Goal: Complete application form: Complete application form

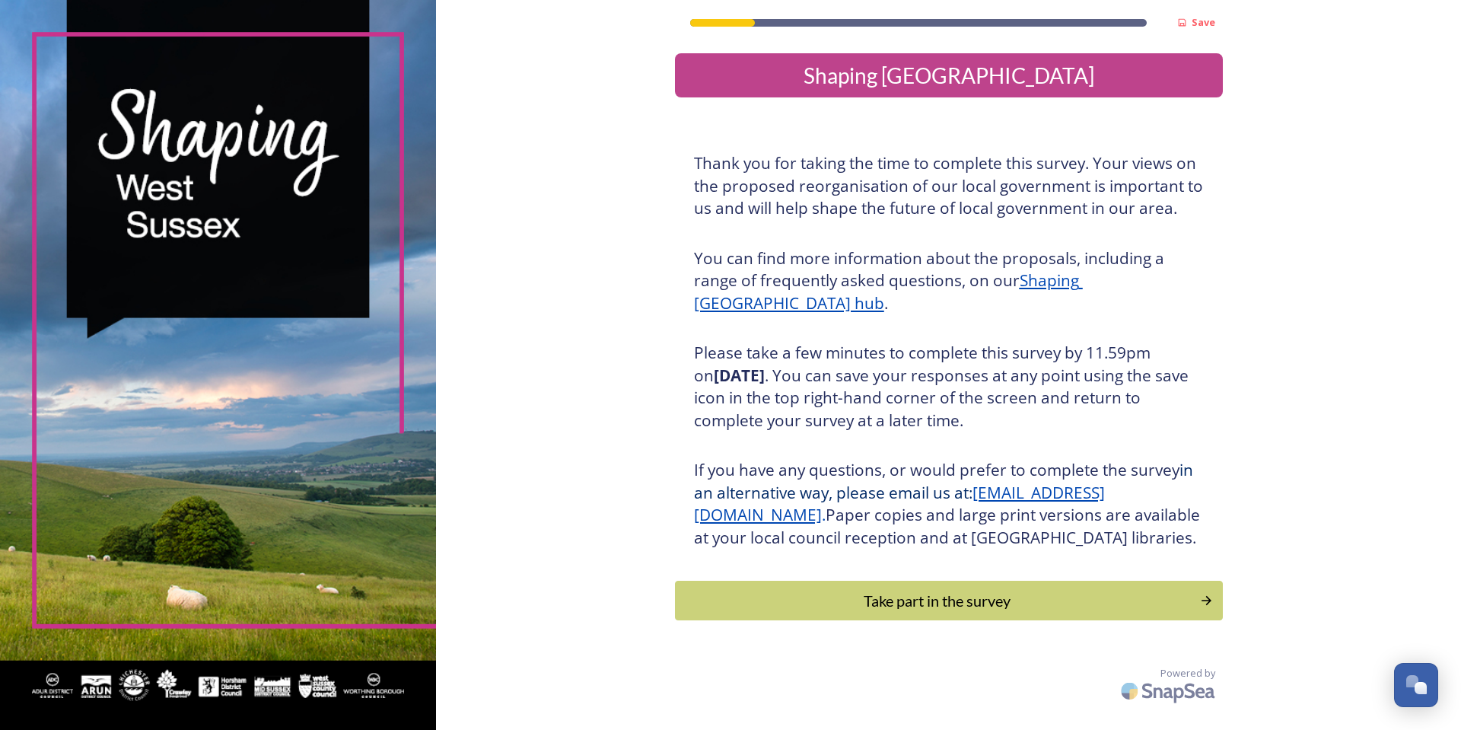
click at [529, 221] on div "Save Shaping [GEOGRAPHIC_DATA] Thank you for taking the time to complete this s…" at bounding box center [948, 354] width 1025 height 709
click at [953, 612] on div "Take part in the survey" at bounding box center [937, 600] width 514 height 23
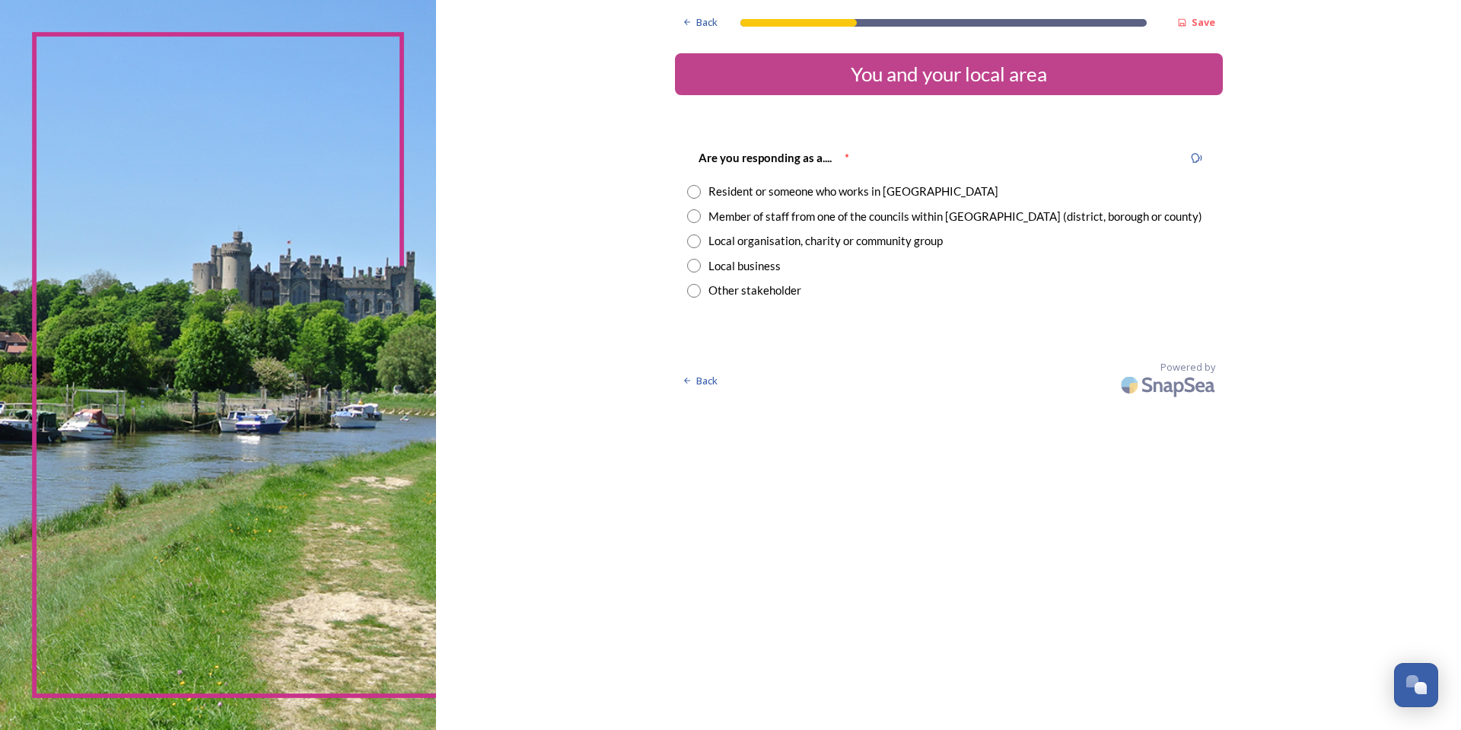
click at [810, 215] on div "Member of staff from one of the councils within [GEOGRAPHIC_DATA] (district, bo…" at bounding box center [956, 217] width 494 height 18
radio input "true"
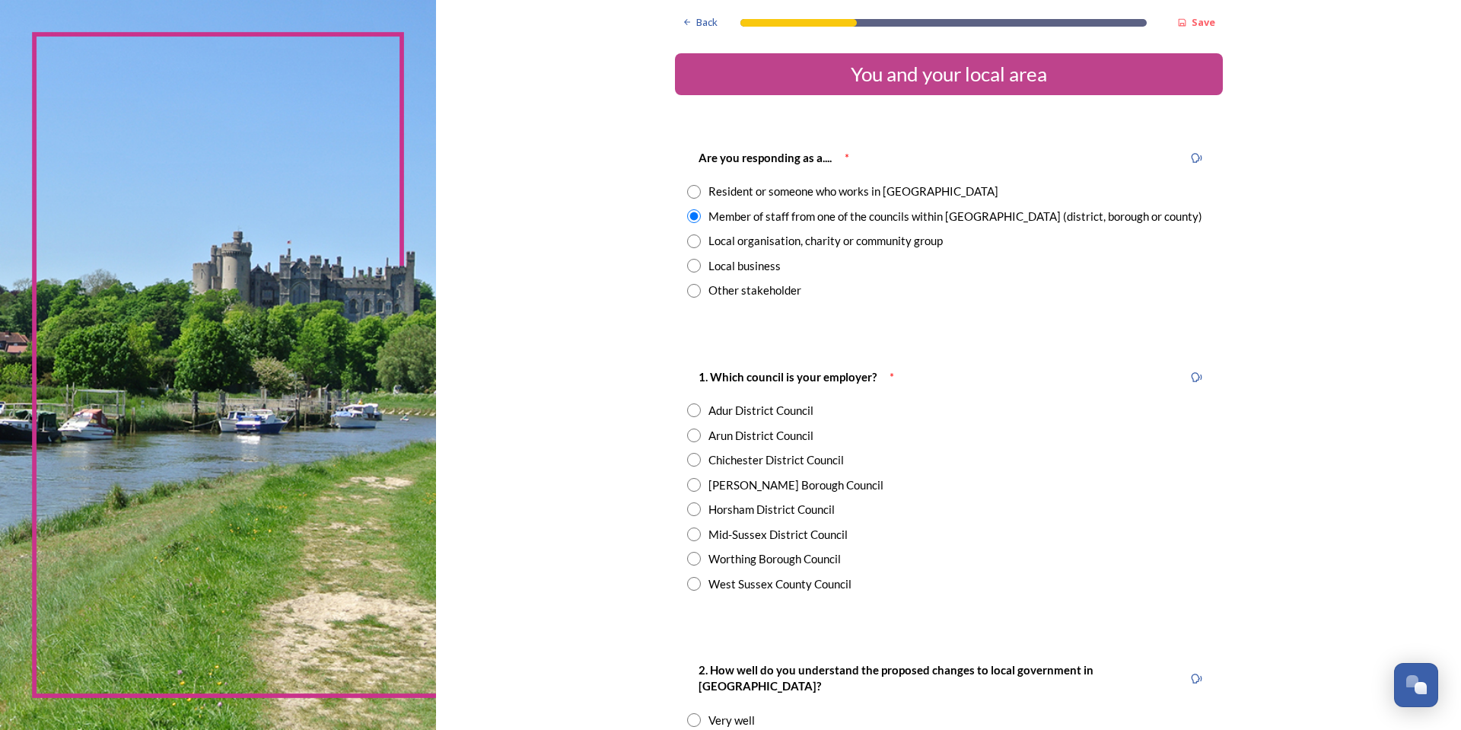
click at [728, 509] on div "Horsham District Council" at bounding box center [772, 510] width 126 height 18
radio input "true"
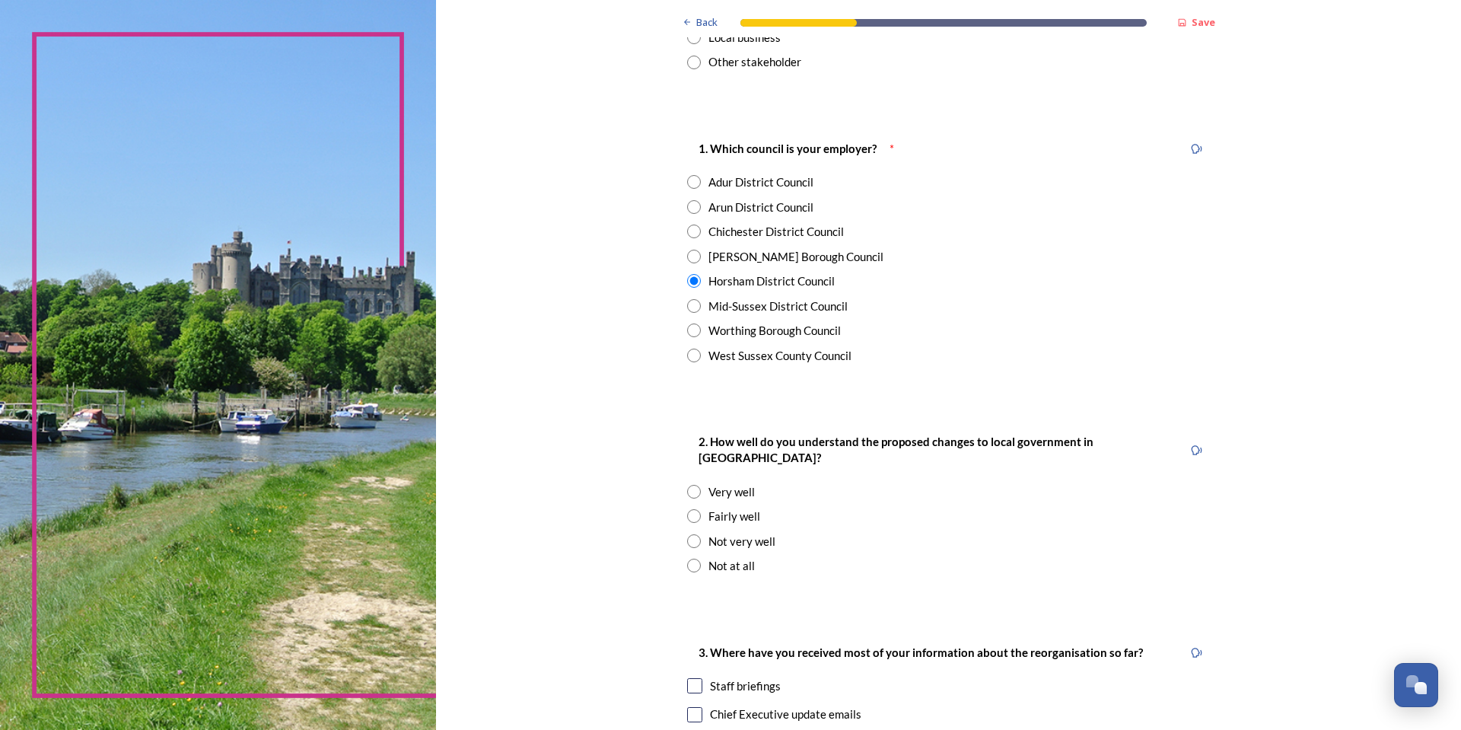
scroll to position [304, 0]
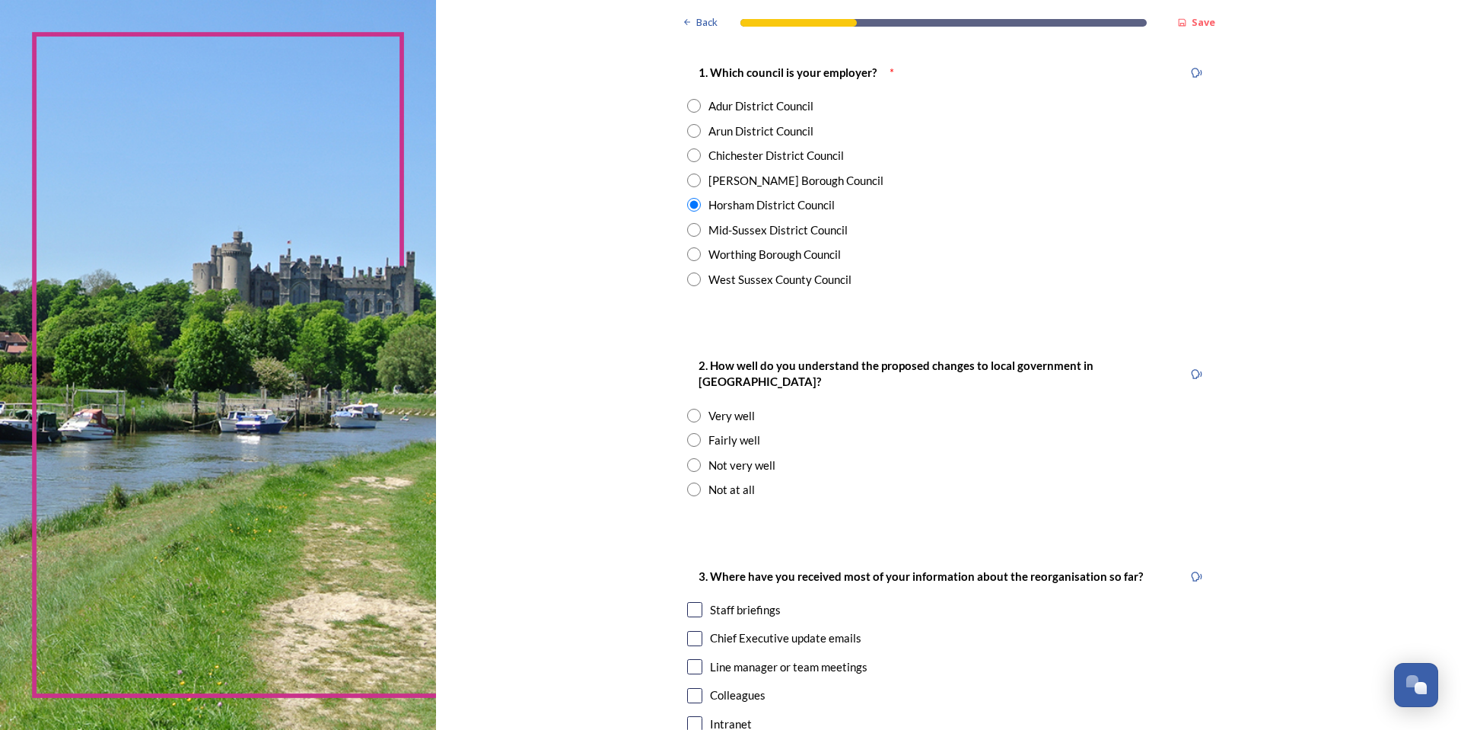
click at [688, 433] on input "radio" at bounding box center [694, 440] width 14 height 14
radio input "true"
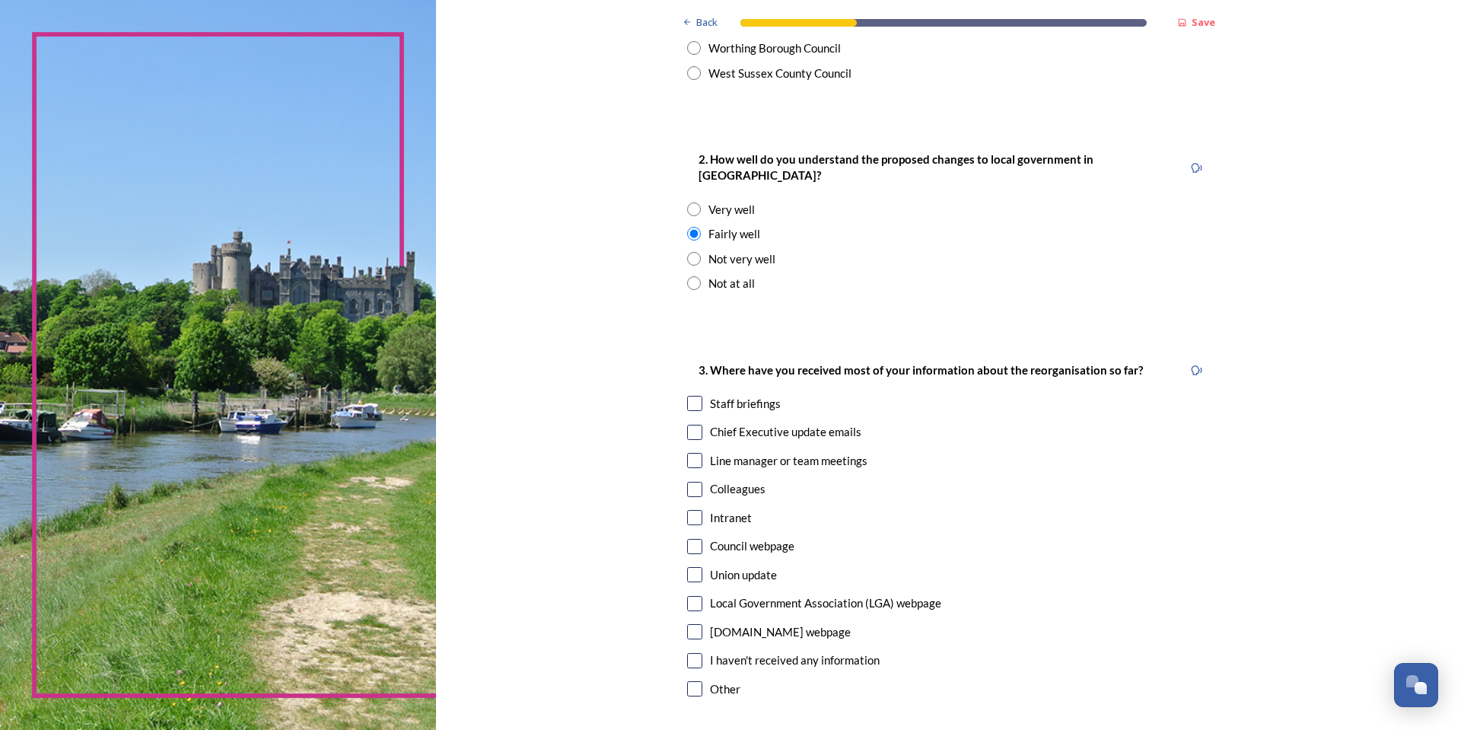
scroll to position [533, 0]
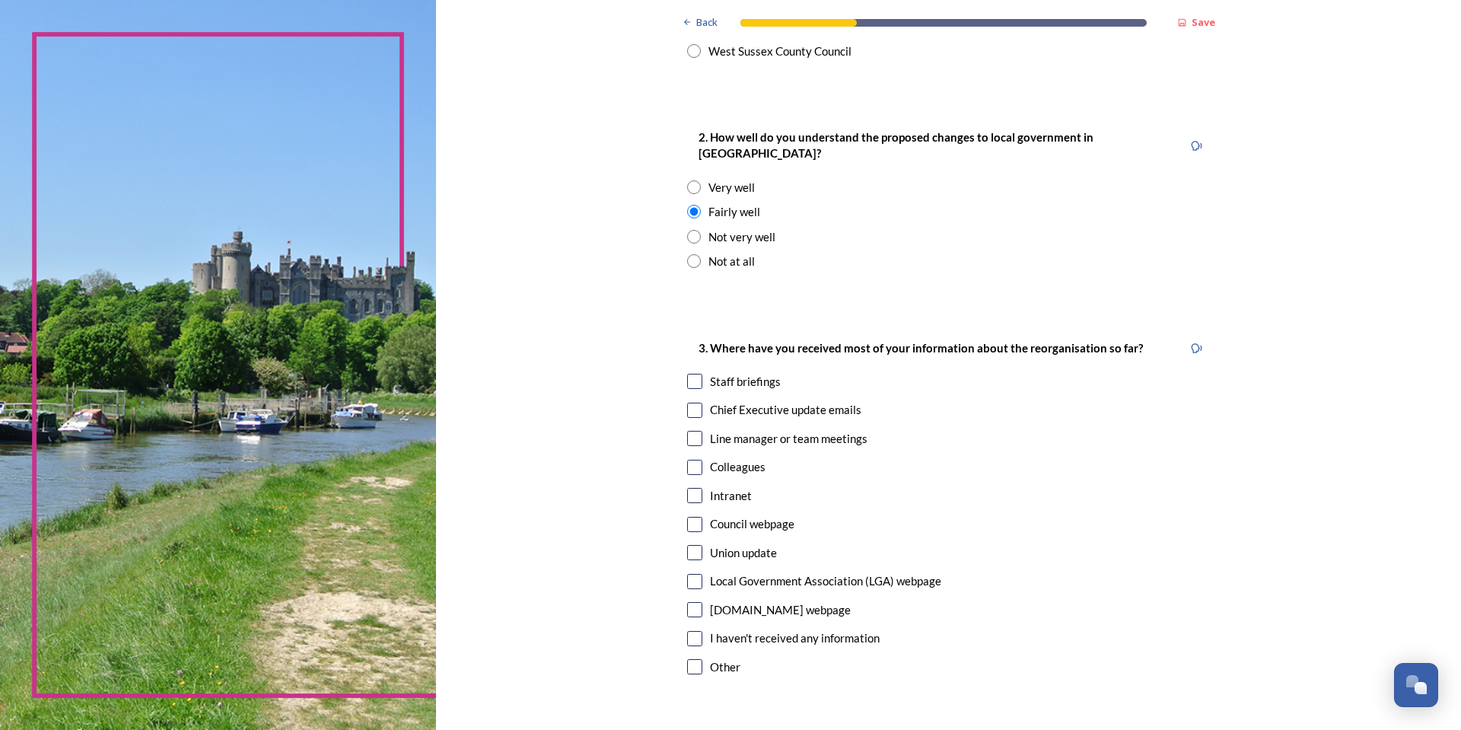
click at [688, 230] on input "radio" at bounding box center [694, 237] width 14 height 14
radio input "true"
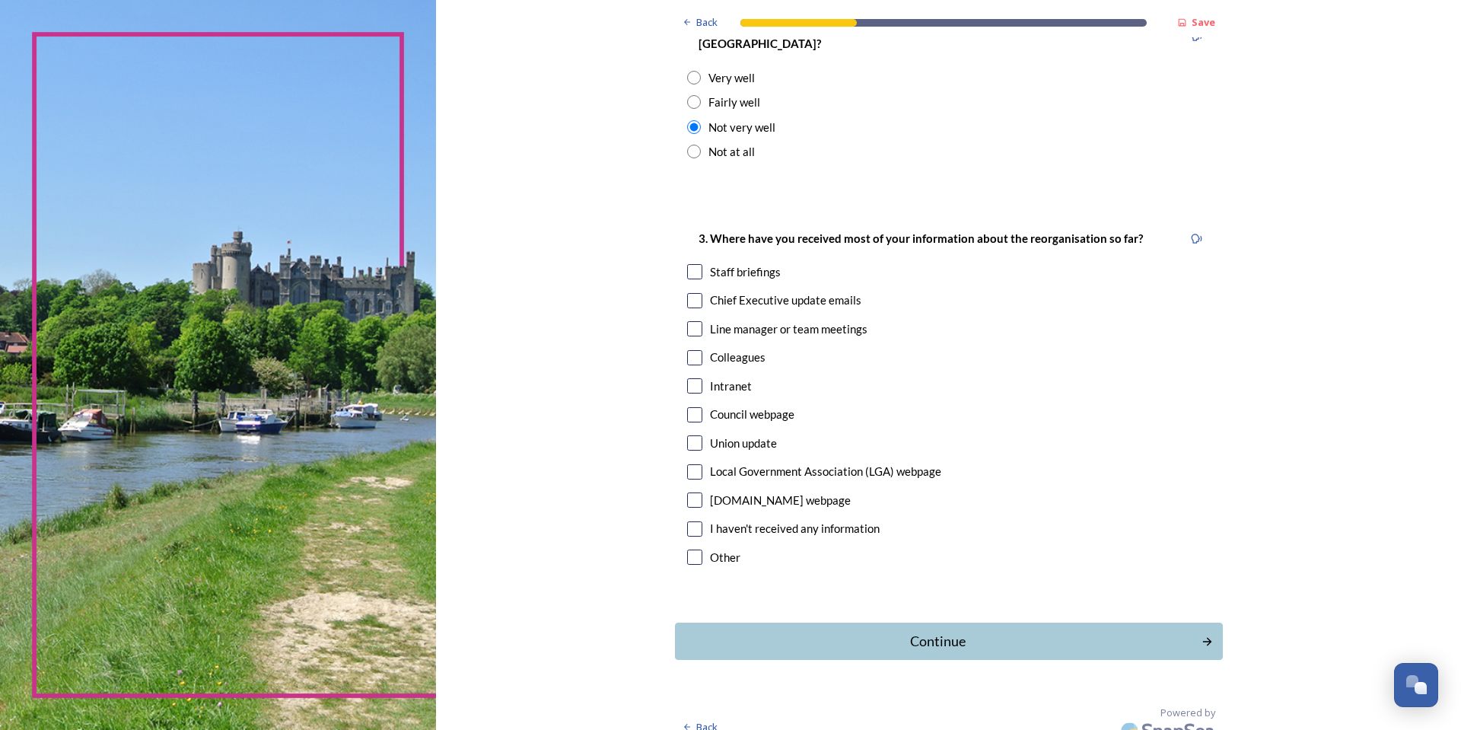
scroll to position [645, 0]
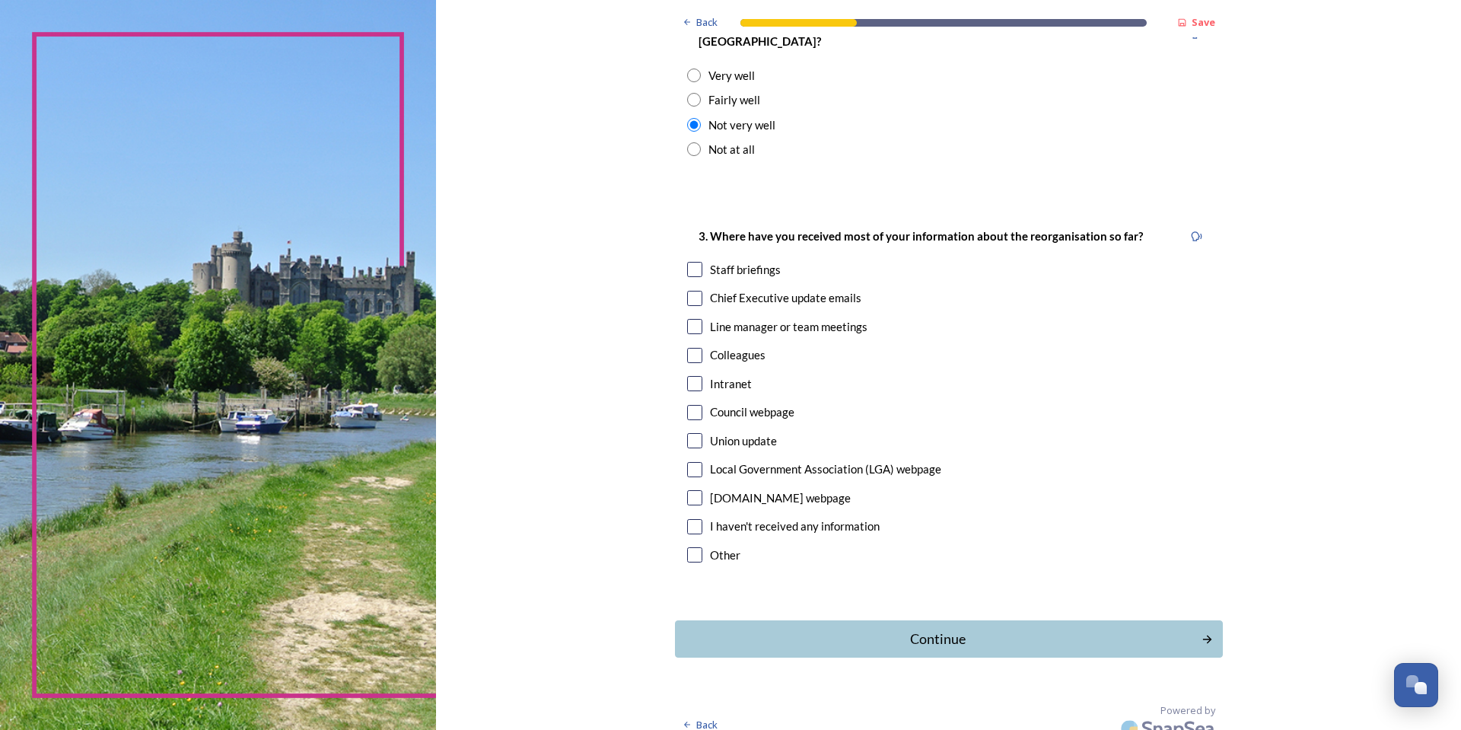
click at [689, 262] on input "checkbox" at bounding box center [694, 269] width 15 height 15
checkbox input "true"
click at [687, 348] on input "checkbox" at bounding box center [694, 355] width 15 height 15
checkbox input "true"
click at [897, 629] on div "Continue" at bounding box center [937, 639] width 515 height 21
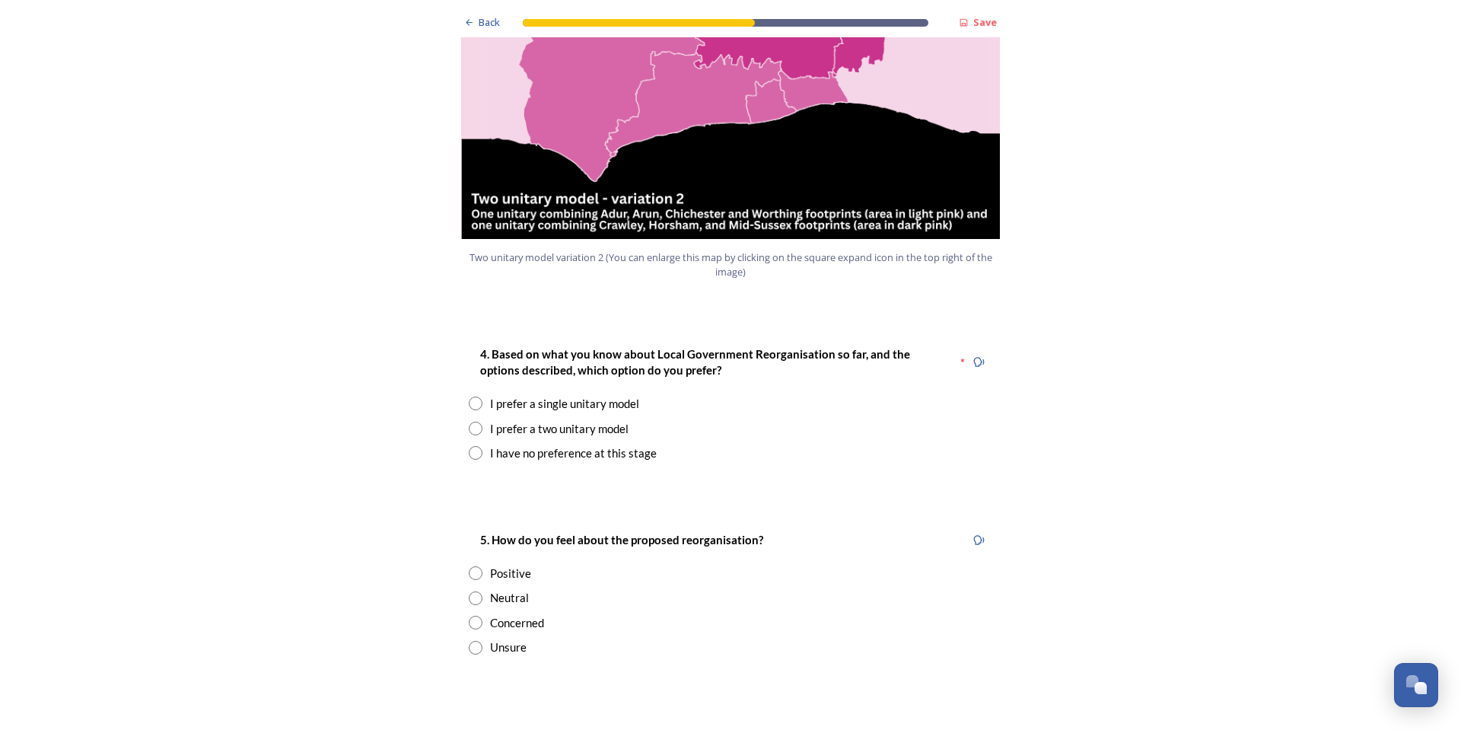
scroll to position [1826, 0]
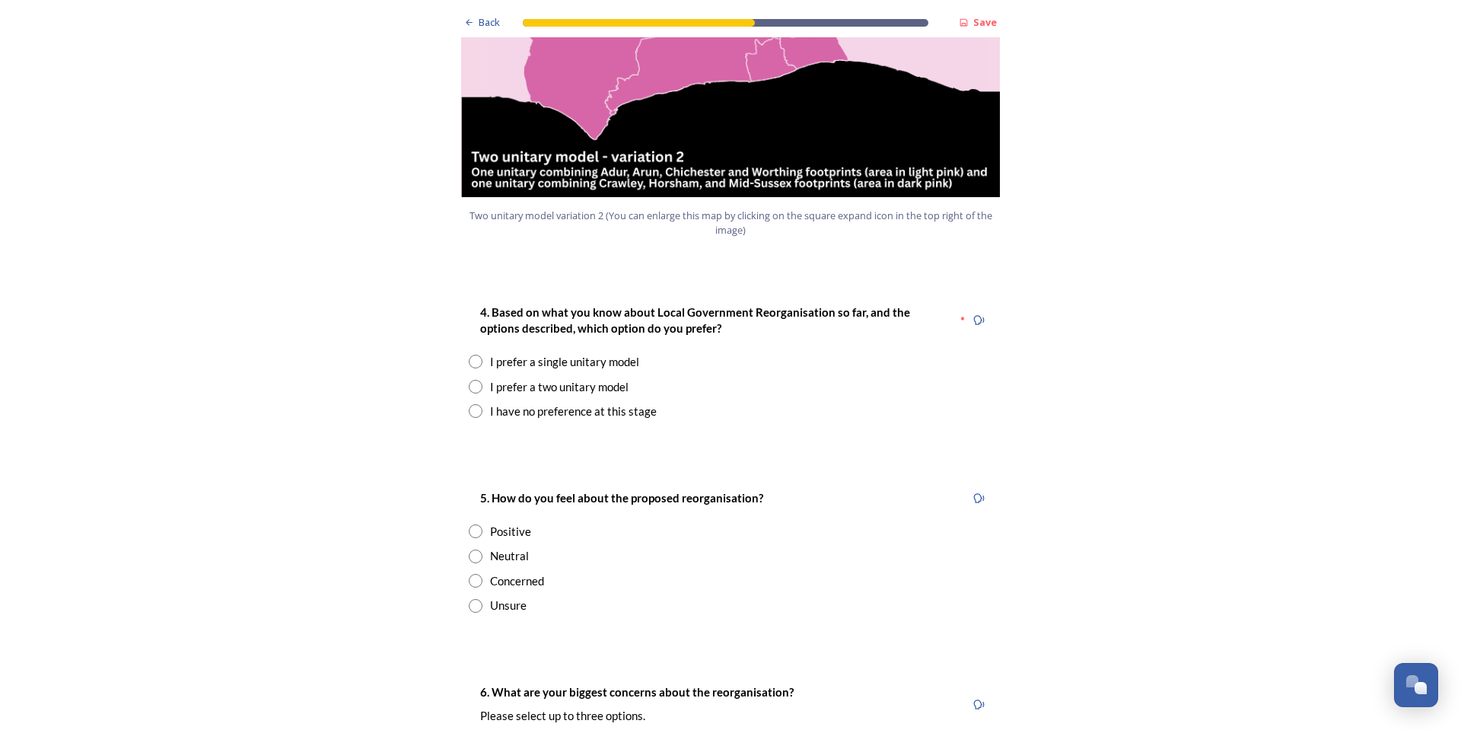
click at [560, 378] on div "I prefer a two unitary model" at bounding box center [559, 387] width 139 height 18
radio input "true"
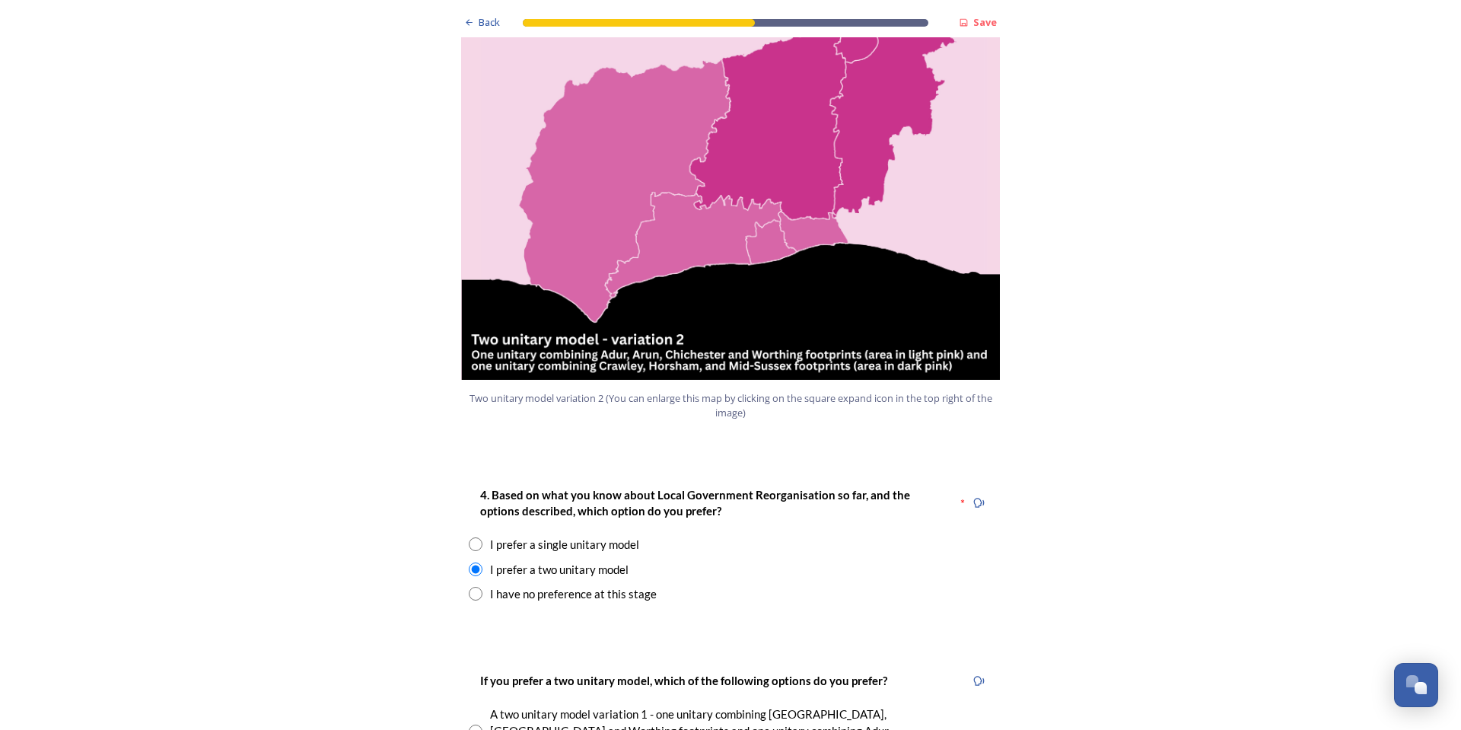
scroll to position [1370, 0]
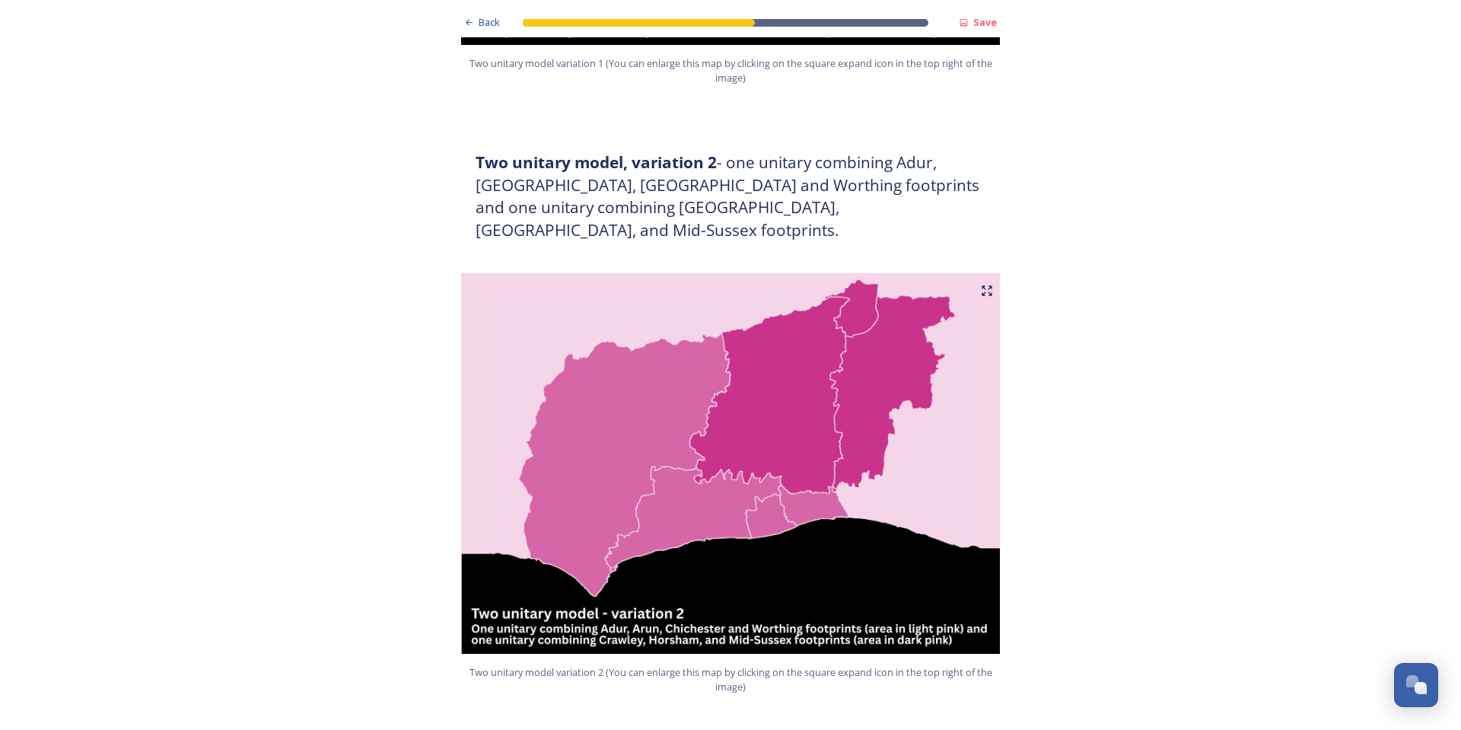
click at [644, 457] on img at bounding box center [731, 463] width 548 height 381
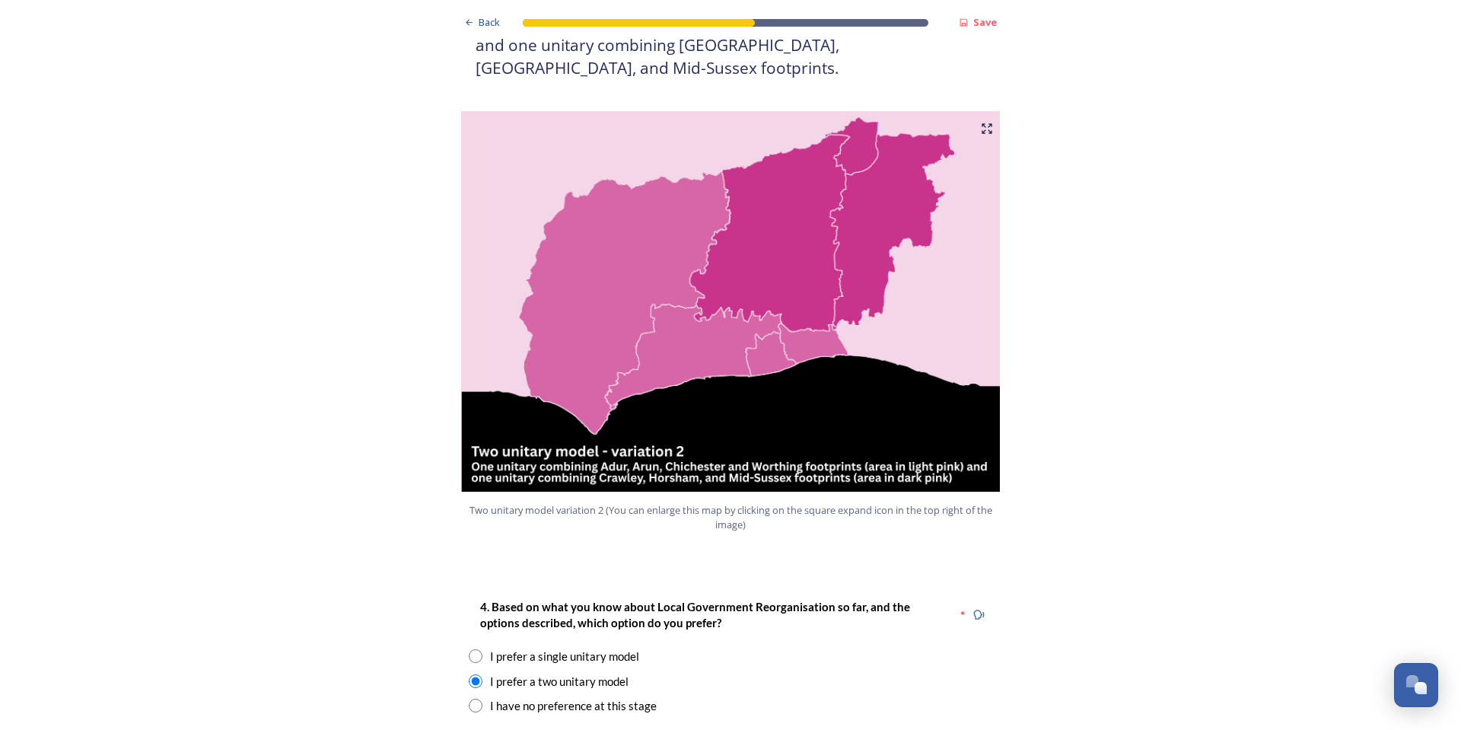
scroll to position [1750, 0]
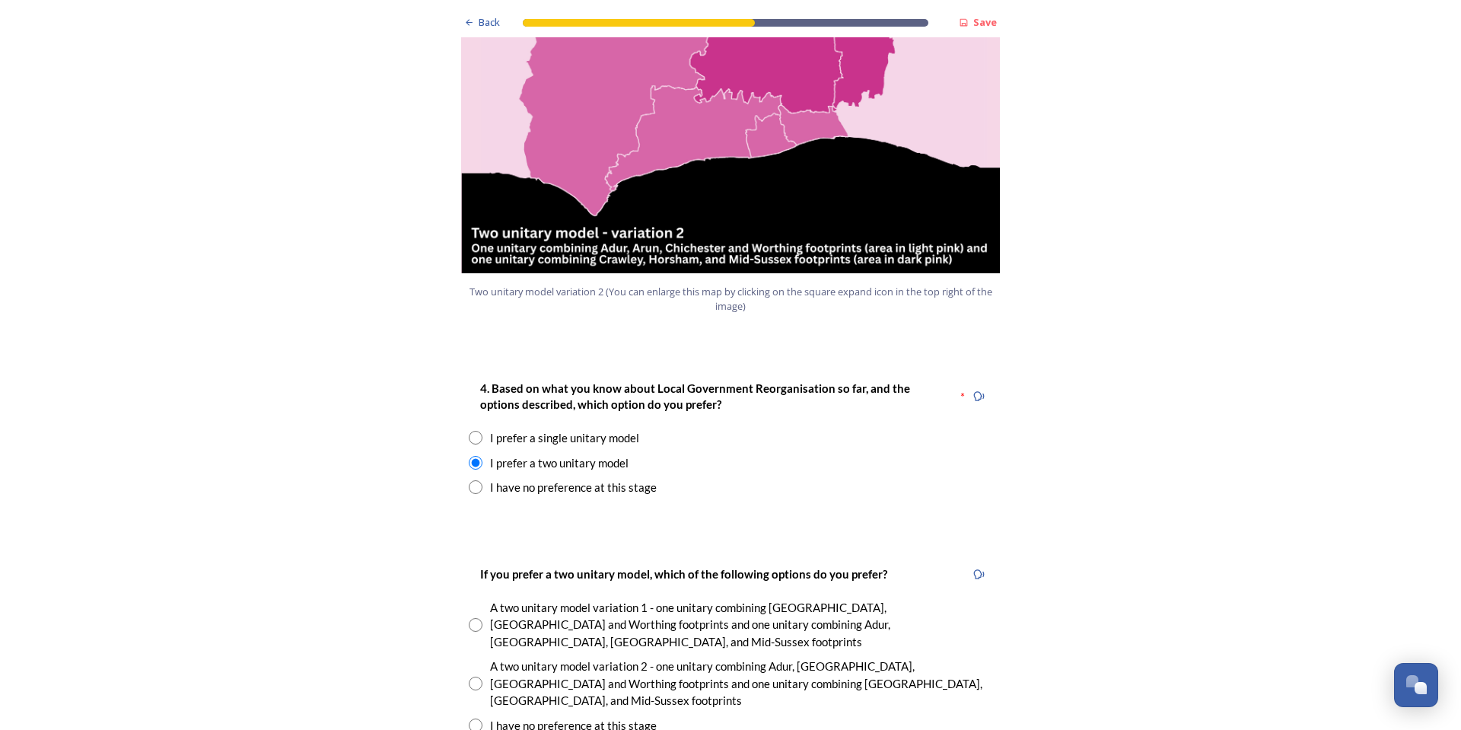
click at [470, 677] on input "radio" at bounding box center [476, 684] width 14 height 14
radio input "true"
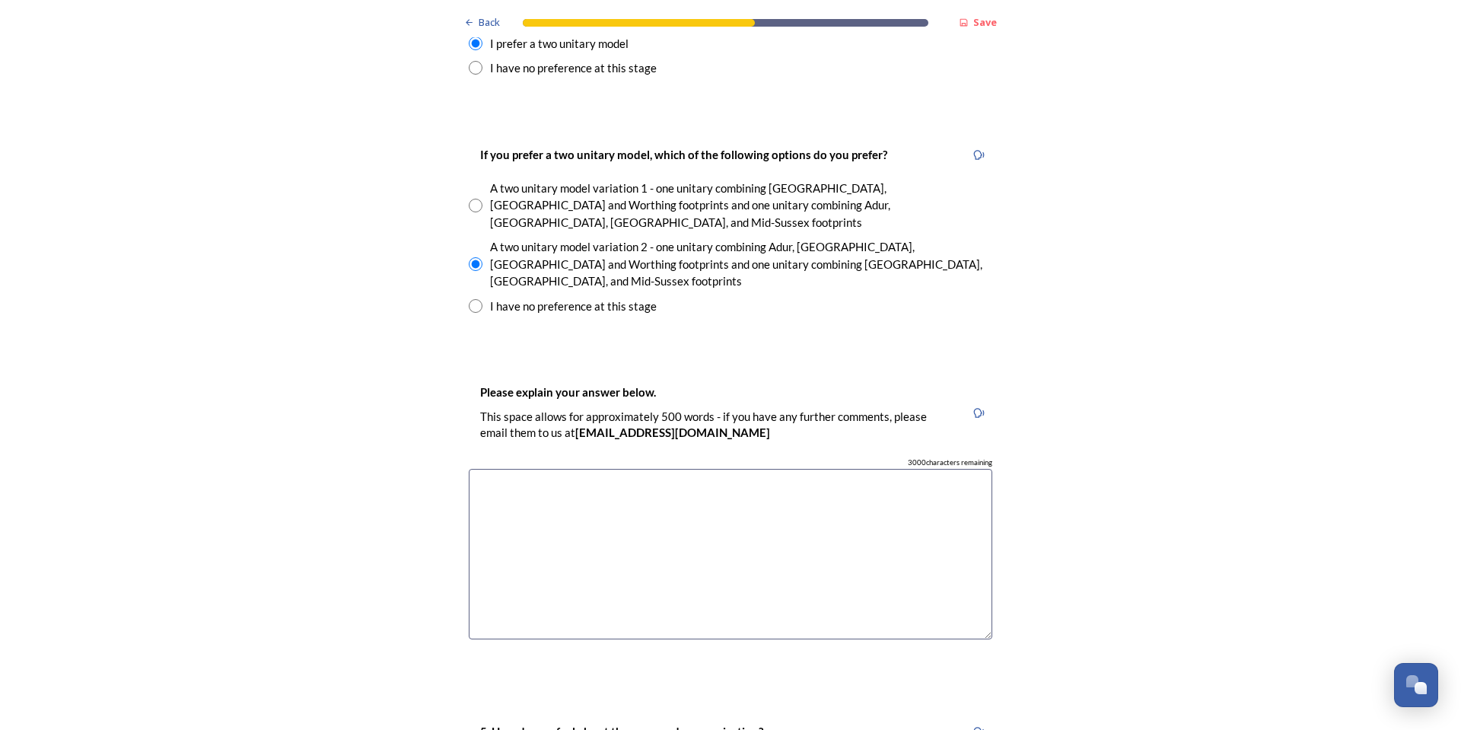
scroll to position [2207, 0]
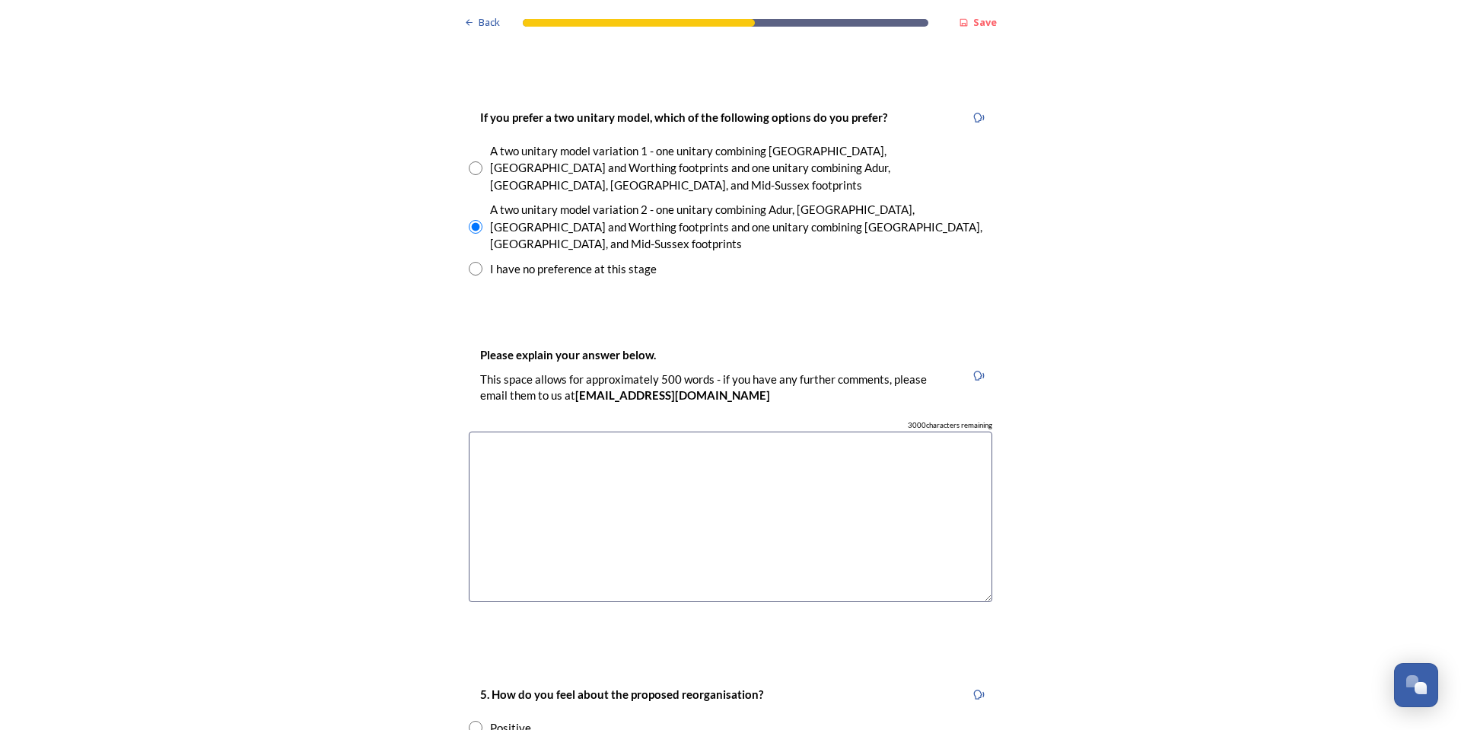
click at [791, 432] on textarea at bounding box center [731, 517] width 524 height 171
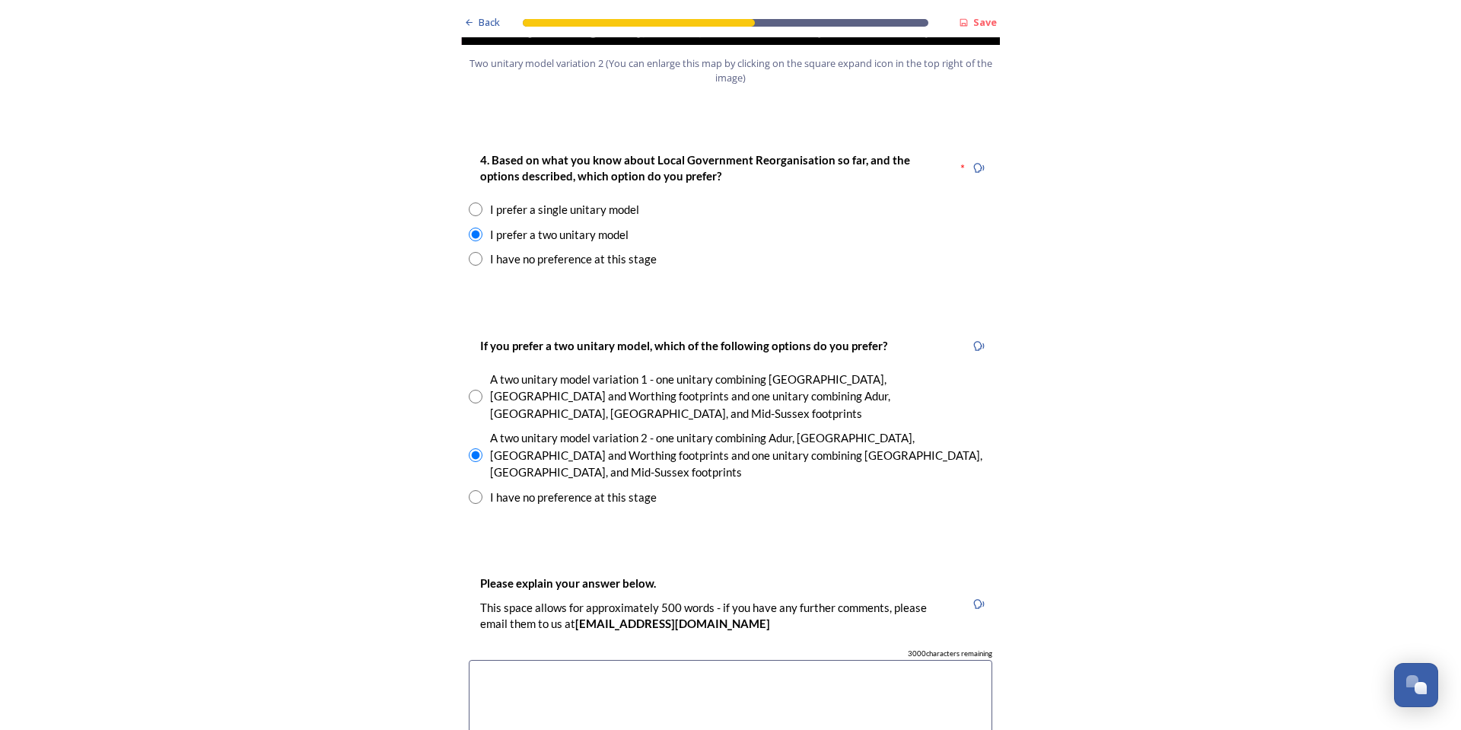
scroll to position [2131, 0]
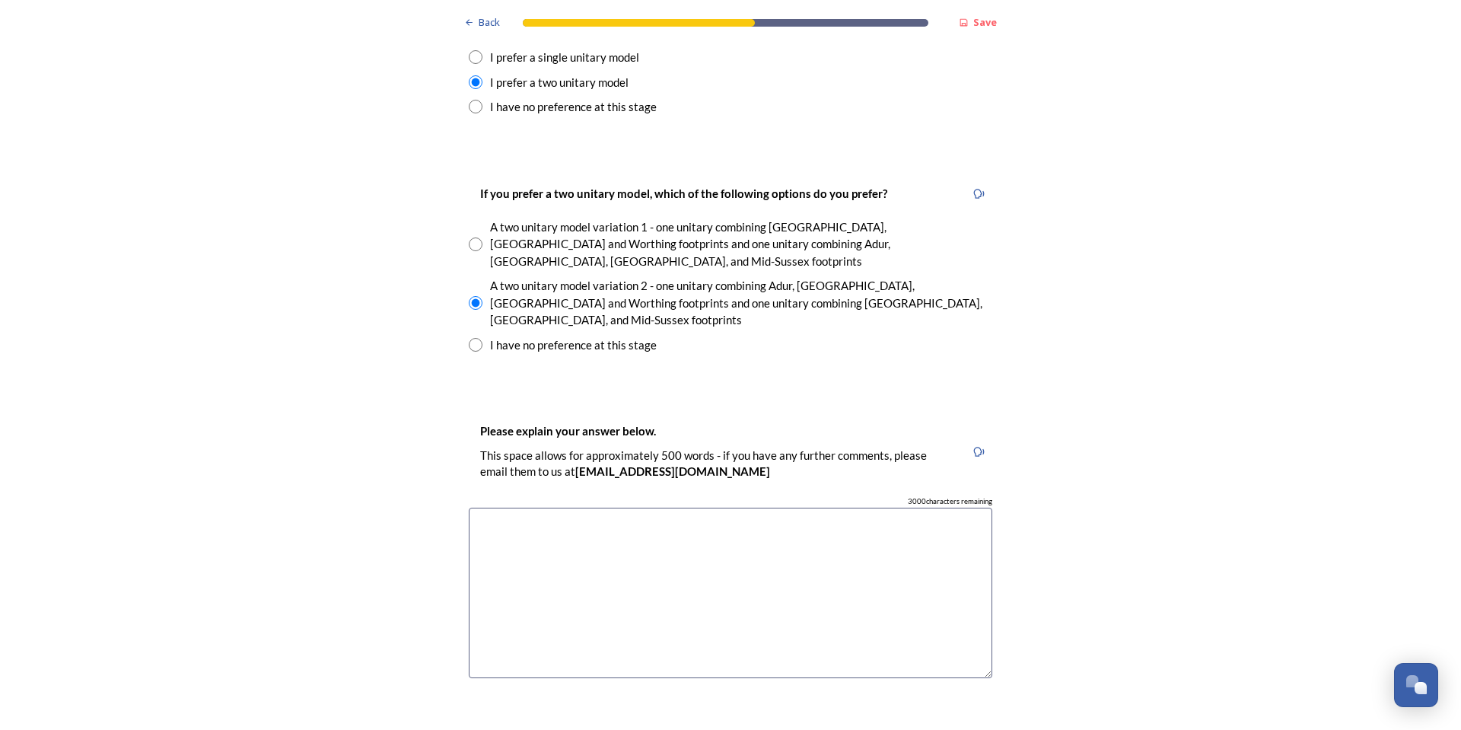
click at [824, 508] on textarea at bounding box center [731, 593] width 524 height 171
type textarea "i"
click at [557, 508] on textarea "Influences of the Coast and the" at bounding box center [731, 593] width 524 height 171
click at [543, 508] on textarea "Influences of the Coast and the" at bounding box center [731, 593] width 524 height 171
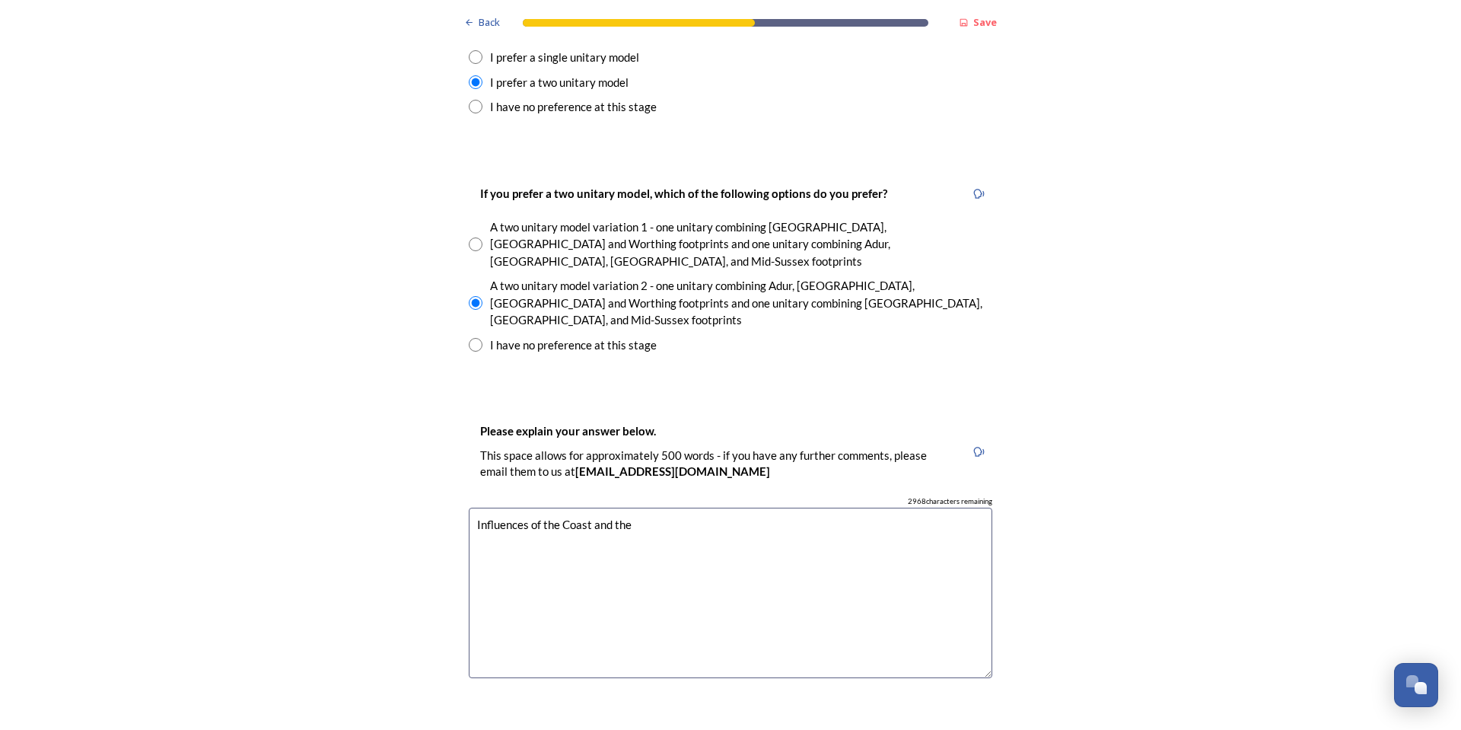
click at [706, 508] on textarea "Influences of the Coast and the" at bounding box center [731, 593] width 524 height 171
click at [706, 508] on textarea "Influences of the Coast and the SDNP are solated to one authority" at bounding box center [731, 593] width 524 height 171
drag, startPoint x: 706, startPoint y: 451, endPoint x: 677, endPoint y: 448, distance: 29.0
click at [680, 508] on textarea "Influences of the Coast and the SDNP are solated to one authority" at bounding box center [731, 593] width 524 height 171
click at [903, 508] on textarea "Influences of the Coast and the SDNP are isolated to one authority" at bounding box center [731, 593] width 524 height 171
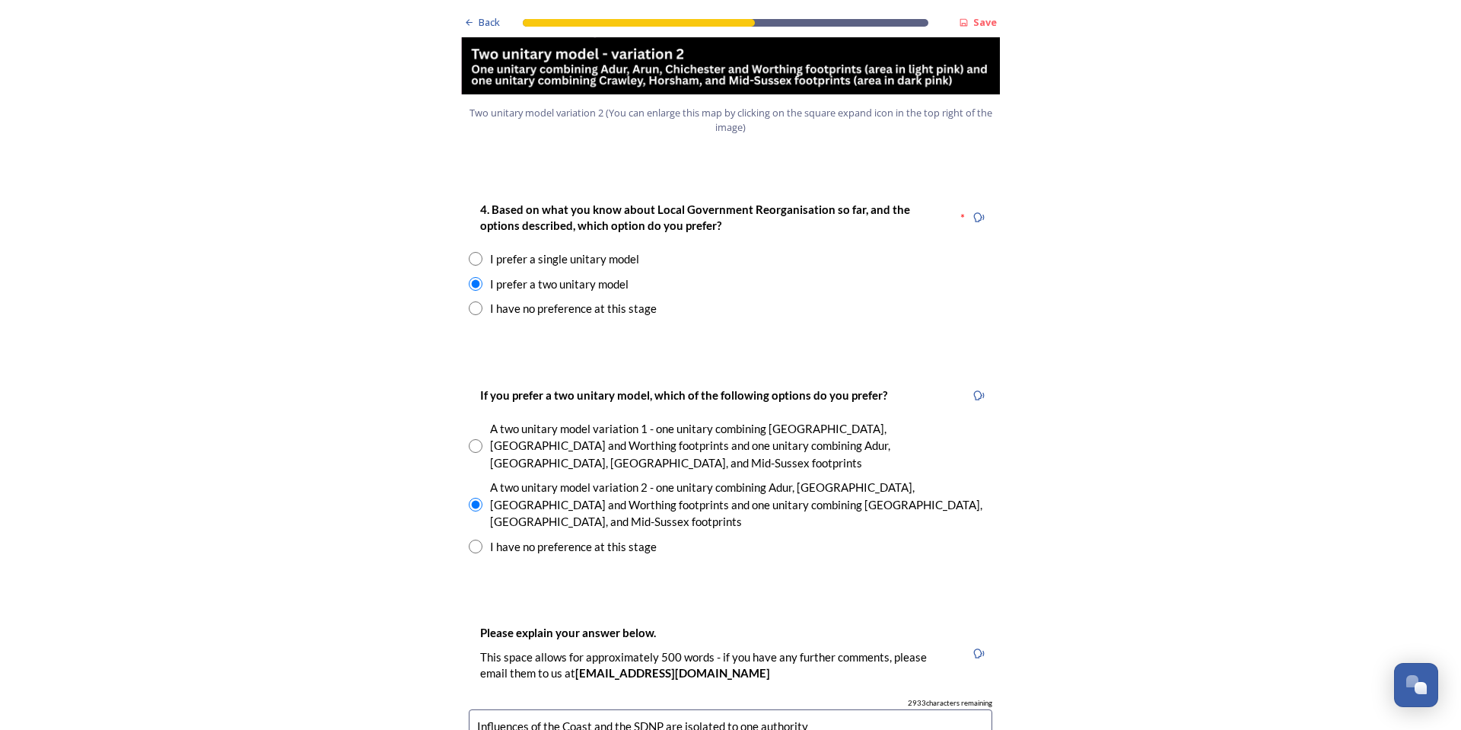
scroll to position [1903, 0]
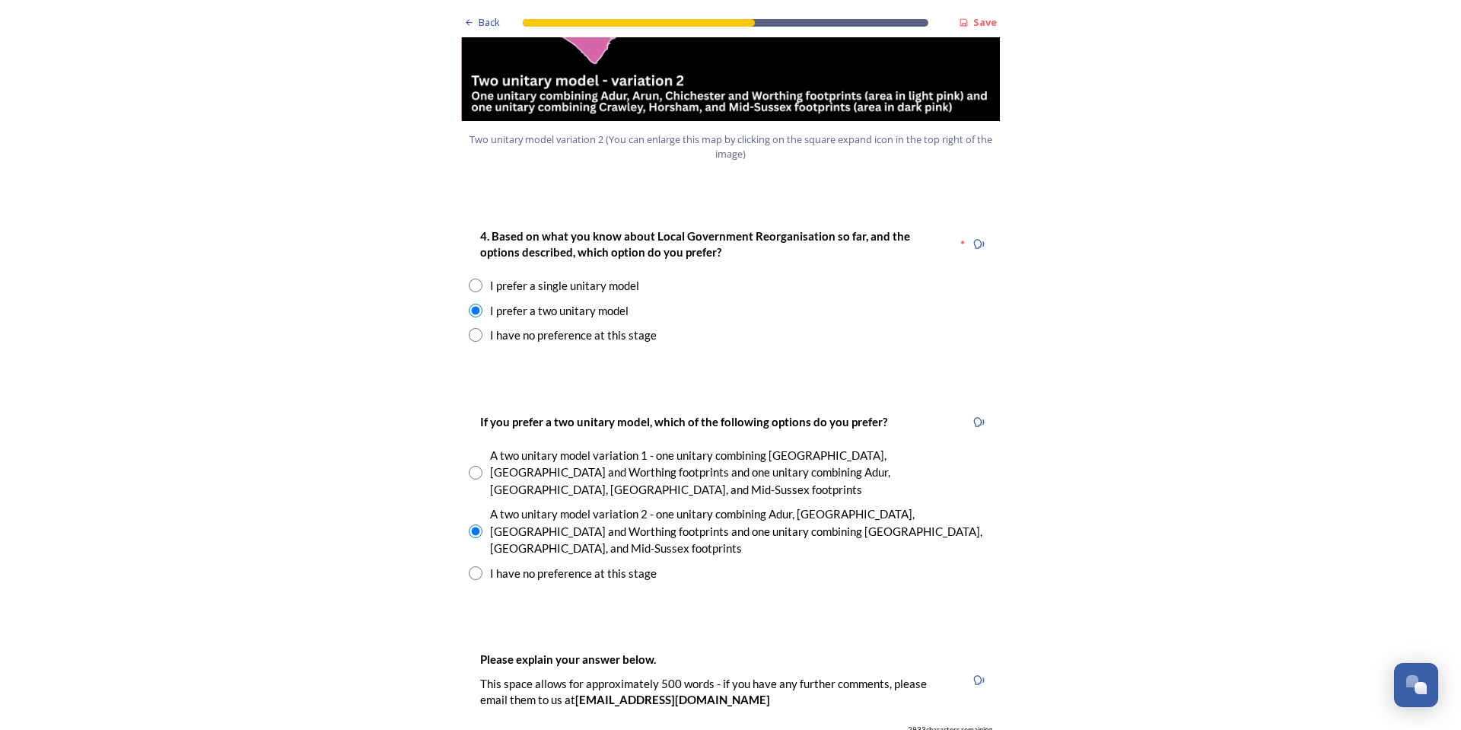
type textarea "Influences of the Coast and the SDNP are isolated to one authority"
click at [830, 516] on div "If you prefer a two unitary model, which of the following options do you prefer…" at bounding box center [731, 497] width 548 height 200
drag, startPoint x: 760, startPoint y: 452, endPoint x: 953, endPoint y: 448, distance: 193.3
click at [953, 505] on div "A two unitary model variation 2 - one unitary combining Adur, [GEOGRAPHIC_DATA]…" at bounding box center [741, 531] width 502 height 52
radio input "false"
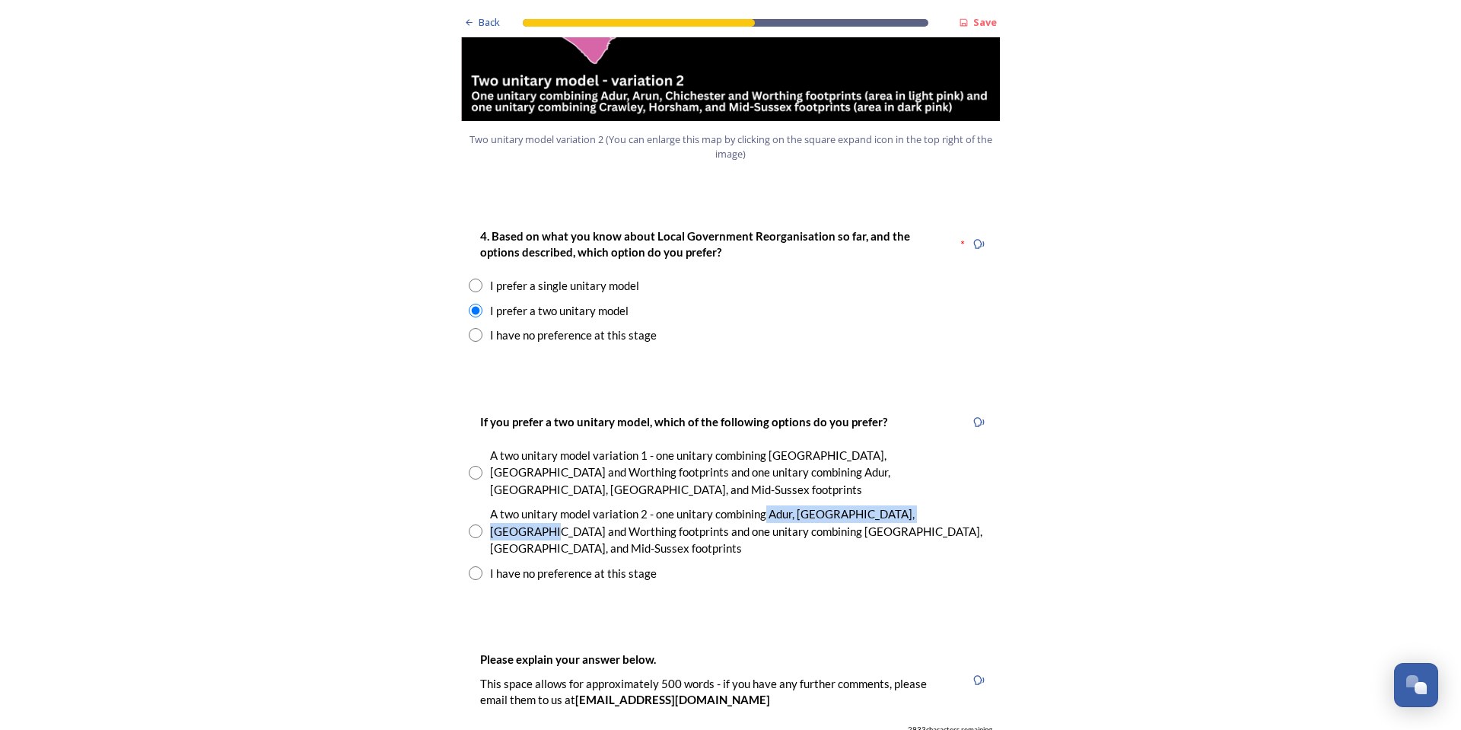
copy div "Adur, Arun, [GEOGRAPHIC_DATA] and [GEOGRAPHIC_DATA]"
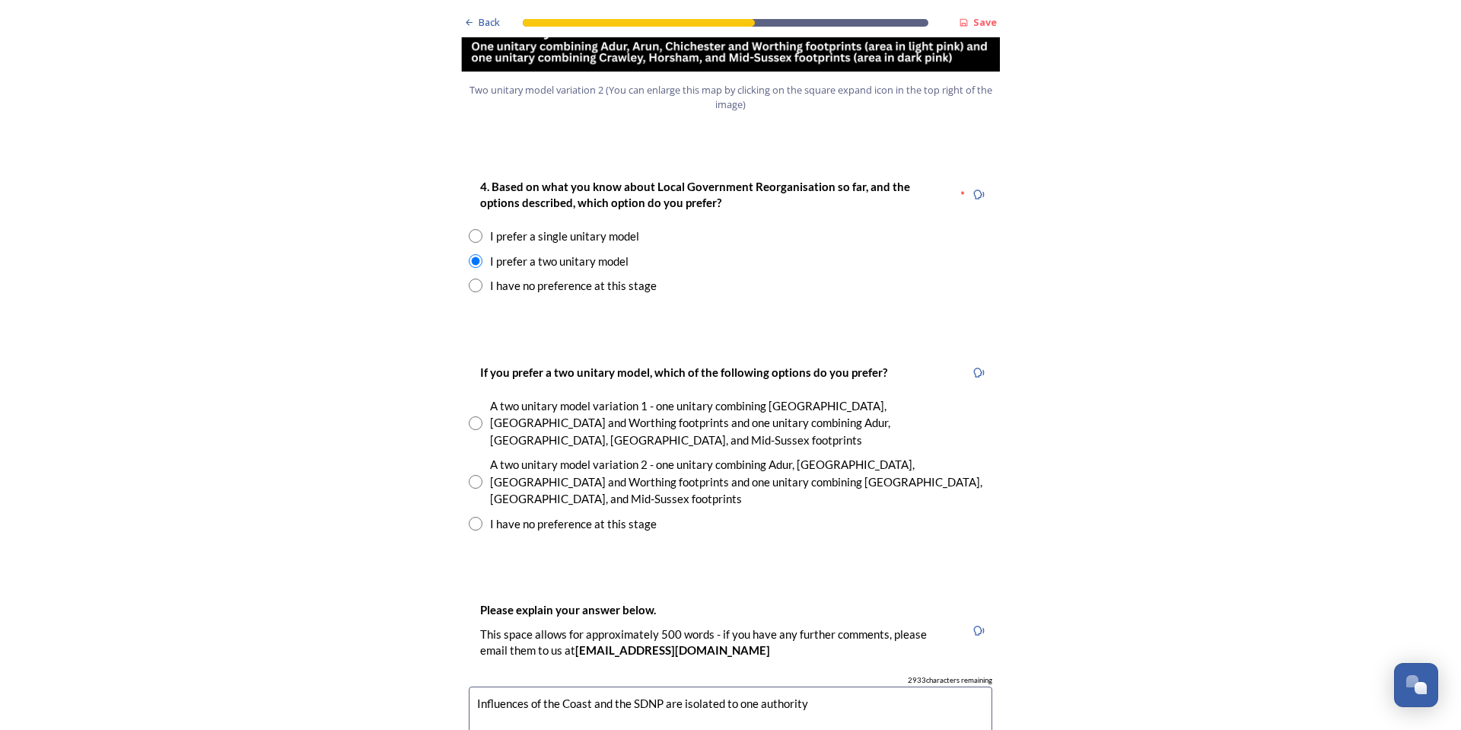
scroll to position [1979, 0]
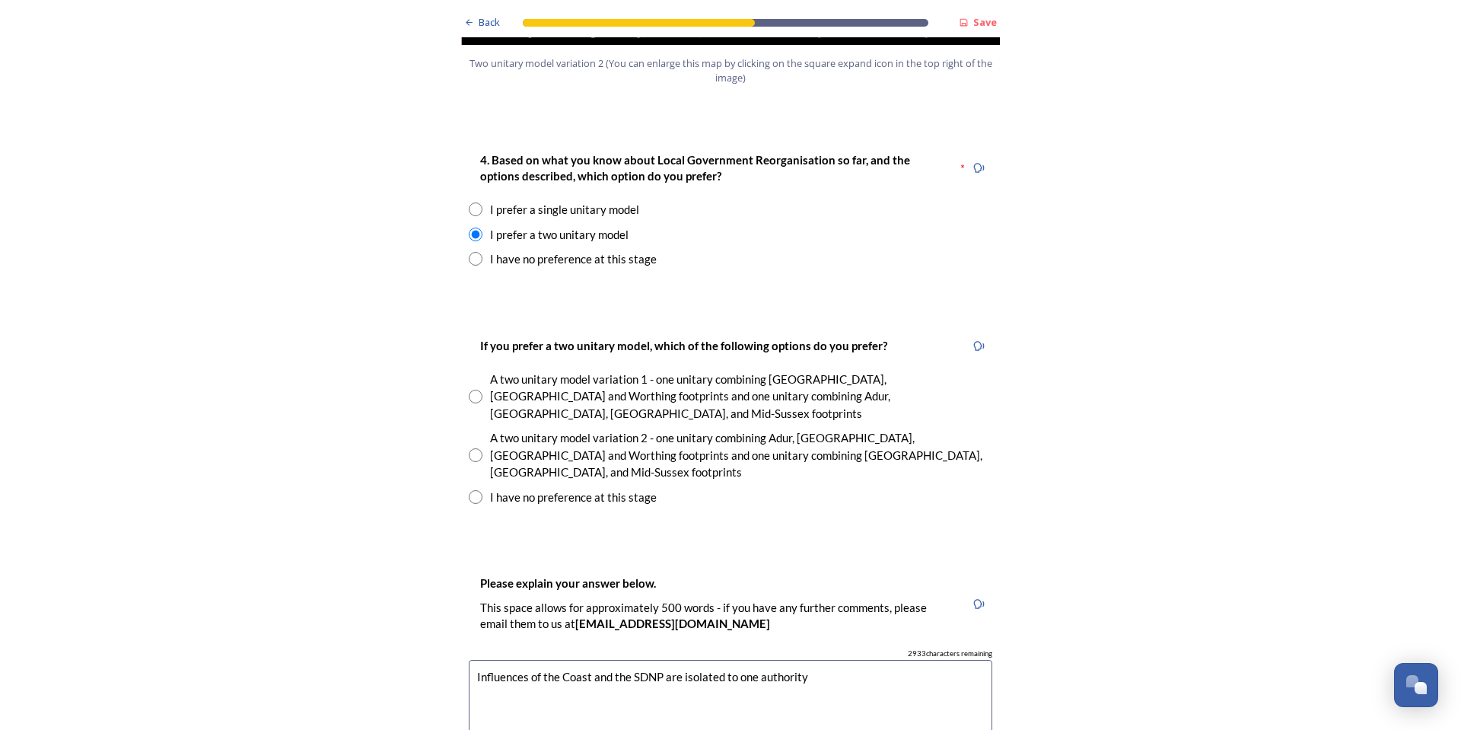
type textarea "Influences of the coast and the SDNP are isolated to one authority"
click at [1209, 419] on div "Back Save Prioritising future services As explained on our Shaping [GEOGRAPHIC_…" at bounding box center [730, 615] width 1461 height 5189
click at [903, 429] on div "A two unitary model variation 2 - one unitary combining Adur, [GEOGRAPHIC_DATA]…" at bounding box center [741, 455] width 502 height 52
radio input "true"
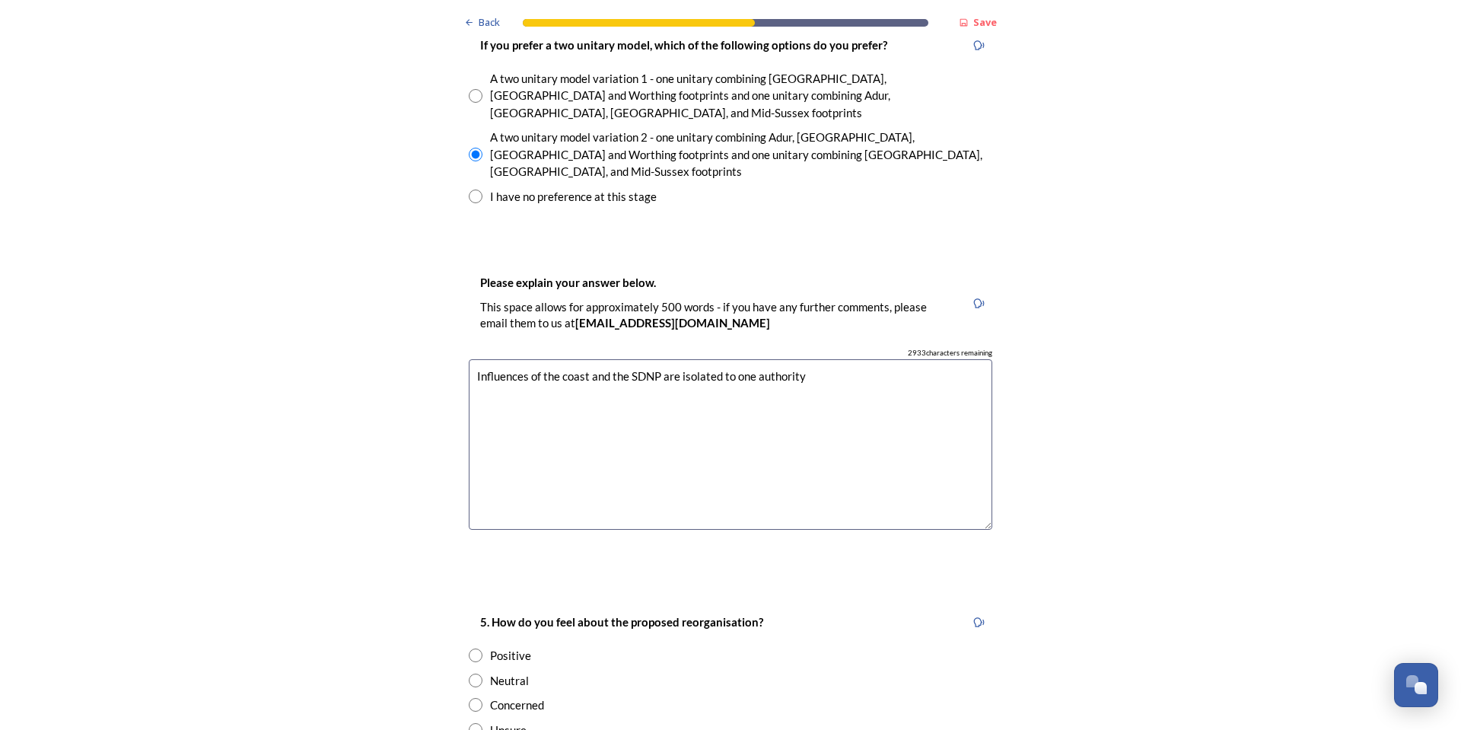
scroll to position [2283, 0]
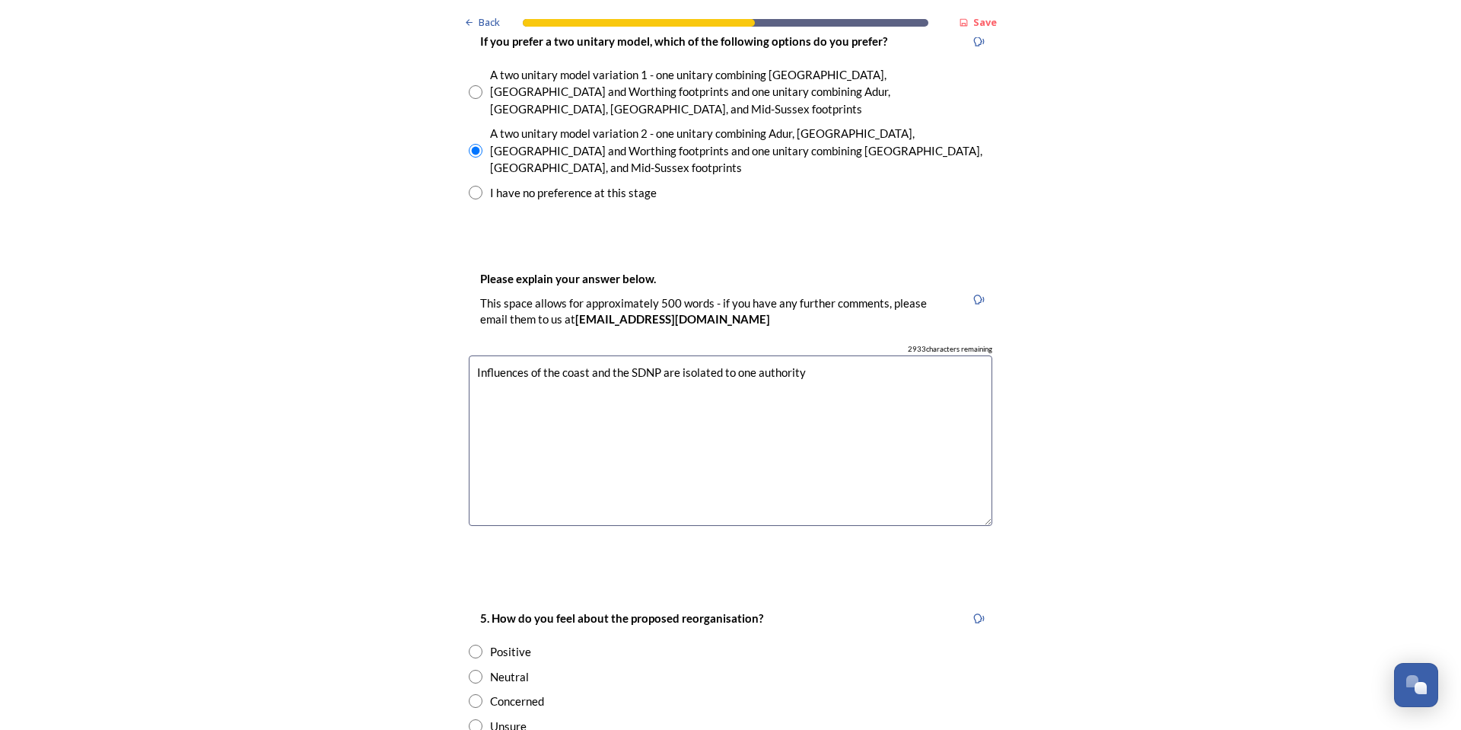
click at [828, 355] on textarea "Influences of the coast and the SDNP are isolated to one authority" at bounding box center [731, 440] width 524 height 171
click at [822, 355] on textarea "Influences of the coast and the SDNP are isolated to one authority" at bounding box center [731, 440] width 524 height 171
click at [517, 355] on textarea "Influences of the coast and the SDNP are isolated to one authority" at bounding box center [731, 440] width 524 height 171
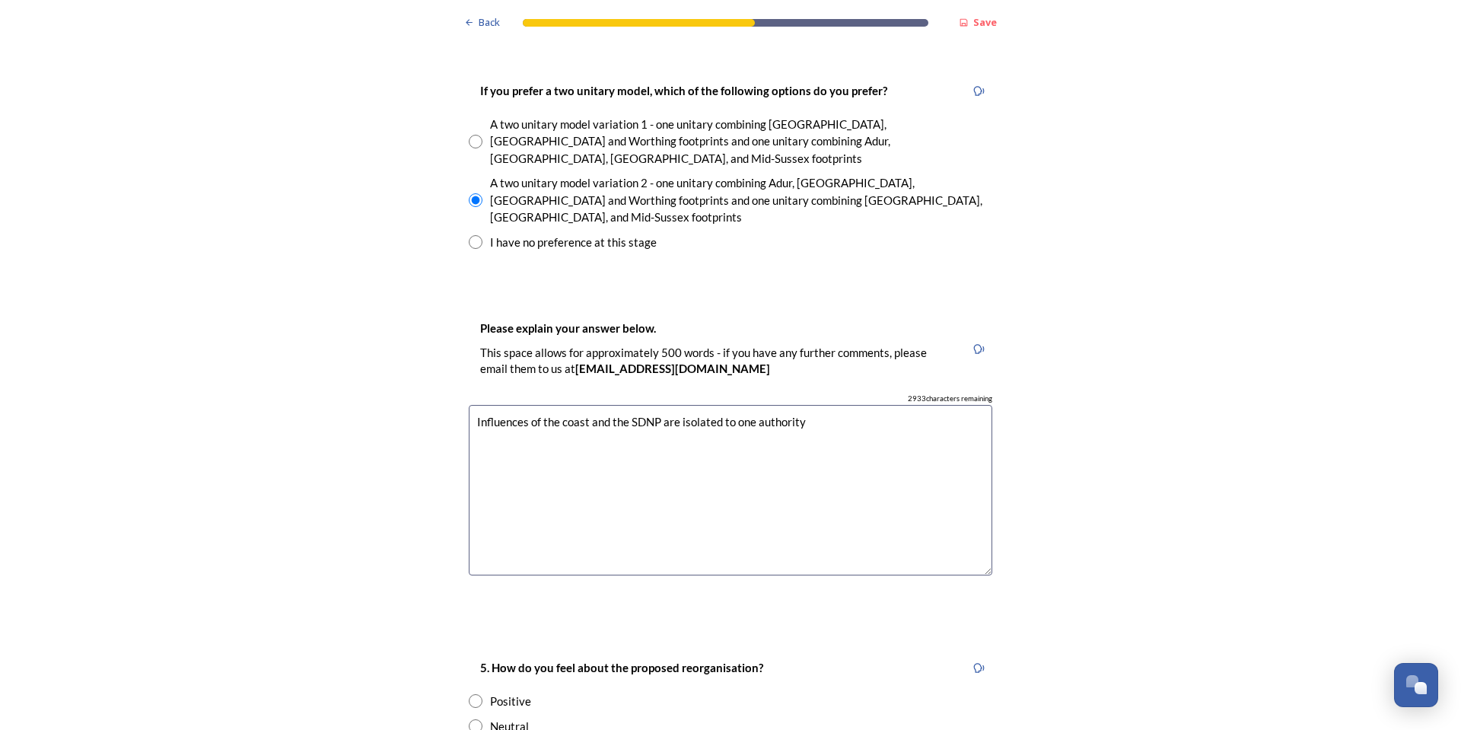
scroll to position [2207, 0]
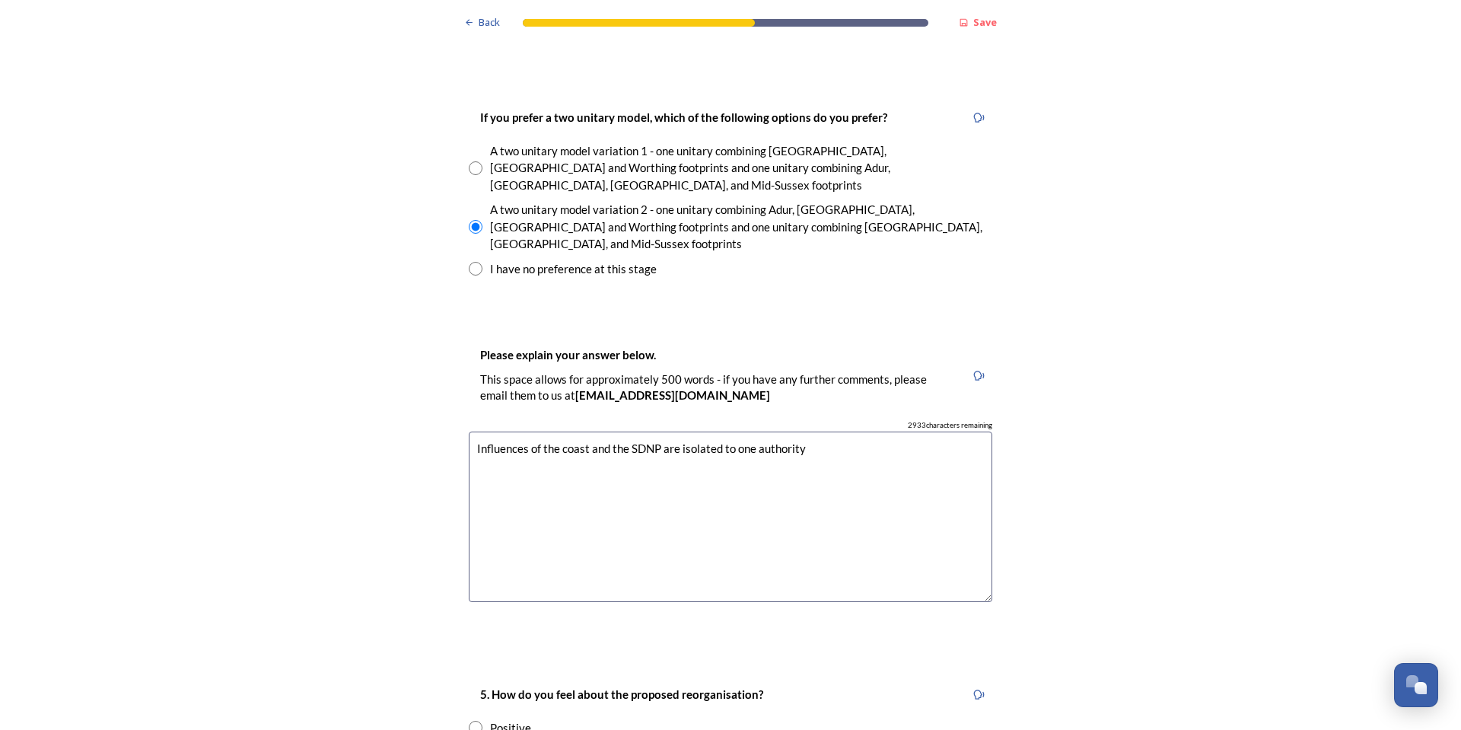
click at [507, 432] on textarea "Influences of the coast and the SDNP are isolated to one authority" at bounding box center [731, 517] width 524 height 171
drag, startPoint x: 584, startPoint y: 371, endPoint x: 451, endPoint y: 355, distance: 133.5
click at [457, 355] on div "Please explain your answer below. This space allows for approximately 500 words…" at bounding box center [731, 480] width 548 height 301
click at [510, 432] on textarea "The larg coastal towns and the SDNP are isolated to one authority" at bounding box center [731, 517] width 524 height 171
click at [837, 432] on textarea "The large coastal towns and the SDNP are isolated to one authority" at bounding box center [731, 517] width 524 height 171
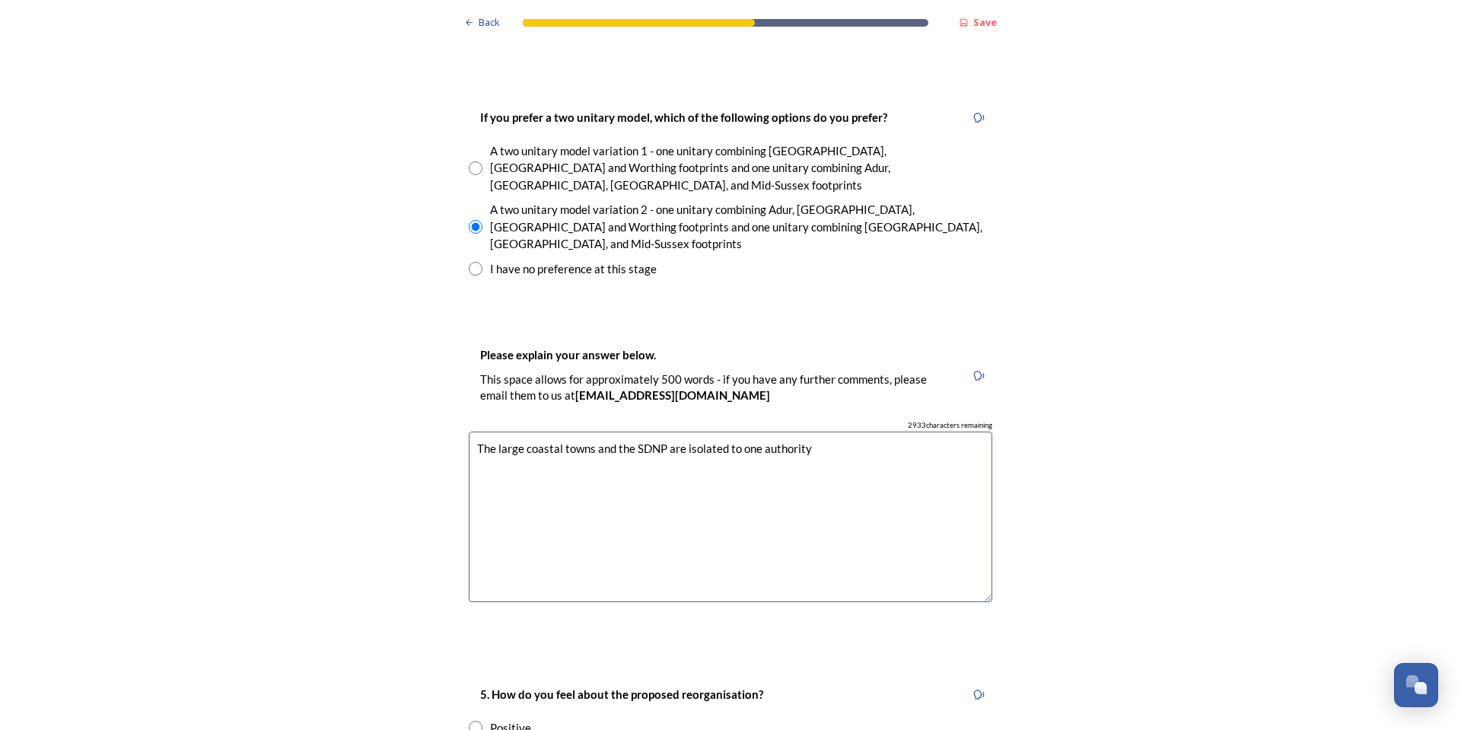
click at [804, 432] on textarea "The large coastal towns and the SDNP are isolated to one authority" at bounding box center [731, 517] width 524 height 171
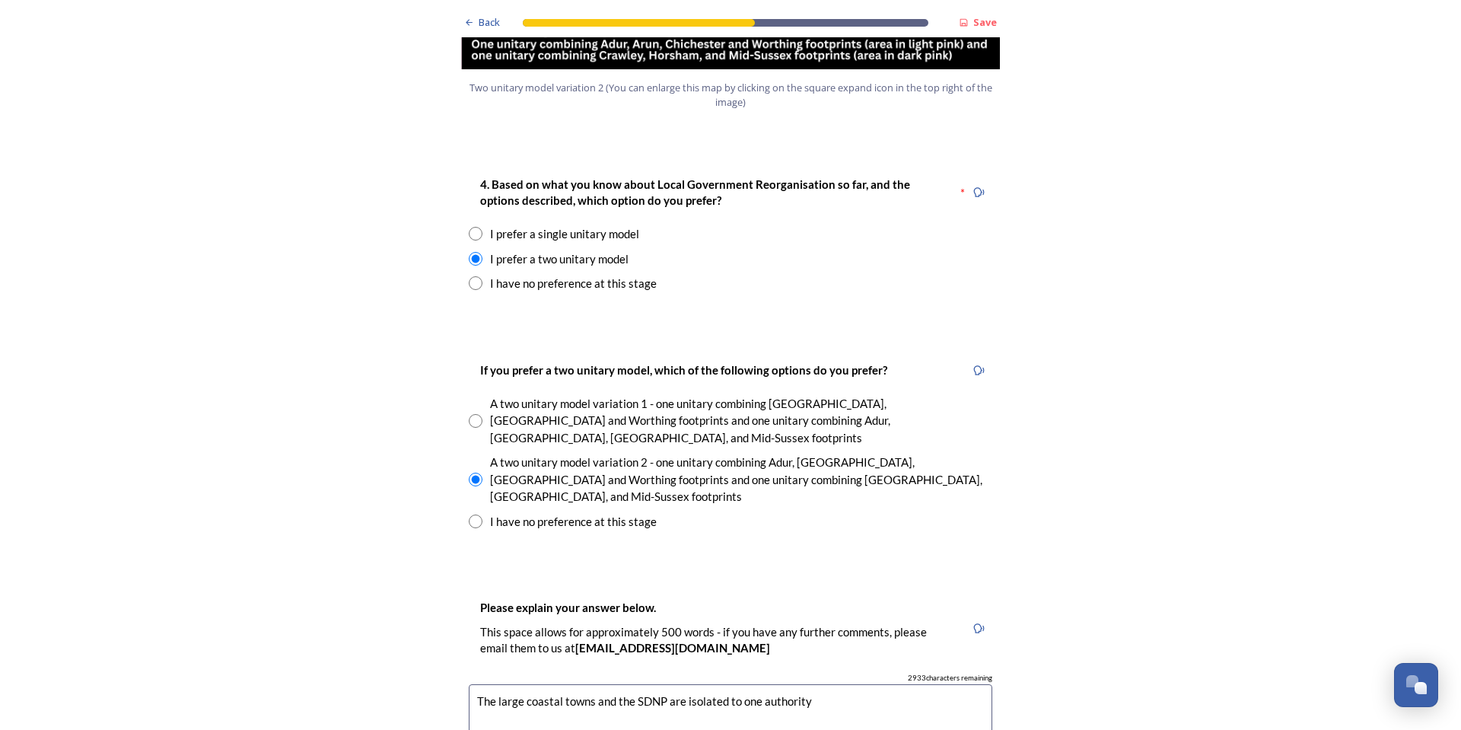
scroll to position [2131, 0]
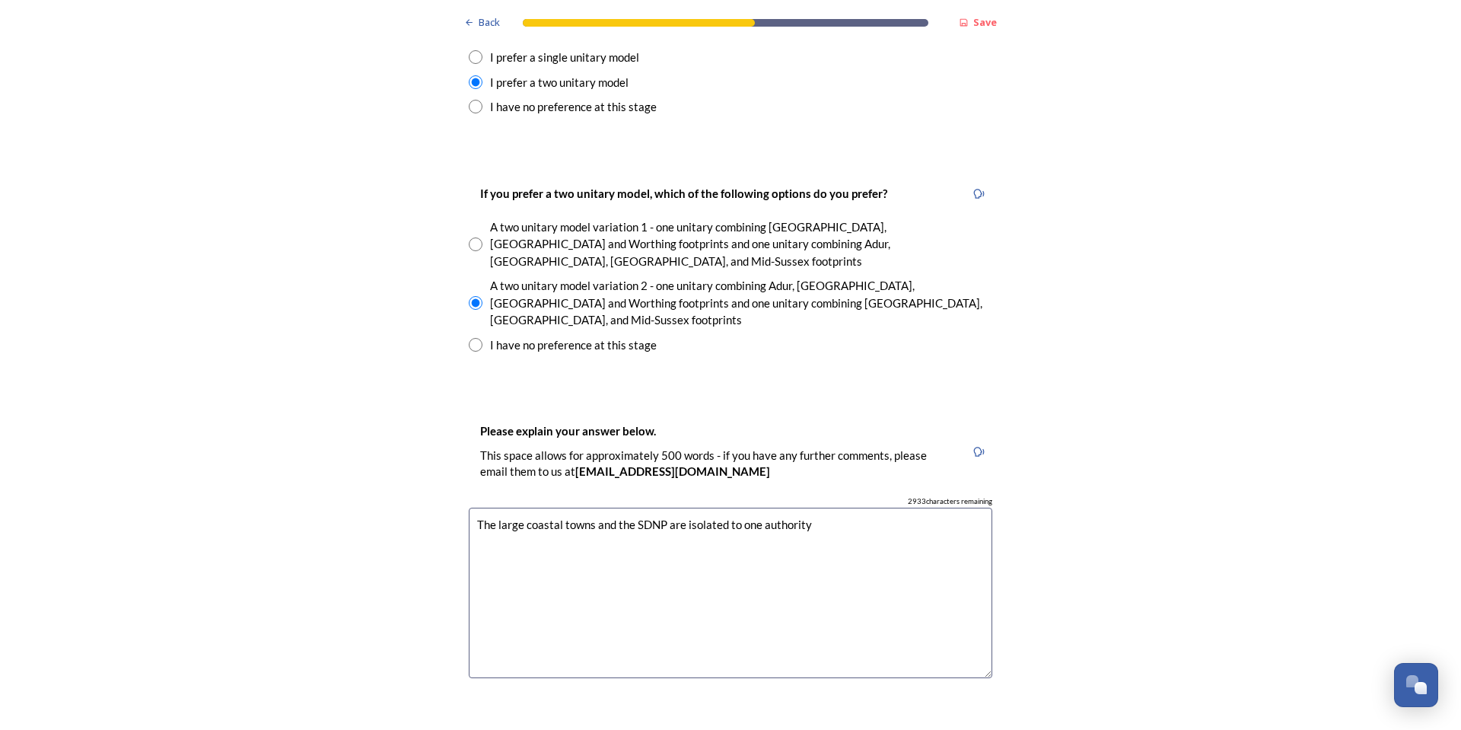
click at [815, 508] on textarea "The large coastal towns and the SDNP are isolated to one authority" at bounding box center [731, 593] width 524 height 171
click at [764, 508] on textarea "The large coastal towns and the SDNP are isolated to one authority" at bounding box center [731, 593] width 524 height 171
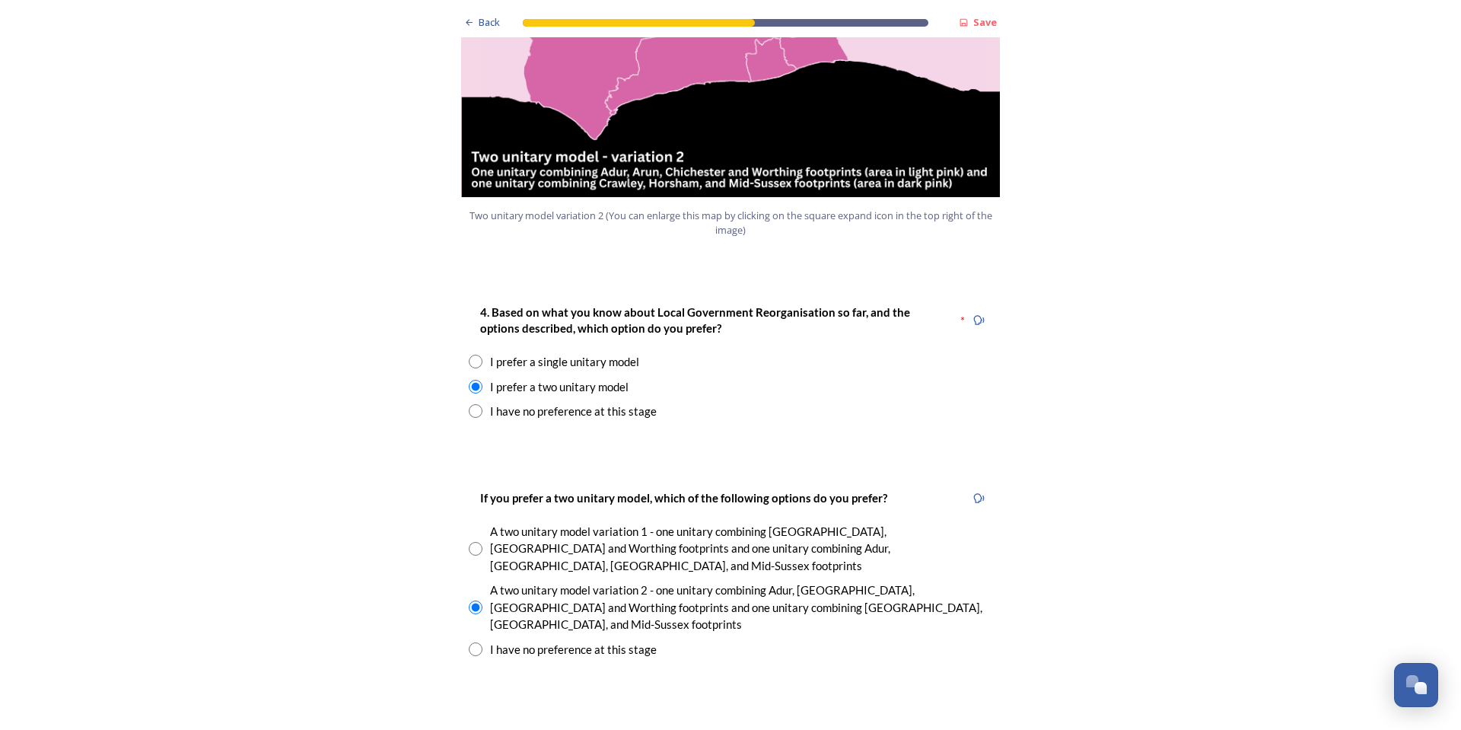
scroll to position [2207, 0]
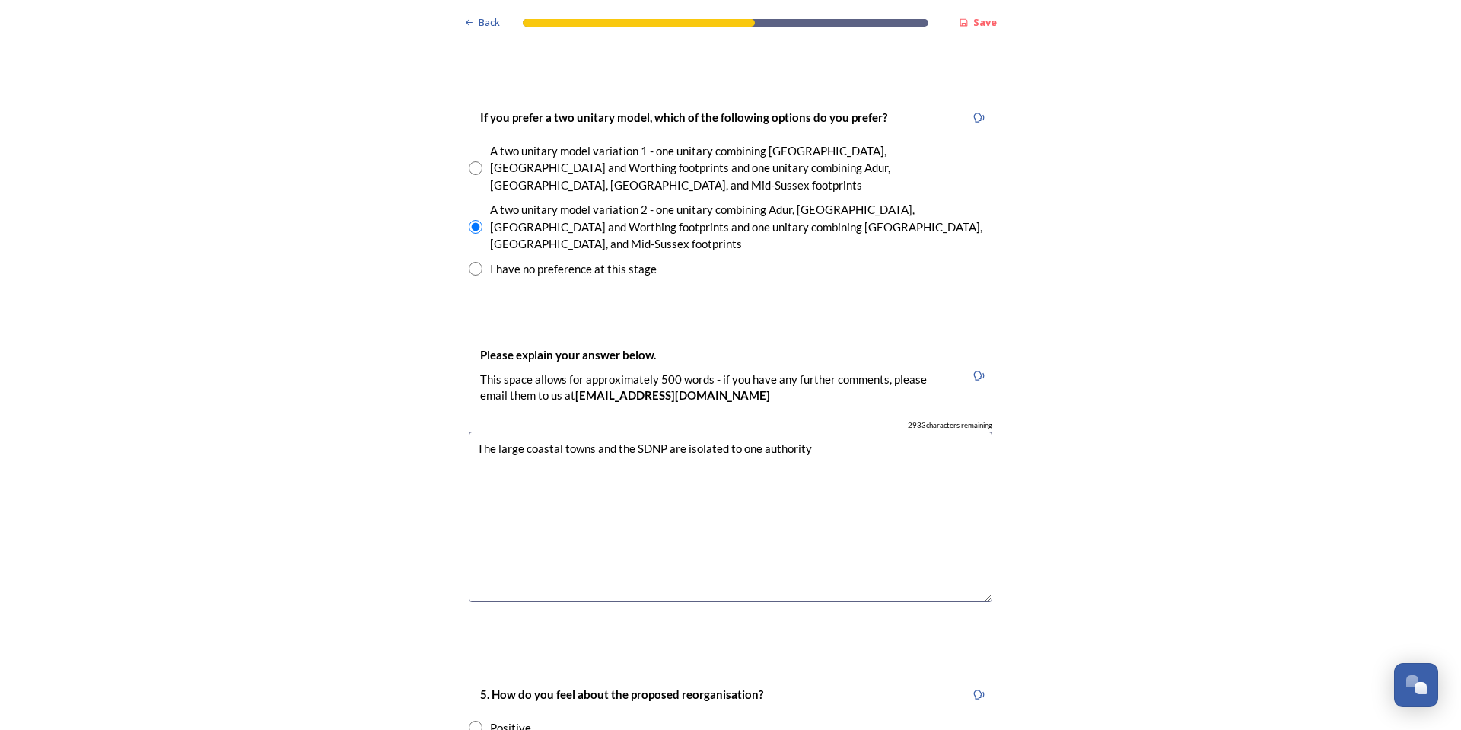
click at [847, 432] on textarea "The large coastal towns and the SDNP are isolated to one authority" at bounding box center [731, 517] width 524 height 171
click at [852, 432] on textarea "The large coastal towns and the SDNP are isolated to one authority" at bounding box center [731, 517] width 524 height 171
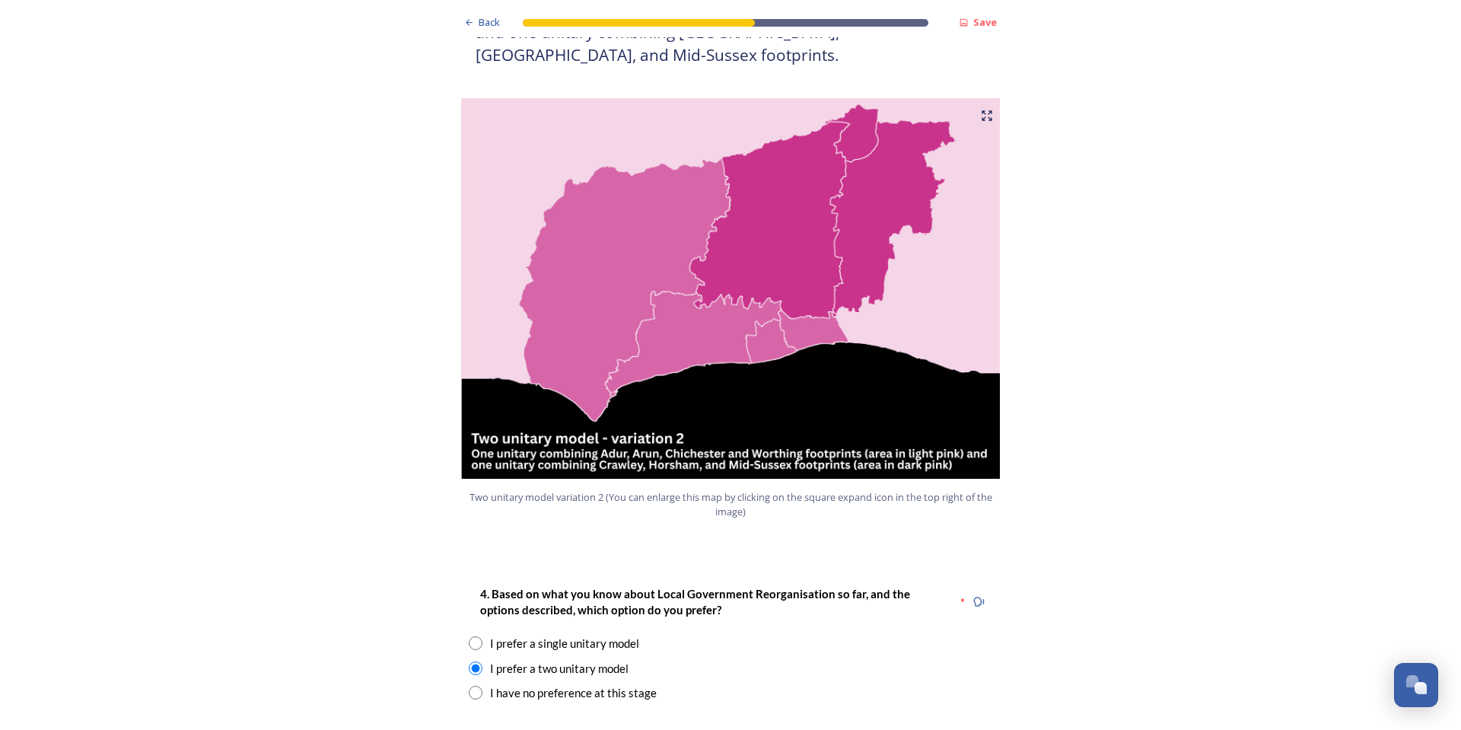
scroll to position [1522, 0]
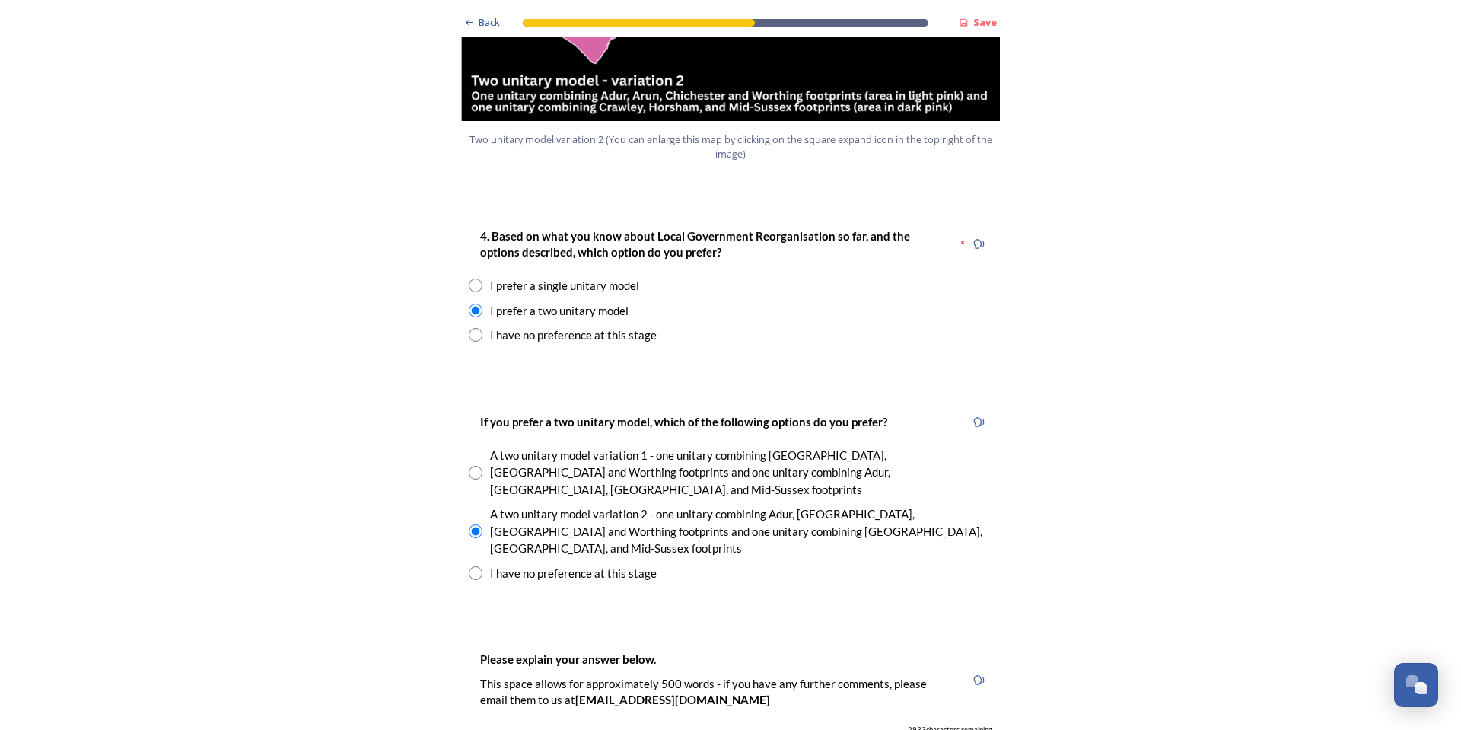
click at [1313, 270] on div "Back Save Prioritising future services As explained on our Shaping [GEOGRAPHIC_…" at bounding box center [730, 691] width 1461 height 5189
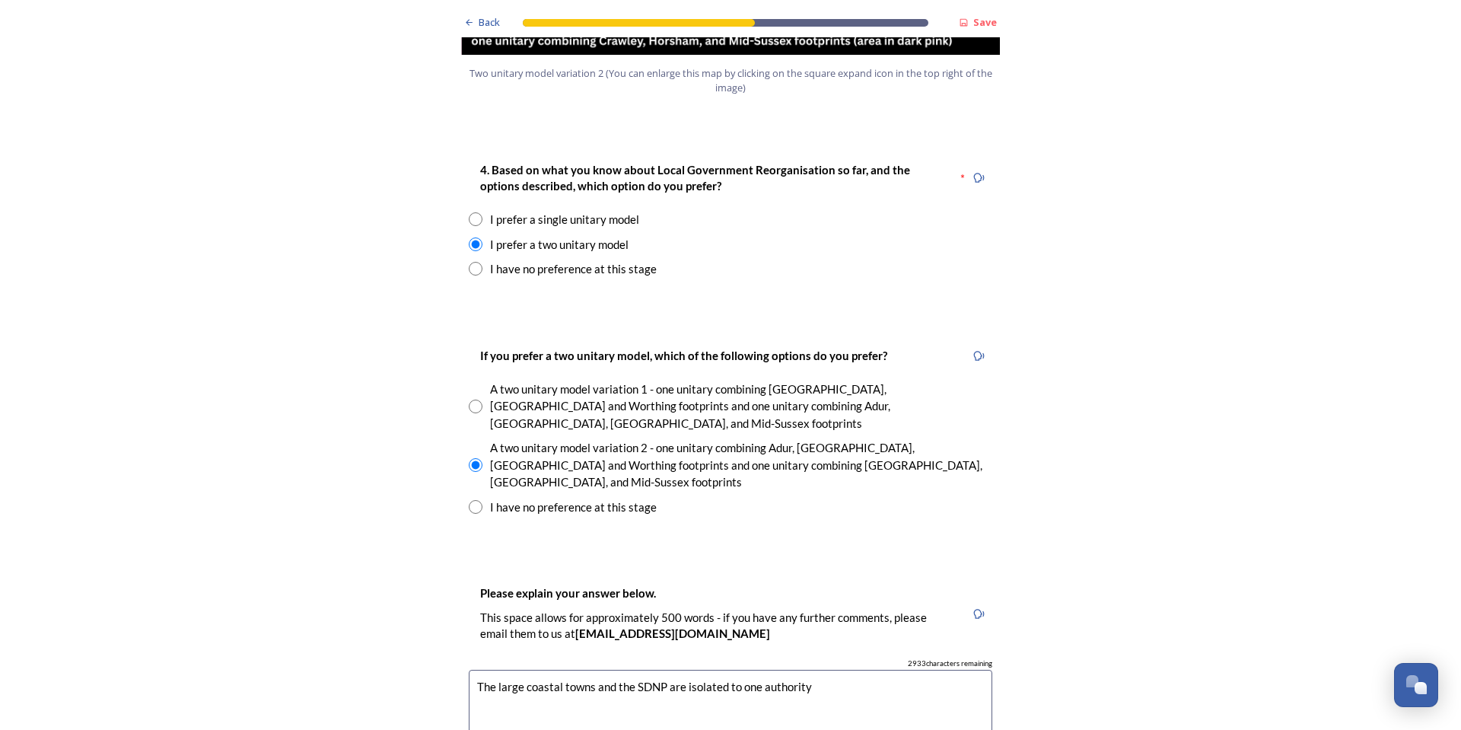
scroll to position [2055, 0]
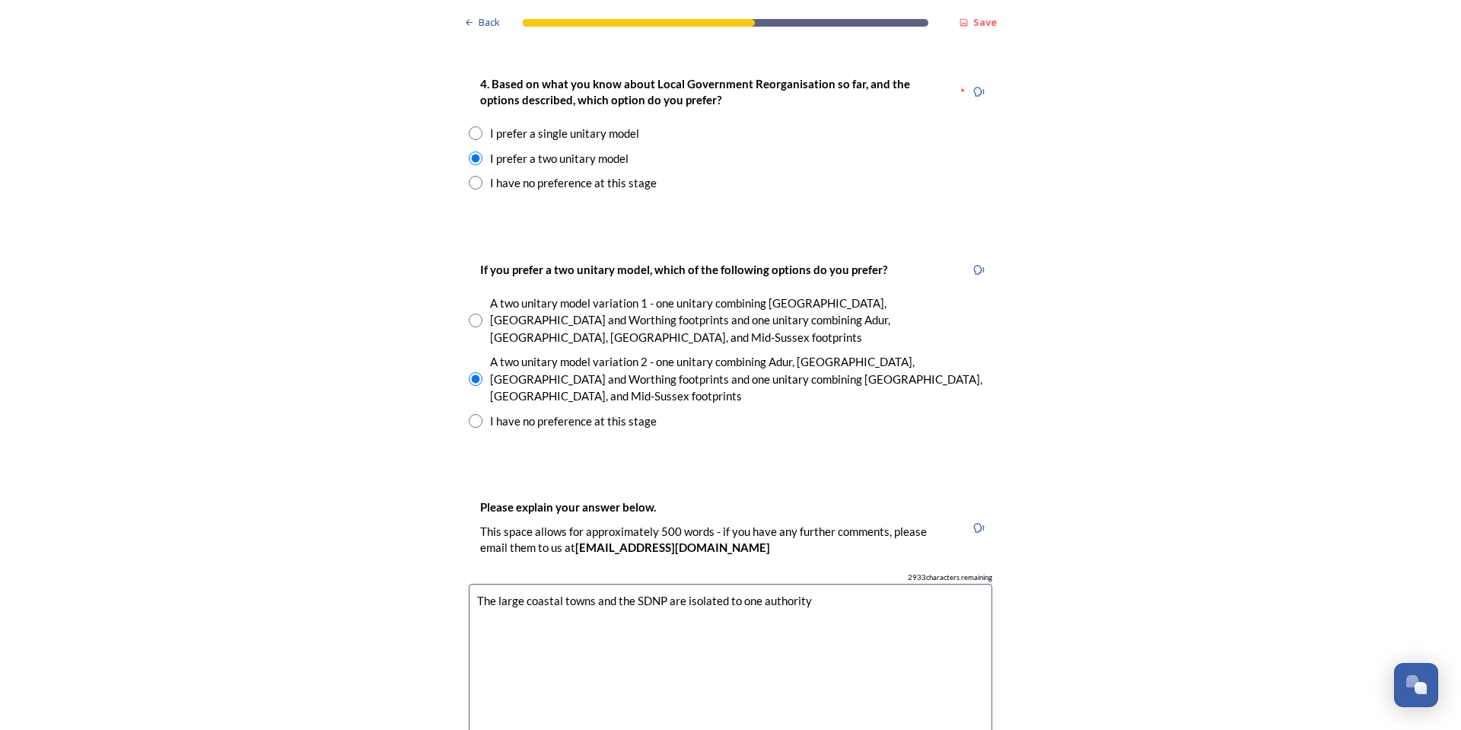
click at [871, 584] on textarea "The large coastal towns and the SDNP are isolated to one authority" at bounding box center [731, 669] width 524 height 171
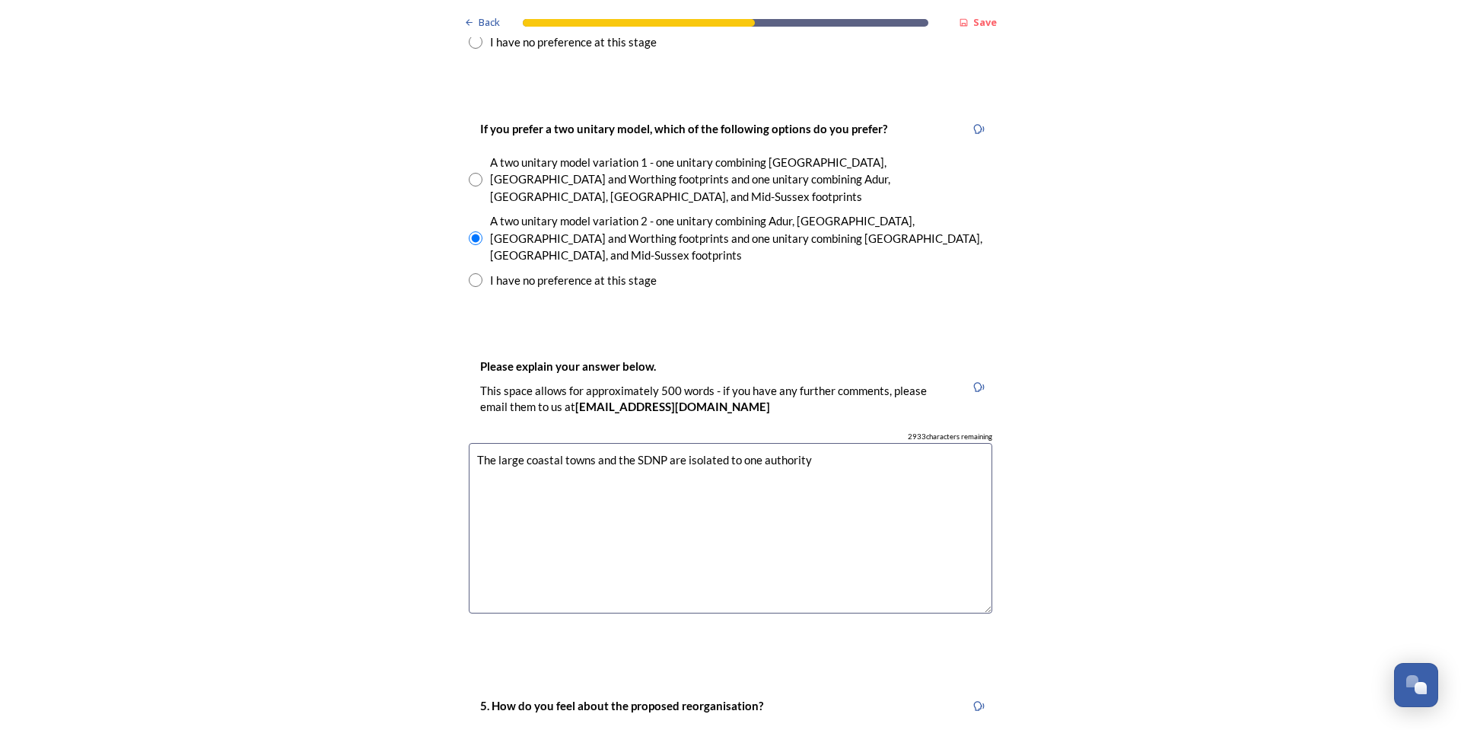
scroll to position [2207, 0]
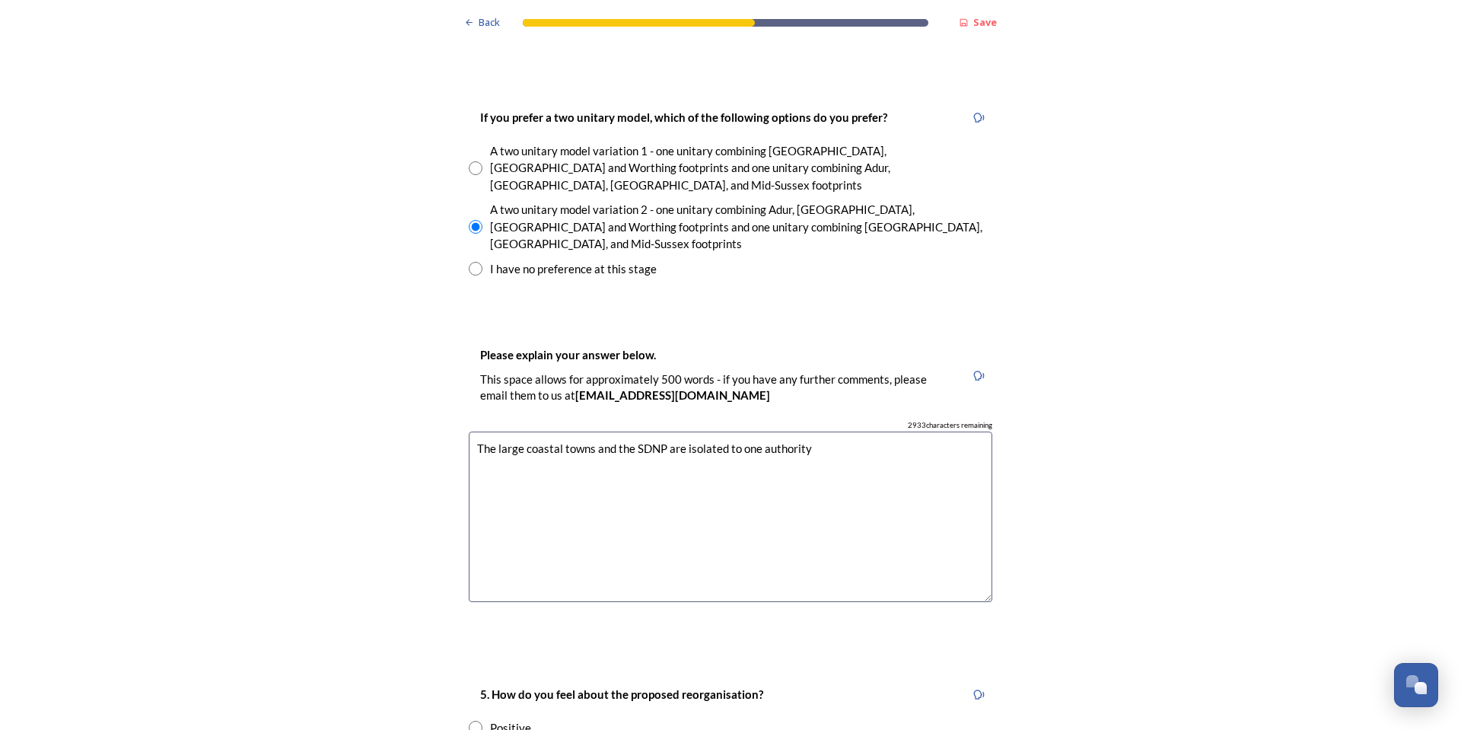
click at [680, 432] on textarea "The large coastal towns and the SDNP are isolated to one authority" at bounding box center [731, 517] width 524 height 171
click at [916, 432] on textarea "The large coastal towns and the SDNP are more contained within one authority" at bounding box center [731, 517] width 524 height 171
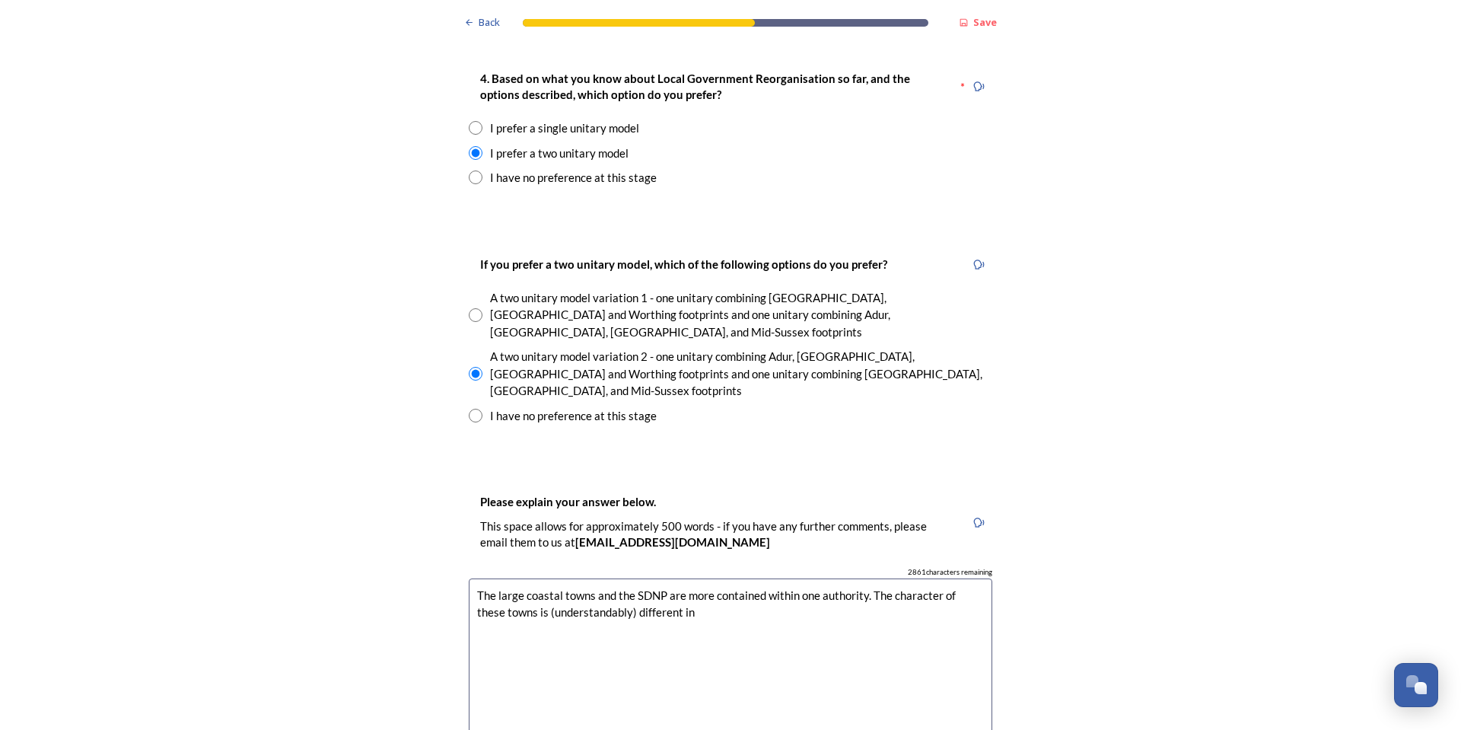
scroll to position [2055, 0]
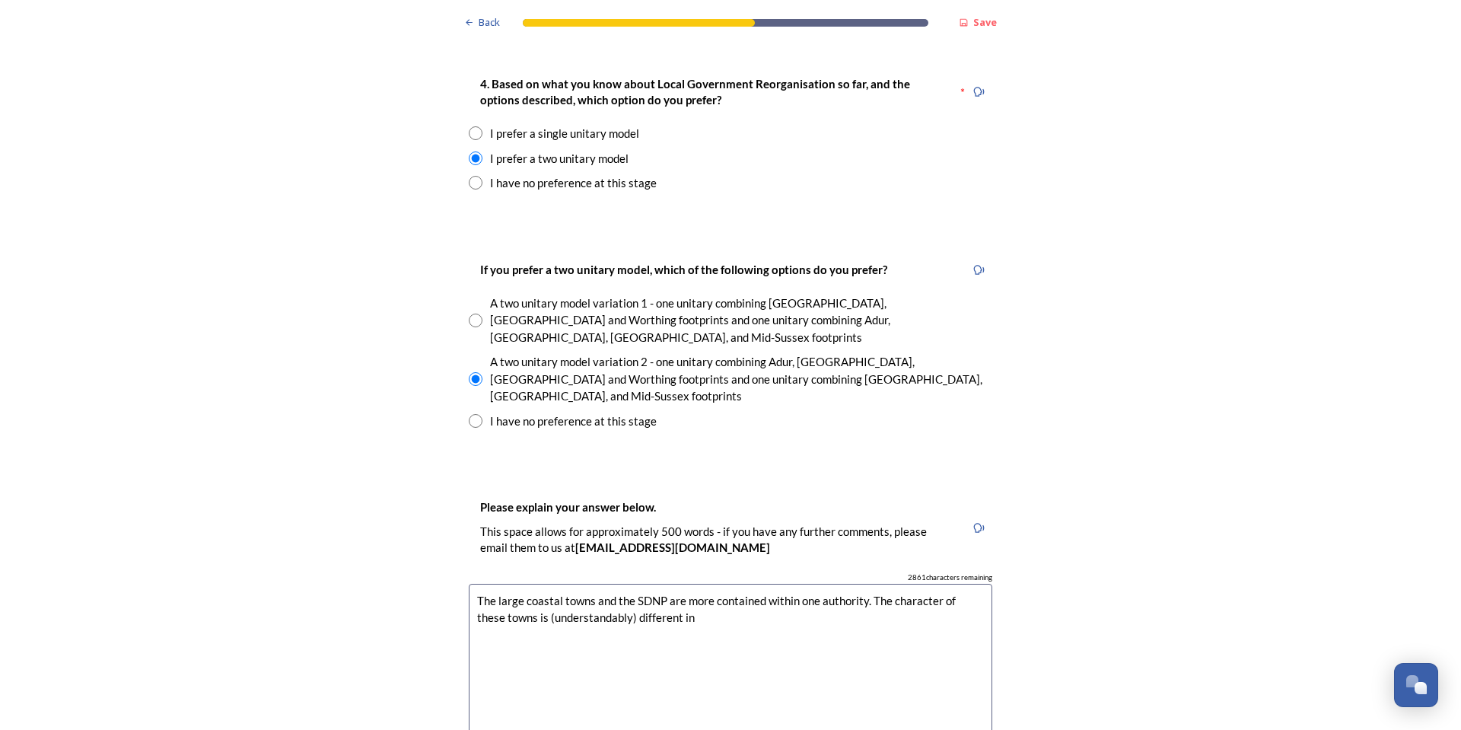
drag, startPoint x: 677, startPoint y: 539, endPoint x: 868, endPoint y: 520, distance: 192.7
click at [871, 584] on textarea "The large coastal towns and the SDNP are more contained within one authority. T…" at bounding box center [731, 669] width 524 height 171
click at [865, 584] on textarea "The large coastal towns and the SDNP are more contained within one authority. I…" at bounding box center [731, 669] width 524 height 171
click at [879, 584] on textarea "The large coastal towns and the SDNP are more contained within one authority. I…" at bounding box center [731, 669] width 524 height 171
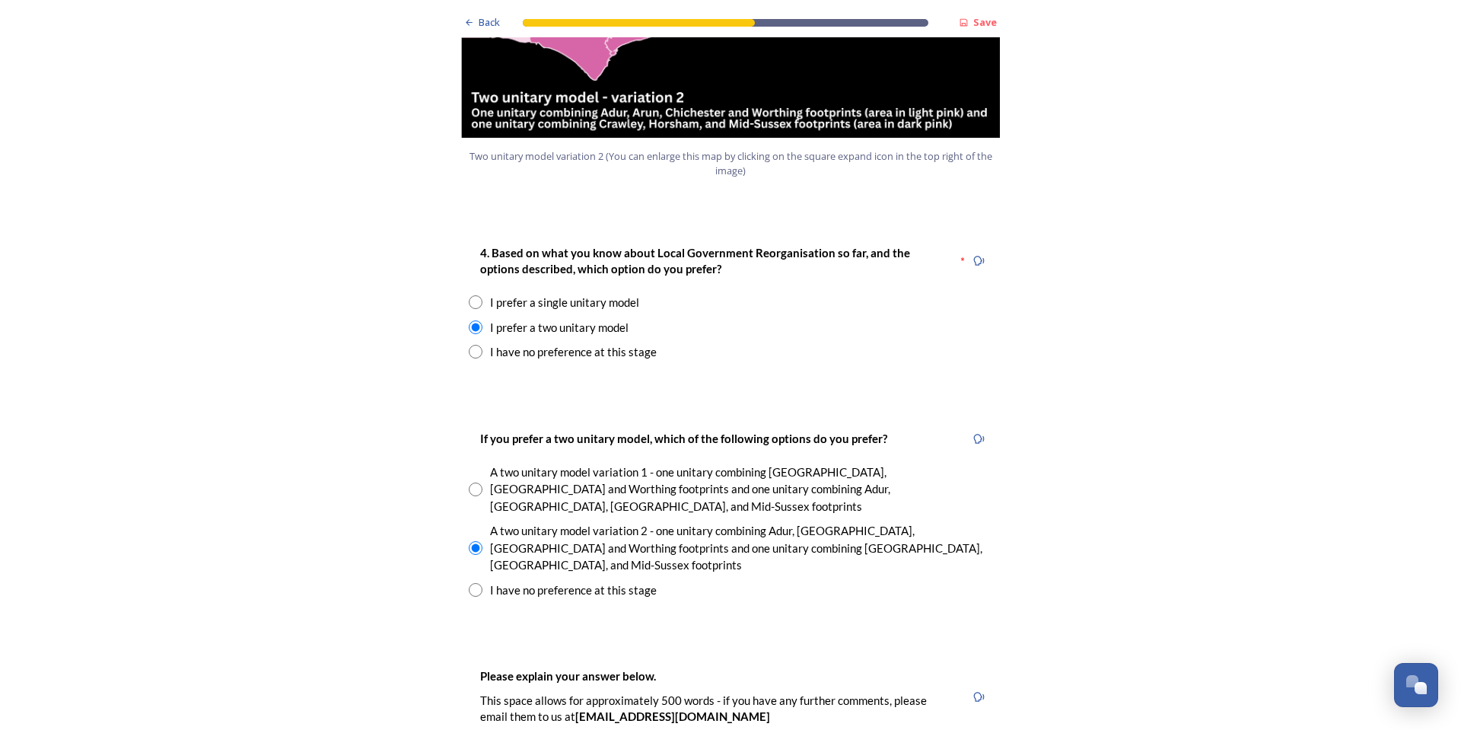
scroll to position [1979, 0]
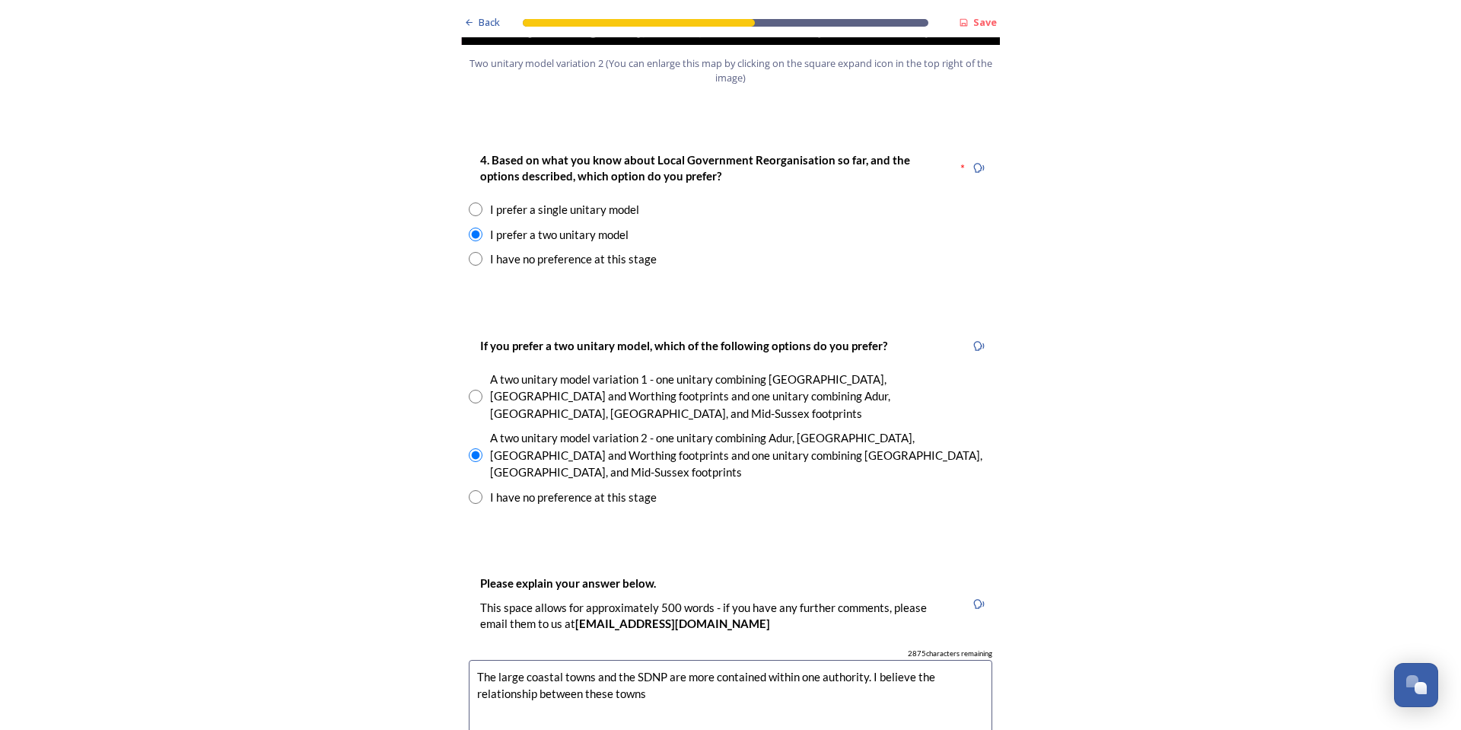
drag, startPoint x: 861, startPoint y: 595, endPoint x: 944, endPoint y: 613, distance: 84.0
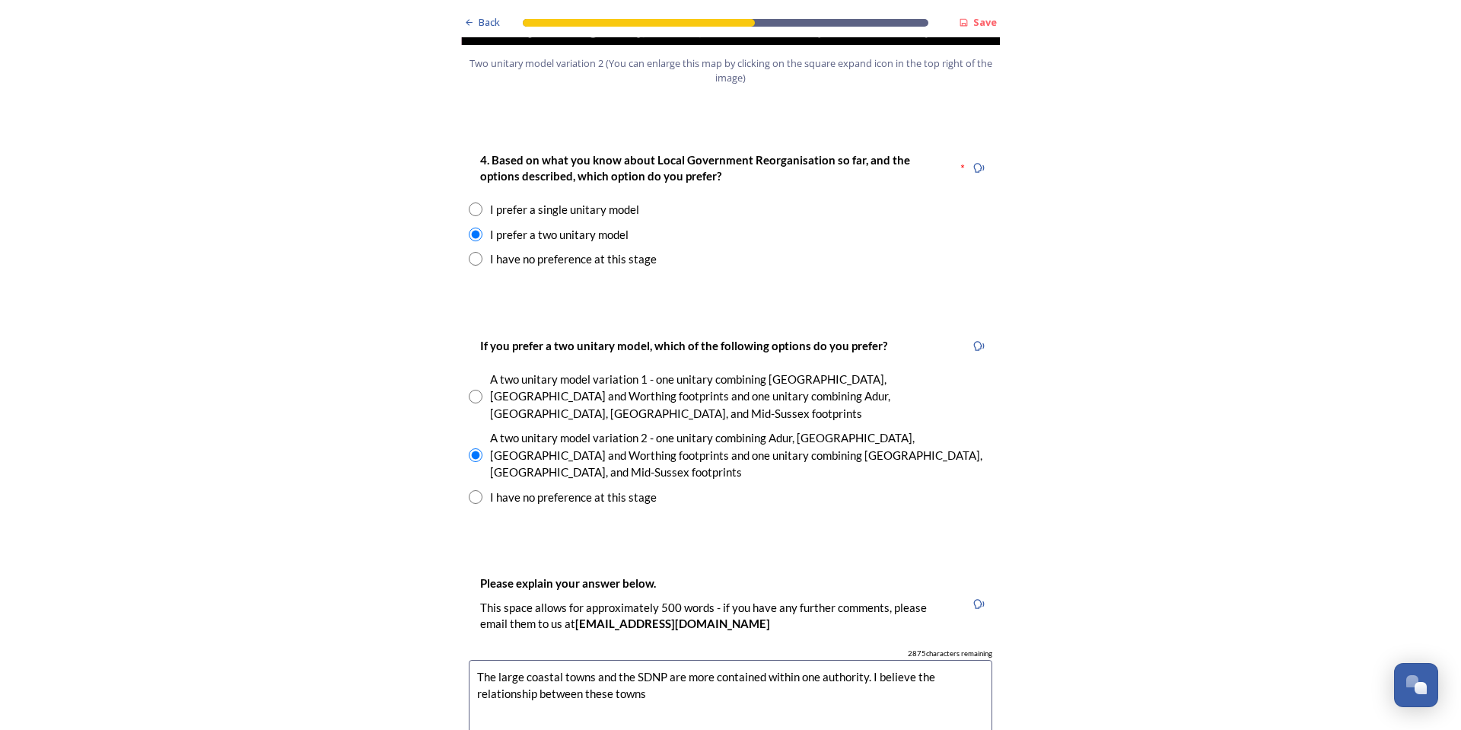
drag, startPoint x: 868, startPoint y: 607, endPoint x: 868, endPoint y: 591, distance: 16.0
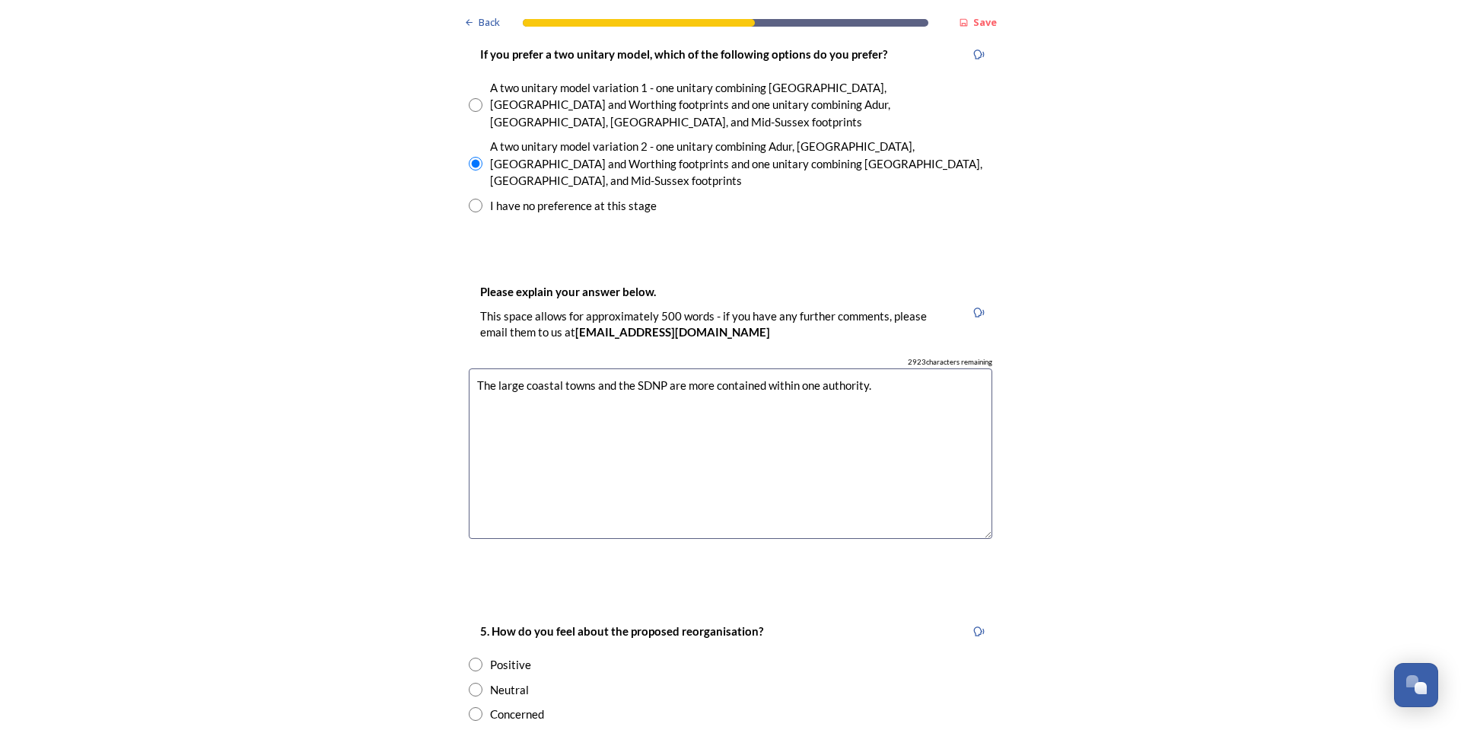
scroll to position [2283, 0]
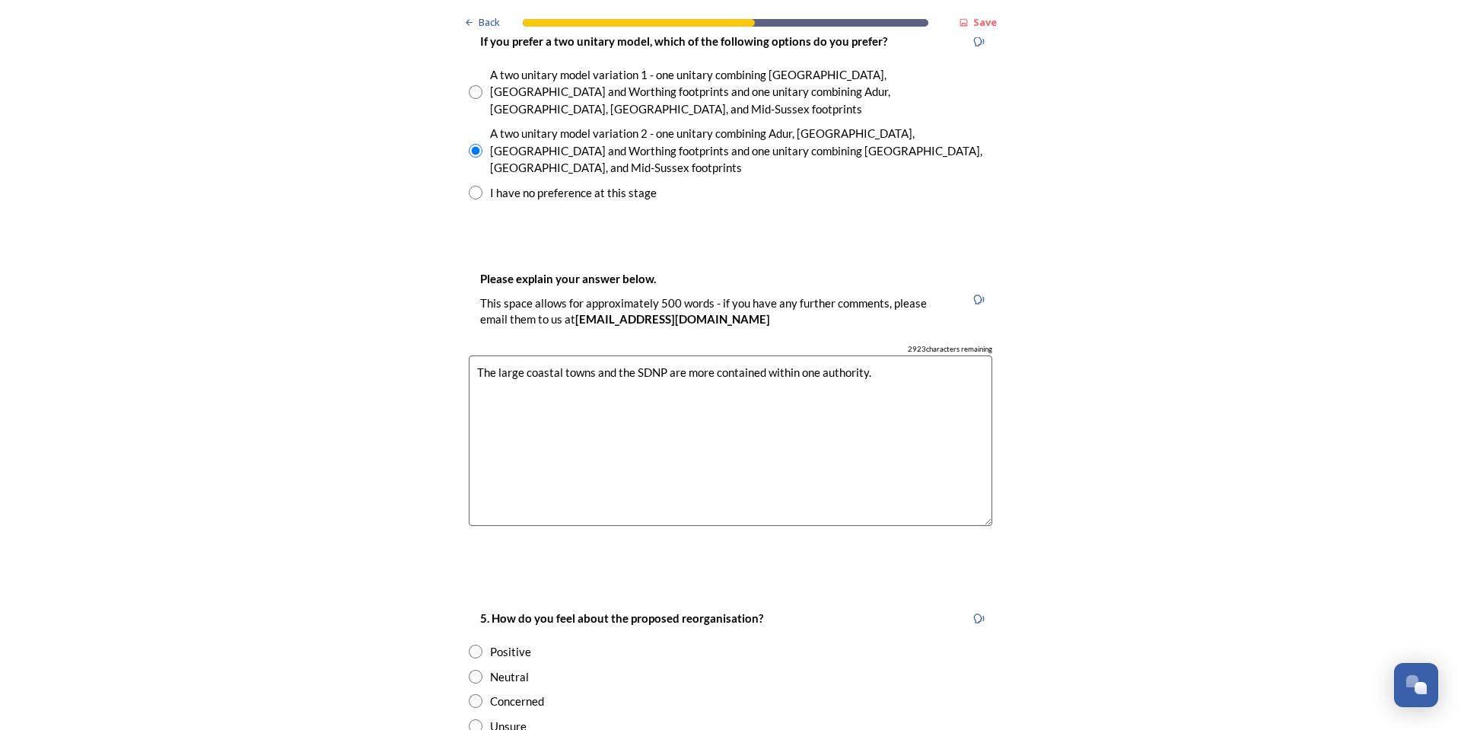
click at [1339, 341] on div "Back Save Prioritising future services As explained on our Shaping [GEOGRAPHIC_…" at bounding box center [730, 311] width 1461 height 5189
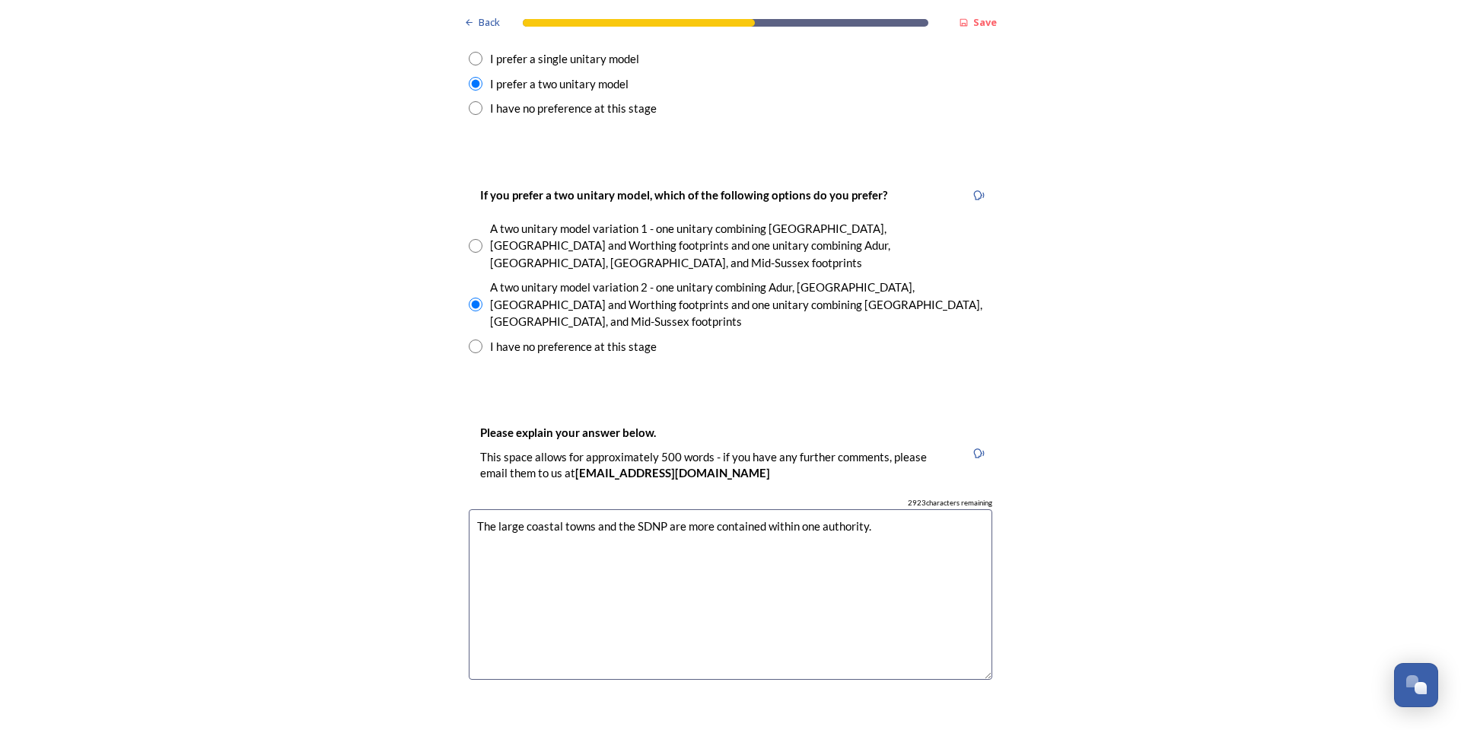
scroll to position [2131, 0]
click at [972, 608] on div "Please explain your answer below. This space allows for approximately 500 words…" at bounding box center [731, 556] width 548 height 301
click at [928, 508] on textarea "The large coastal towns and the SDNP are more contained within one authority." at bounding box center [731, 593] width 524 height 171
click at [617, 508] on textarea "The large coastal towns and the SDNP are more contained within one authority. T…" at bounding box center [731, 593] width 524 height 171
click at [501, 508] on textarea "The large coastal towns and the SDNP are more contained within one authority. T…" at bounding box center [731, 593] width 524 height 171
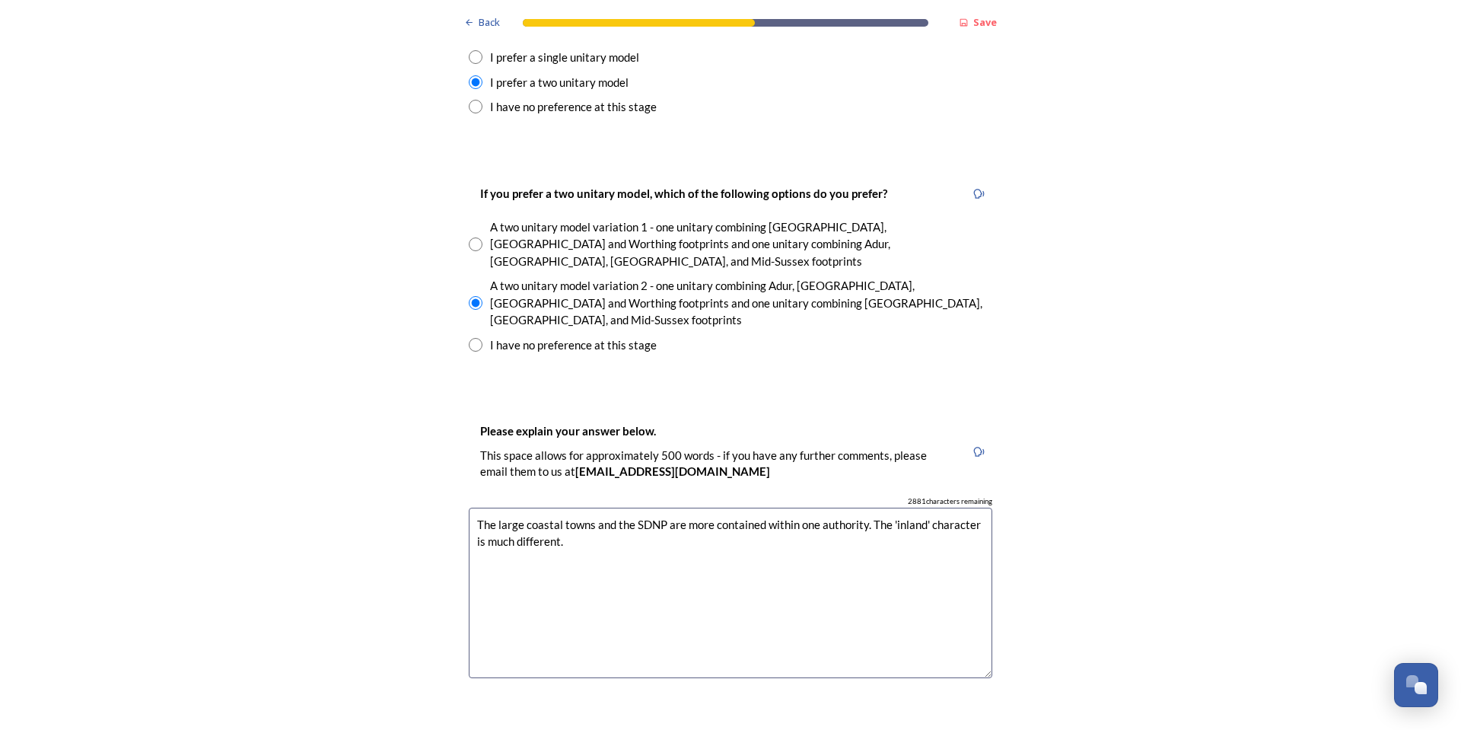
click at [501, 508] on textarea "The large coastal towns and the SDNP are more contained within one authority. T…" at bounding box center [731, 593] width 524 height 171
click at [678, 508] on textarea "The large coastal towns and the SDNP are more contained within one authority. T…" at bounding box center [731, 593] width 524 height 171
drag, startPoint x: 498, startPoint y: 463, endPoint x: 527, endPoint y: 460, distance: 29.1
click at [498, 508] on textarea "The large coastal towns and the SDNP are more contained within one authority. T…" at bounding box center [731, 593] width 524 height 171
click at [982, 508] on textarea "The large coastal towns and the SDNP are more contained within one authority. T…" at bounding box center [731, 593] width 524 height 171
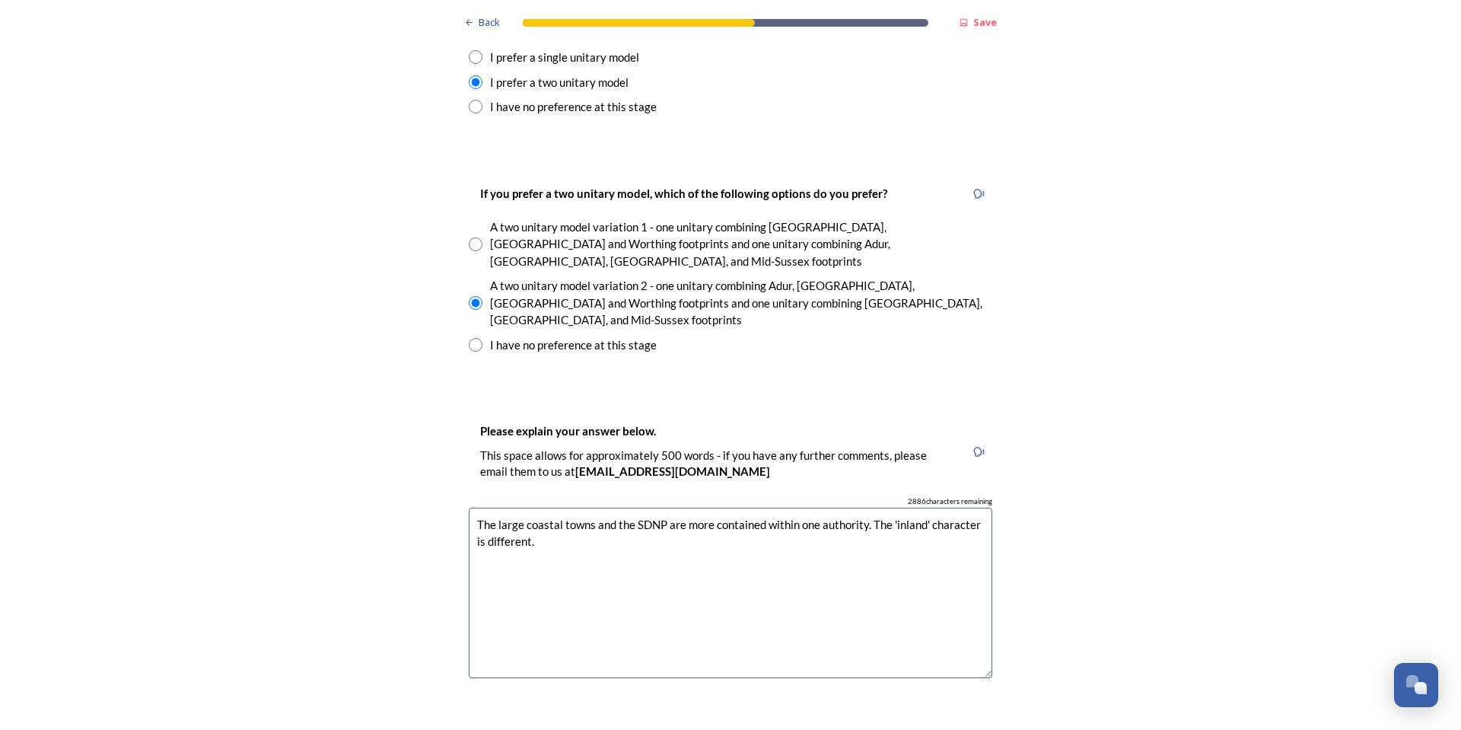
click at [584, 508] on textarea "The large coastal towns and the SDNP are more contained within one authority. T…" at bounding box center [731, 593] width 524 height 171
click at [975, 508] on textarea "The large coastal towns and the SDNP are more contained within one authority. T…" at bounding box center [731, 593] width 524 height 171
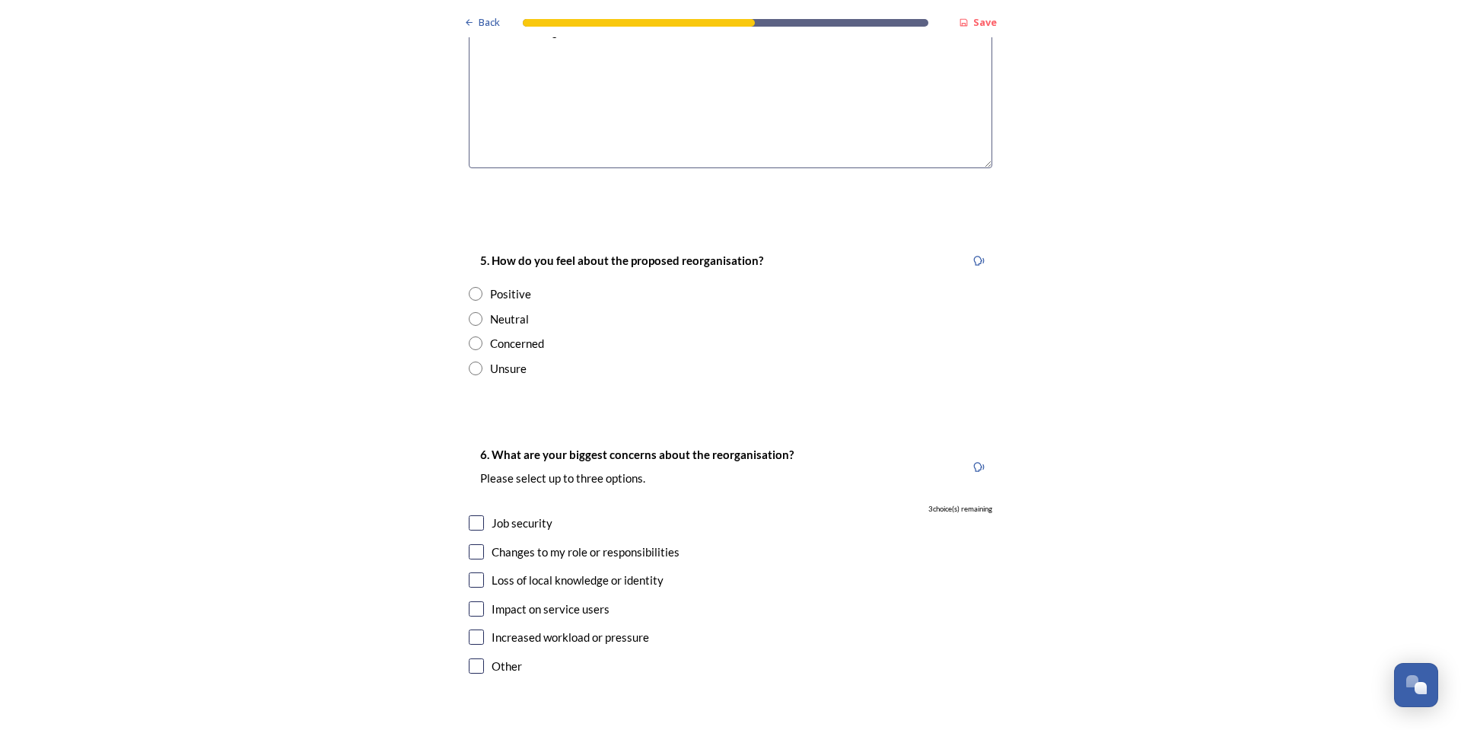
scroll to position [2664, 0]
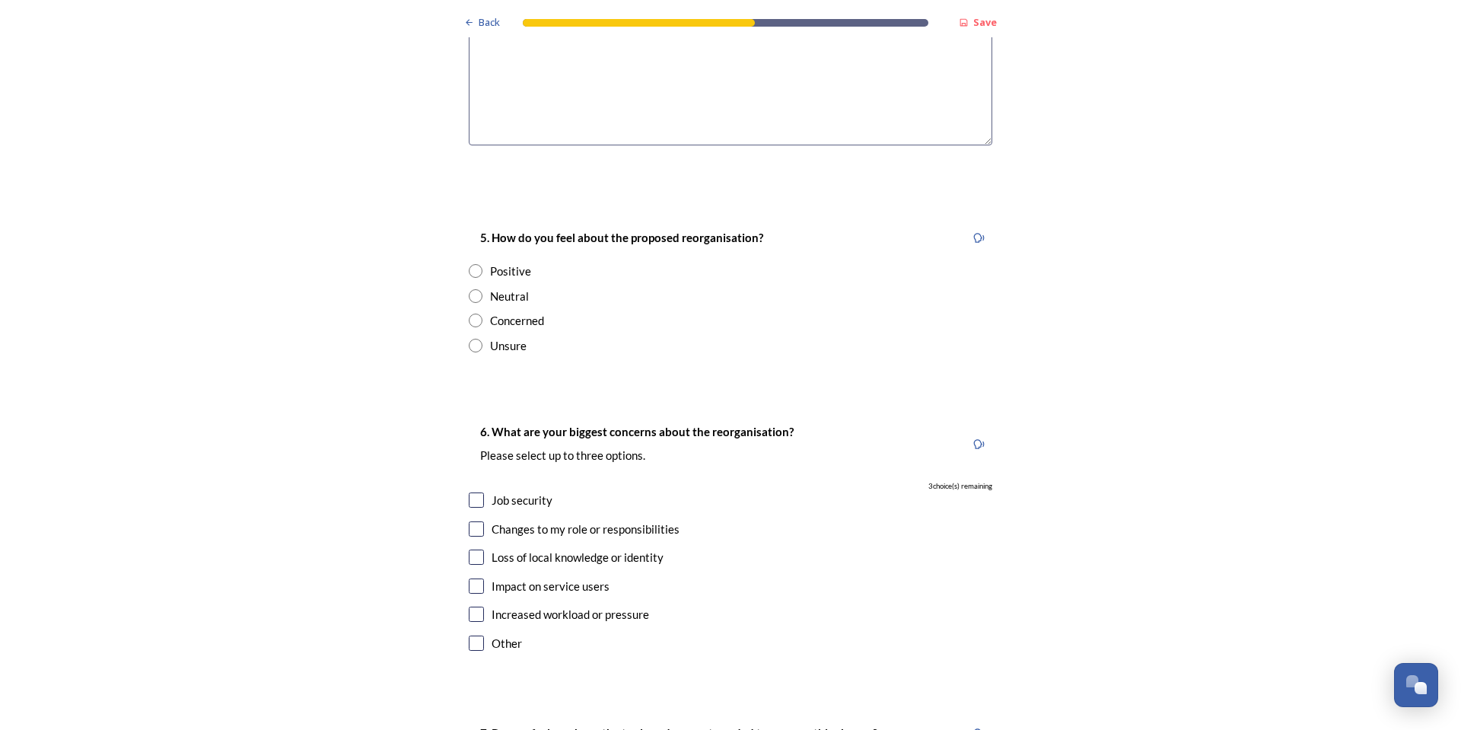
type textarea "The large coastal towns and the SDNP are more contained within one authority. T…"
click at [498, 288] on div "Neutral" at bounding box center [509, 297] width 39 height 18
radio input "true"
click at [511, 492] on div "Job security" at bounding box center [522, 501] width 61 height 18
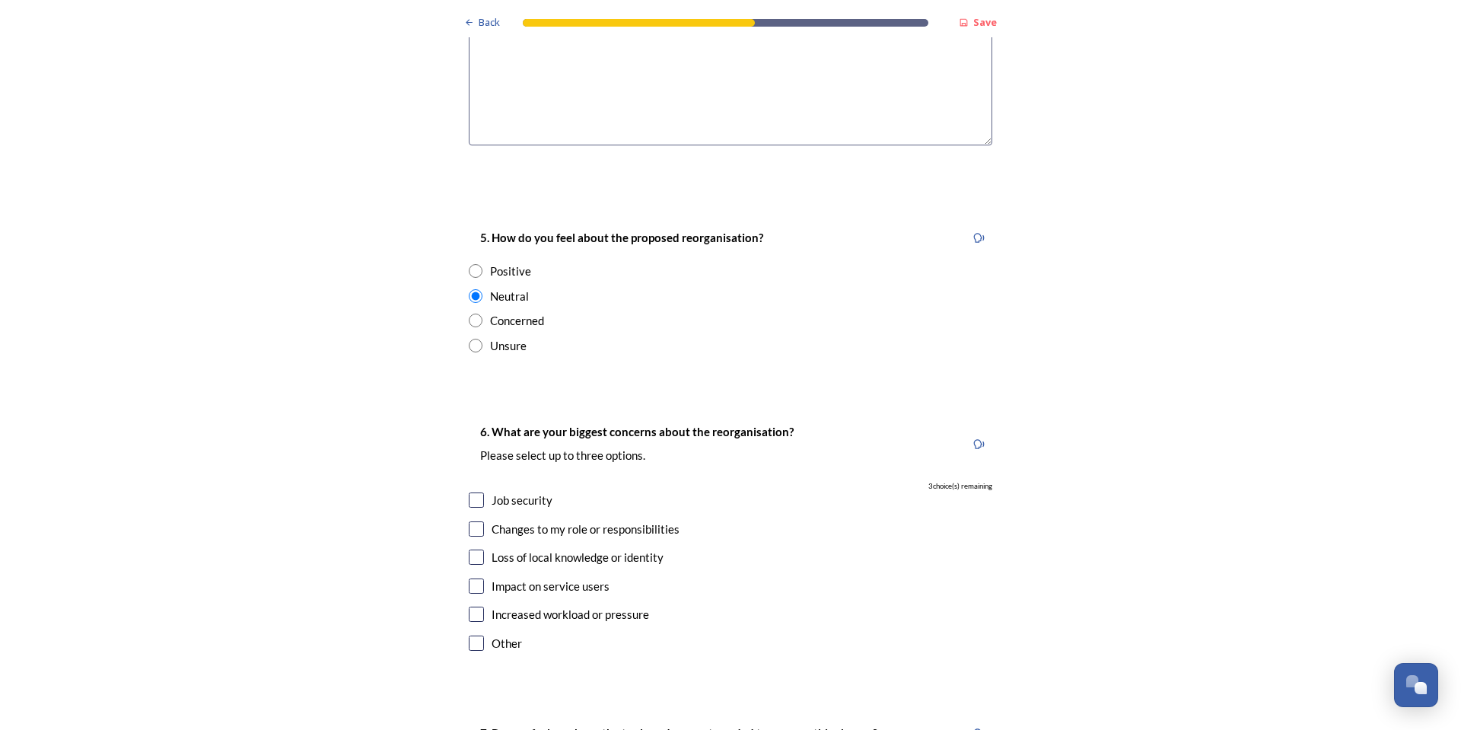
checkbox input "true"
click at [469, 521] on input "checkbox" at bounding box center [476, 528] width 15 height 15
checkbox input "true"
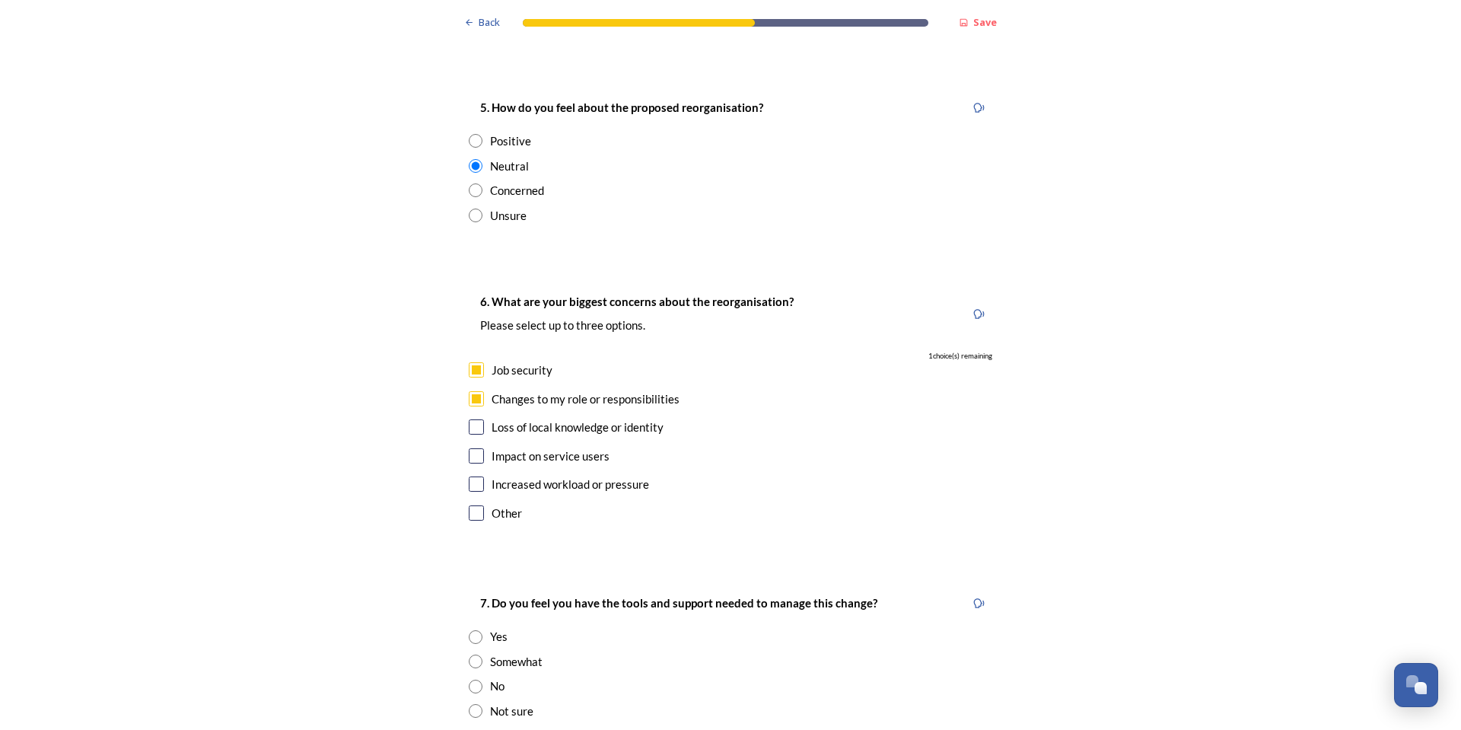
scroll to position [2968, 0]
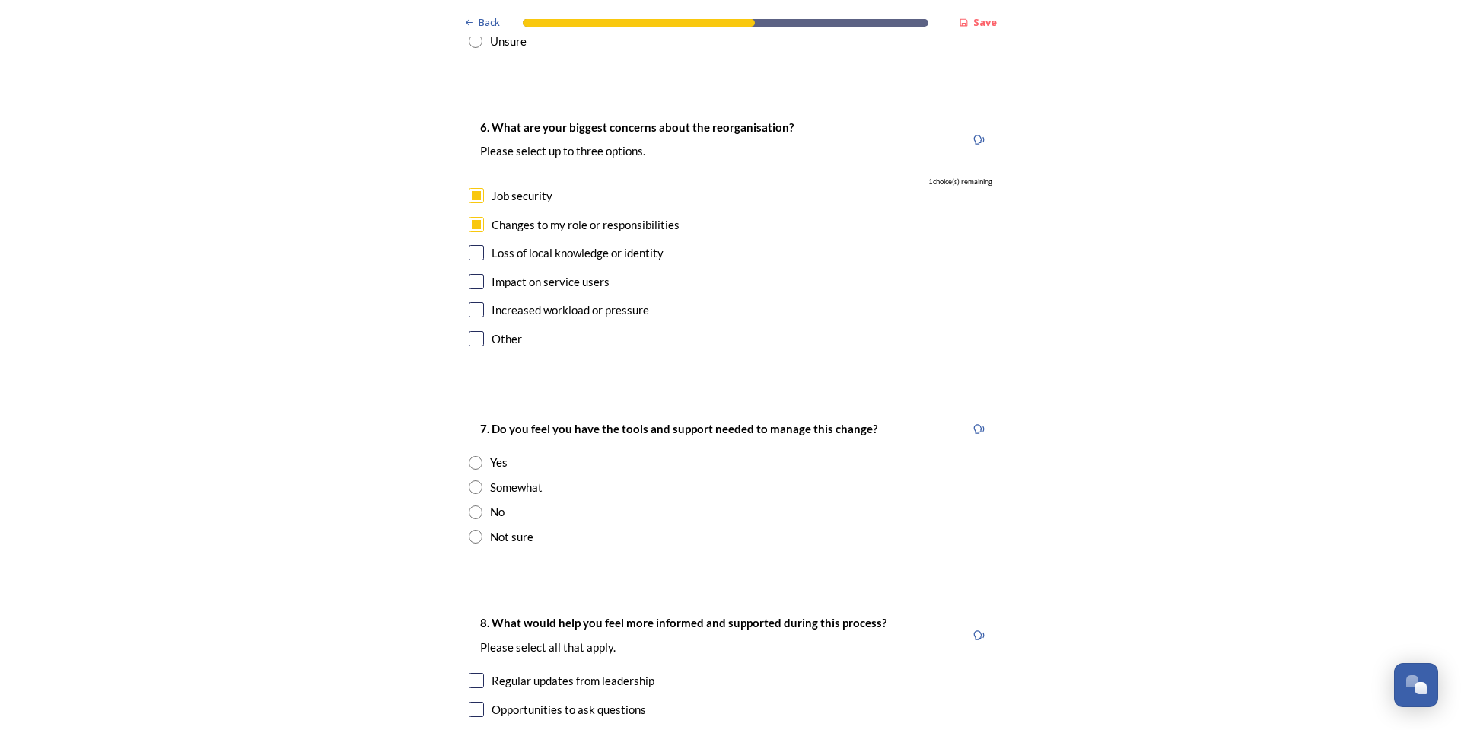
click at [498, 479] on div "Somewhat" at bounding box center [516, 488] width 53 height 18
radio input "true"
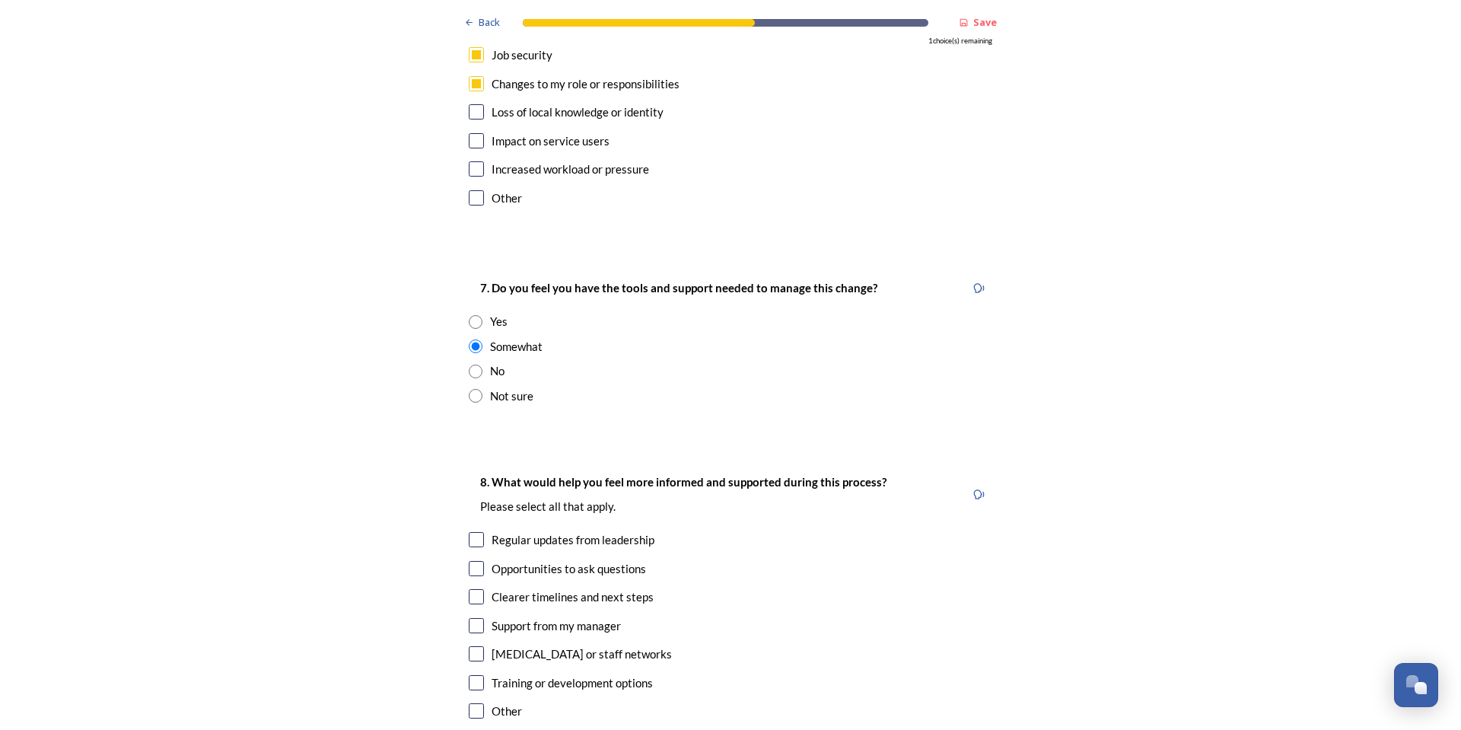
scroll to position [3349, 0]
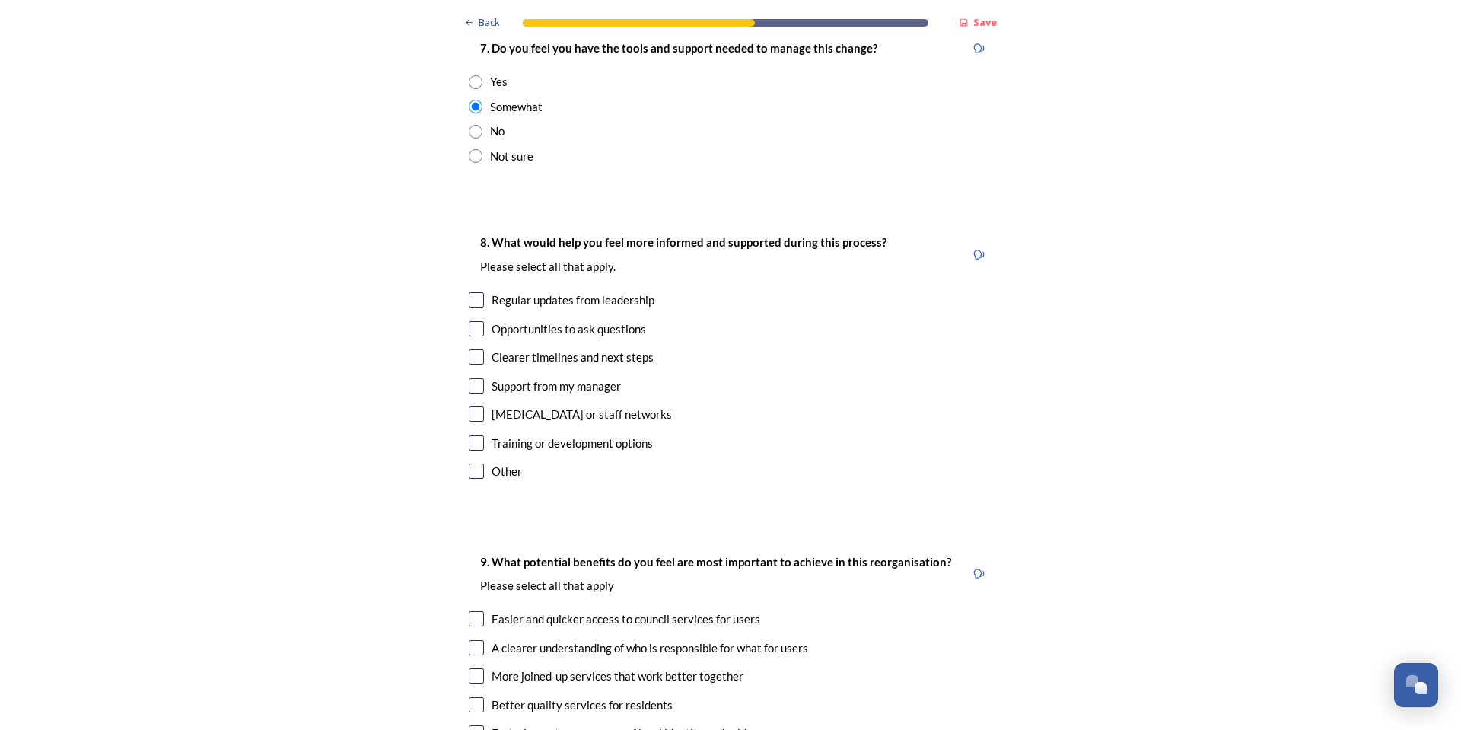
click at [630, 435] on div "Training or development options" at bounding box center [572, 444] width 161 height 18
checkbox input "true"
click at [470, 292] on input "checkbox" at bounding box center [476, 299] width 15 height 15
checkbox input "true"
click at [471, 378] on input "checkbox" at bounding box center [476, 385] width 15 height 15
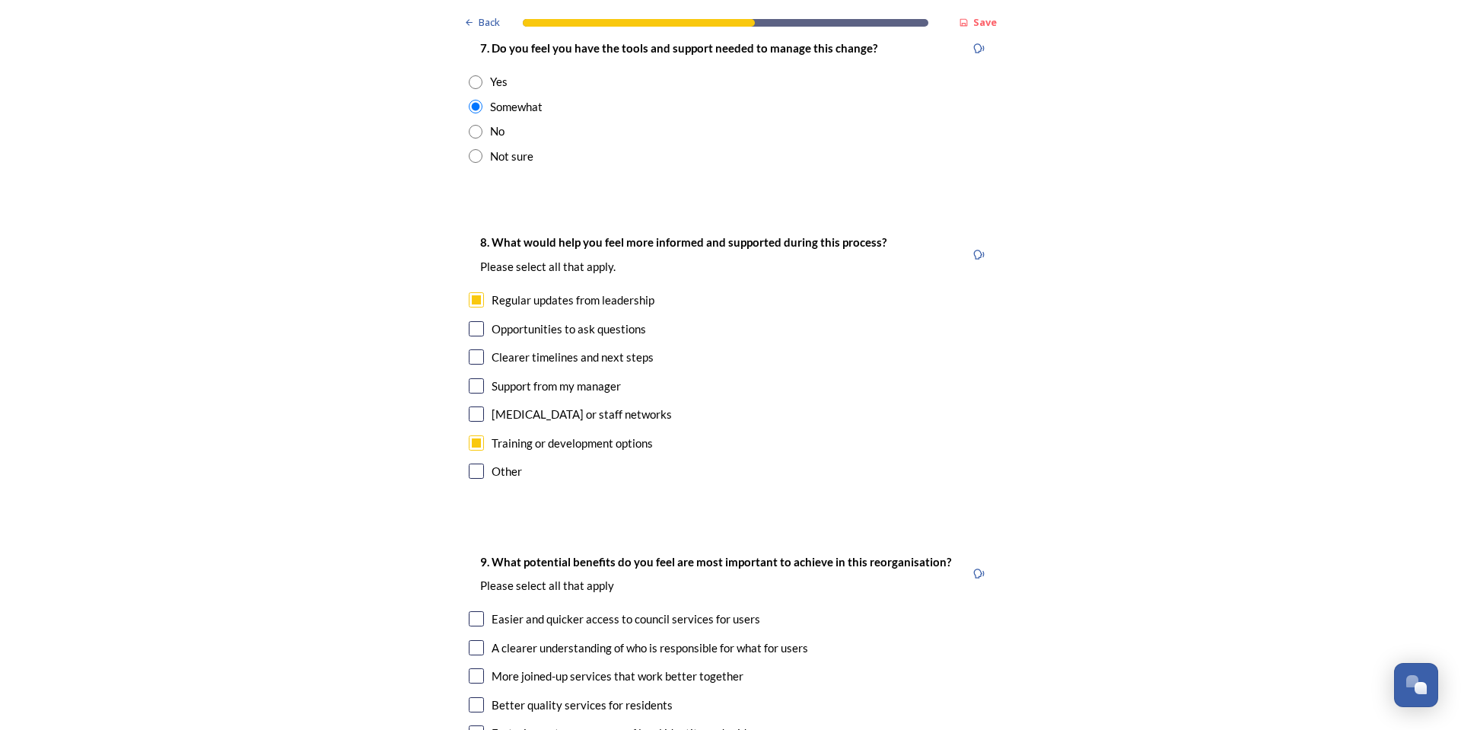
checkbox input "true"
click at [461, 330] on div "8. What would help you feel more informed and supported during this process? Pl…" at bounding box center [731, 358] width 548 height 281
click at [477, 406] on input "checkbox" at bounding box center [476, 413] width 15 height 15
checkbox input "true"
click at [482, 349] on div "Clearer timelines and next steps" at bounding box center [731, 358] width 524 height 18
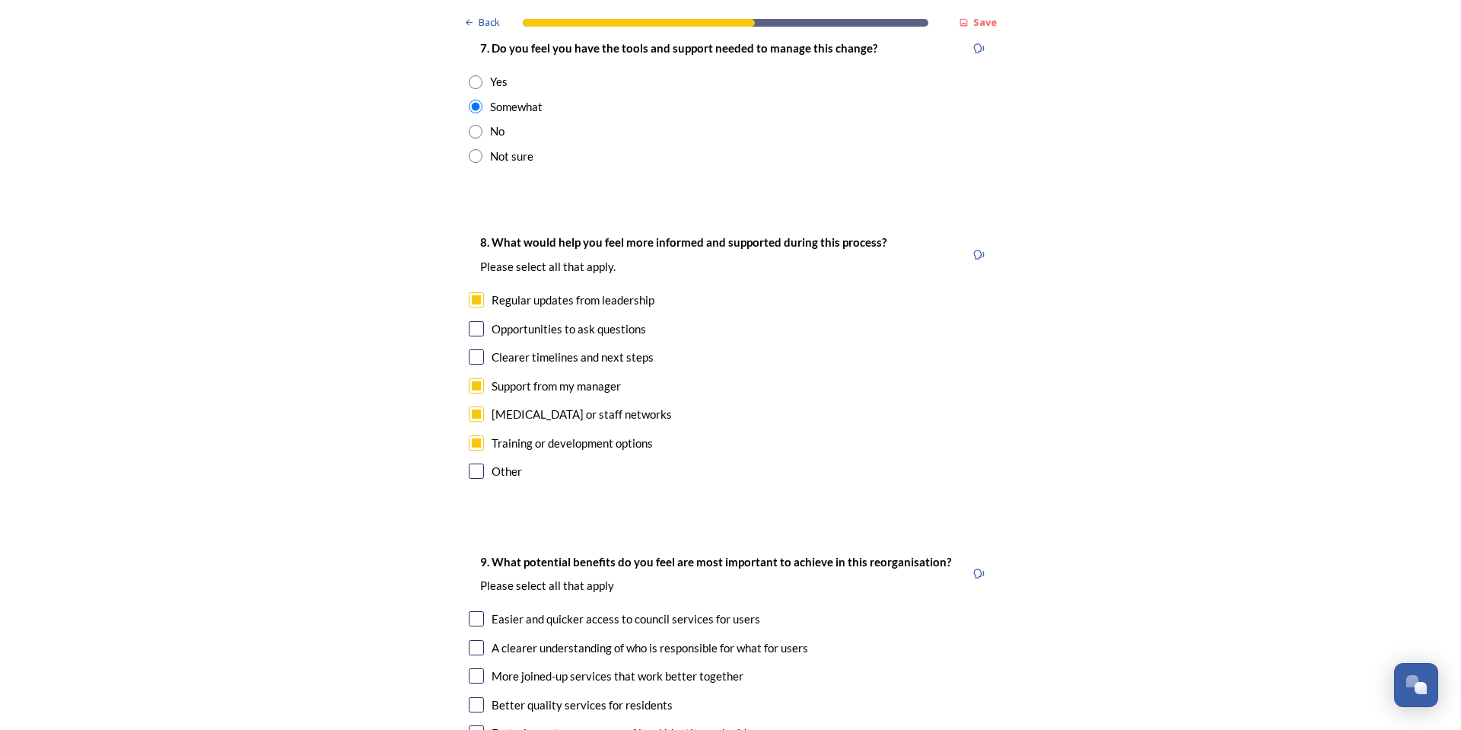
checkbox input "true"
click at [473, 232] on div "8. What would help you feel more informed and supported during this process? Pl…" at bounding box center [731, 358] width 548 height 281
click at [469, 321] on input "checkbox" at bounding box center [476, 328] width 15 height 15
checkbox input "true"
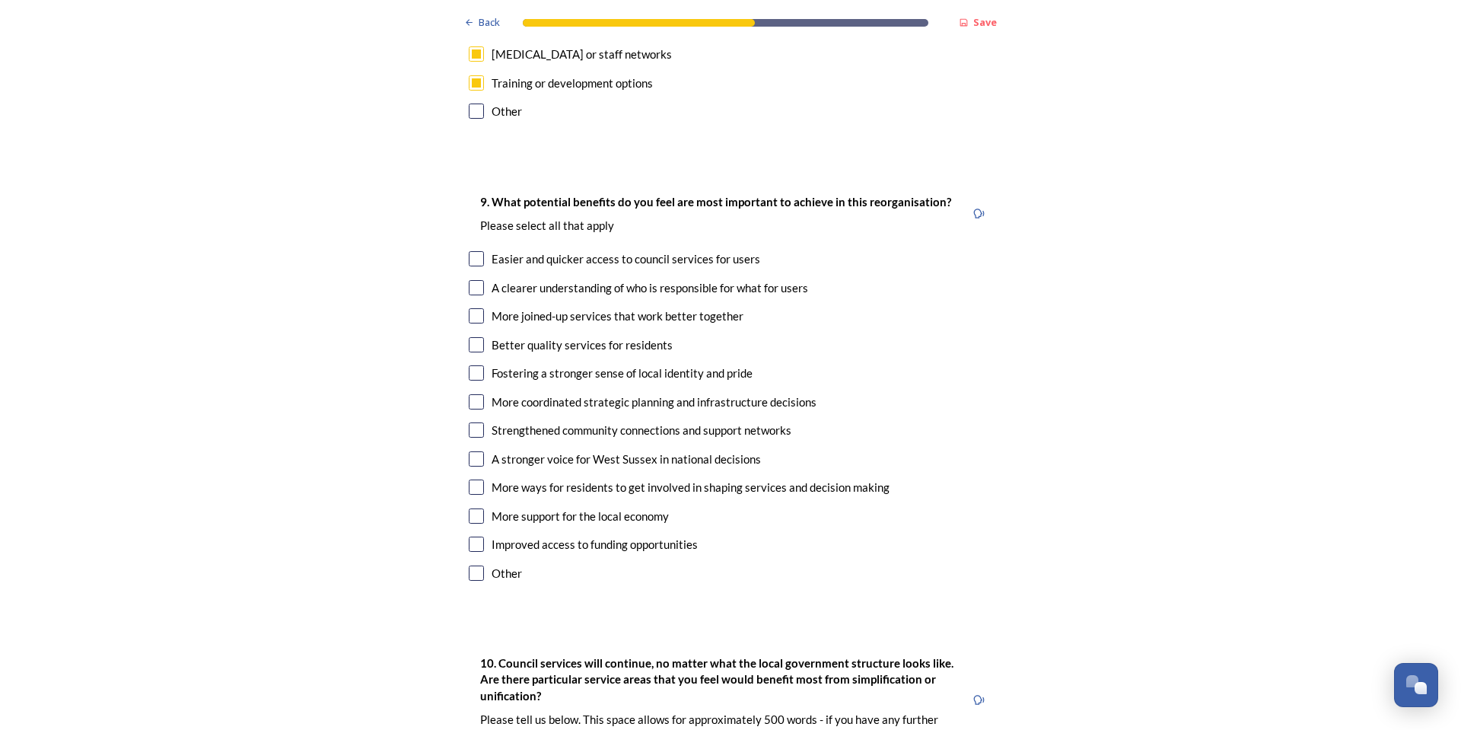
scroll to position [3729, 0]
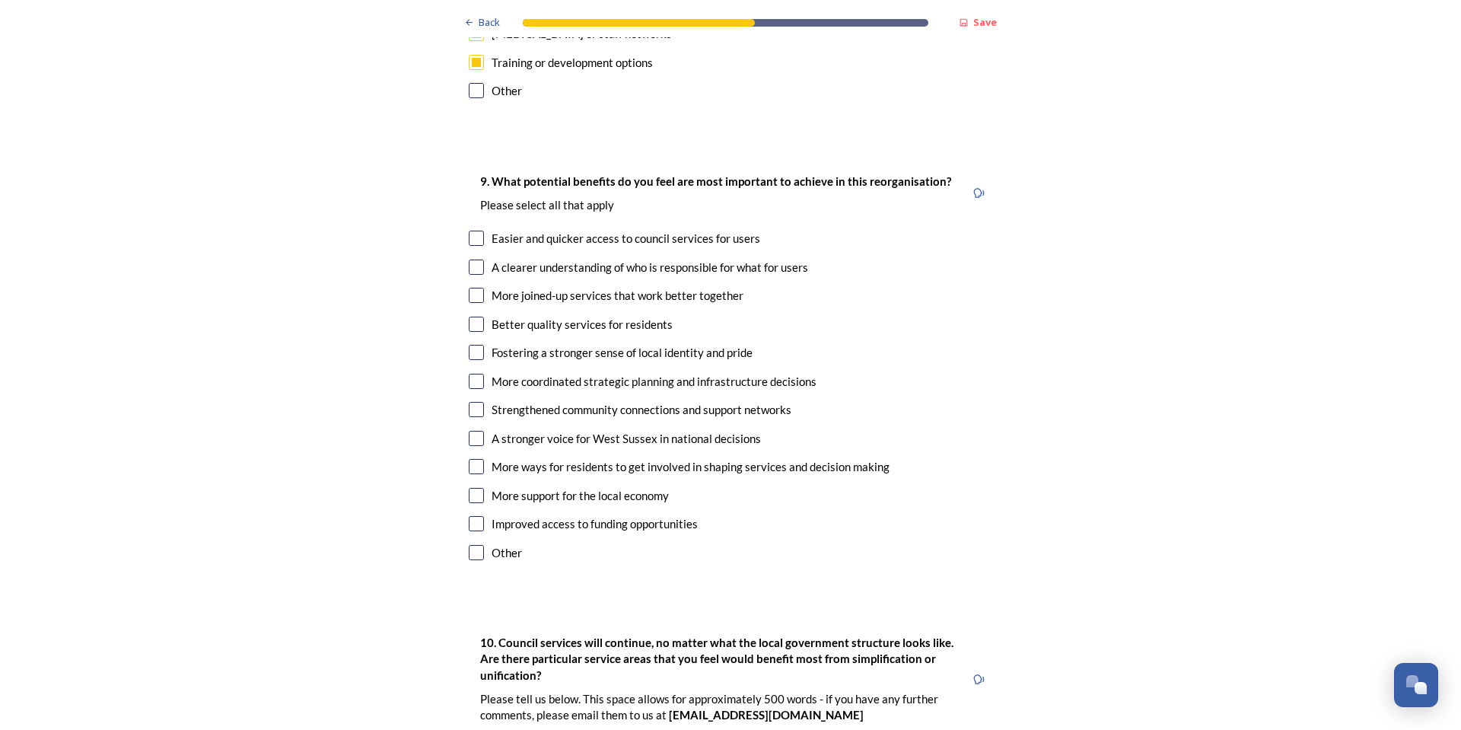
click at [471, 288] on input "checkbox" at bounding box center [476, 295] width 15 height 15
checkbox input "true"
click at [473, 345] on input "checkbox" at bounding box center [476, 352] width 15 height 15
checkbox input "false"
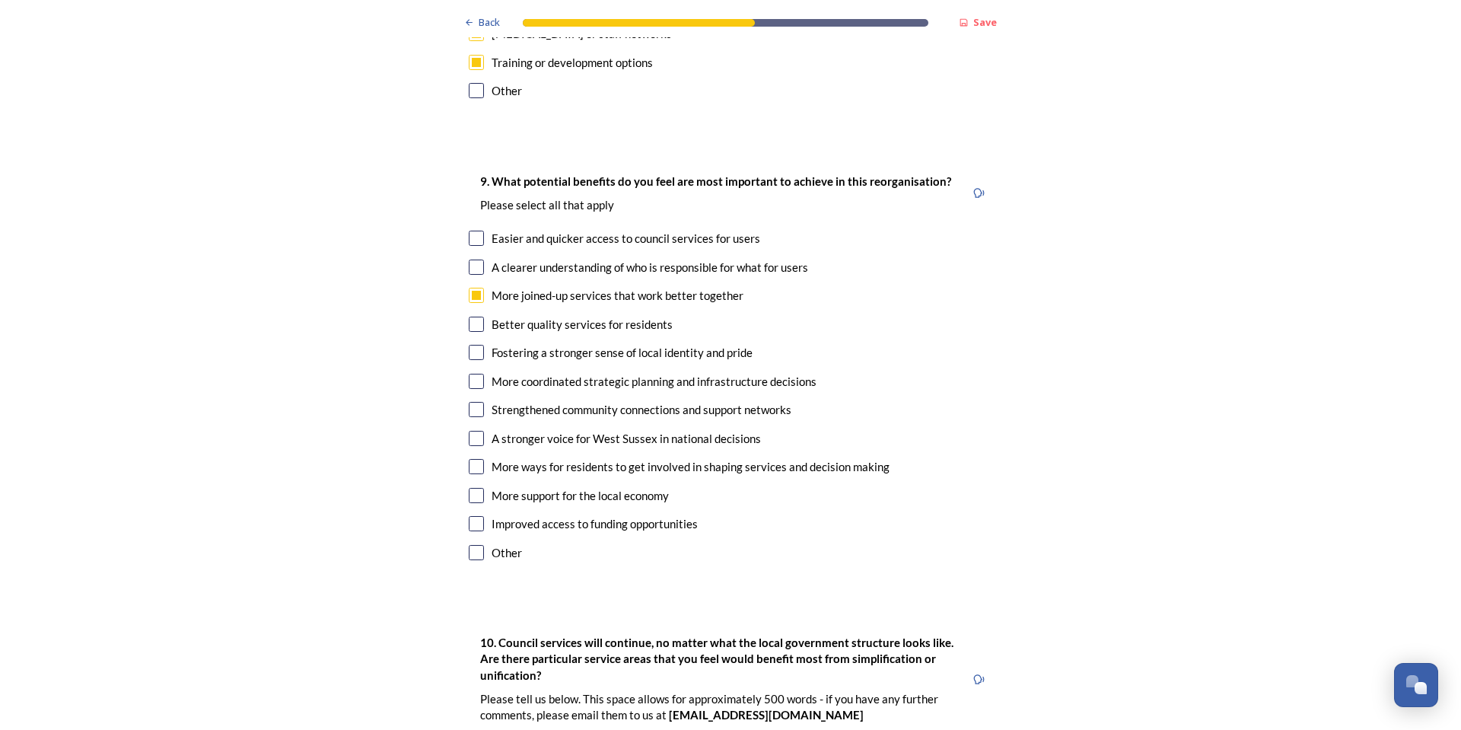
click at [773, 401] on div "Strengthened community connections and support networks" at bounding box center [642, 410] width 300 height 18
checkbox input "true"
click at [502, 430] on div "A stronger voice for West Sussex in national decisions" at bounding box center [626, 439] width 269 height 18
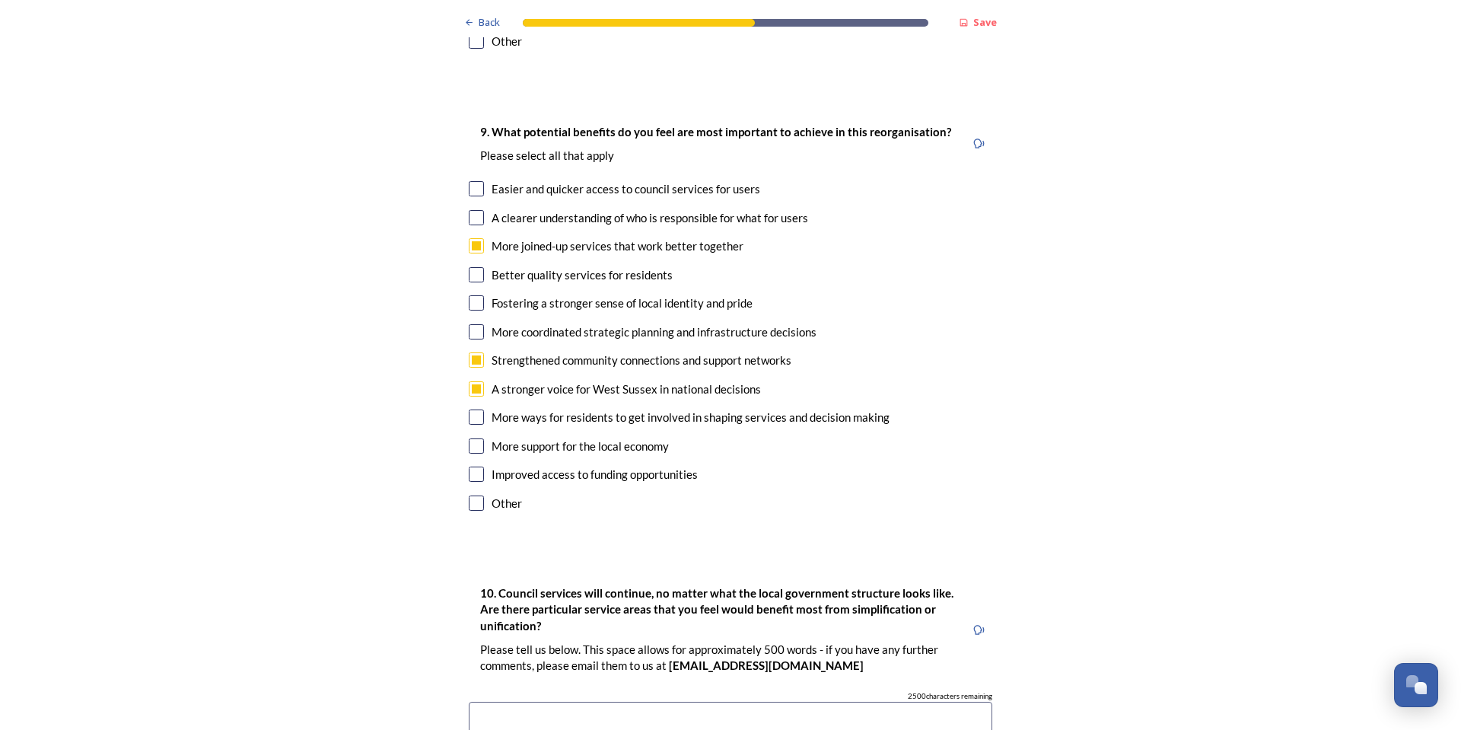
scroll to position [3805, 0]
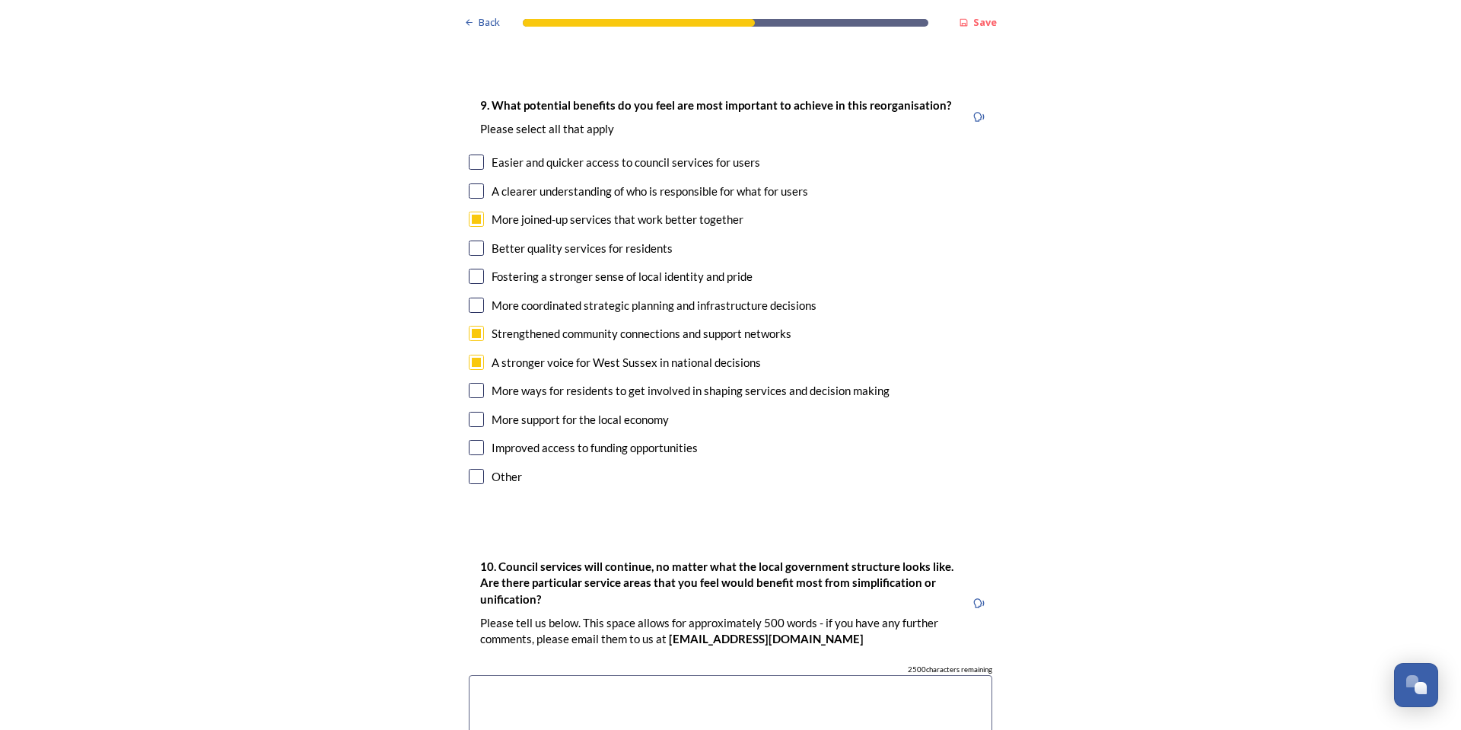
click at [470, 355] on input "checkbox" at bounding box center [476, 362] width 15 height 15
checkbox input "false"
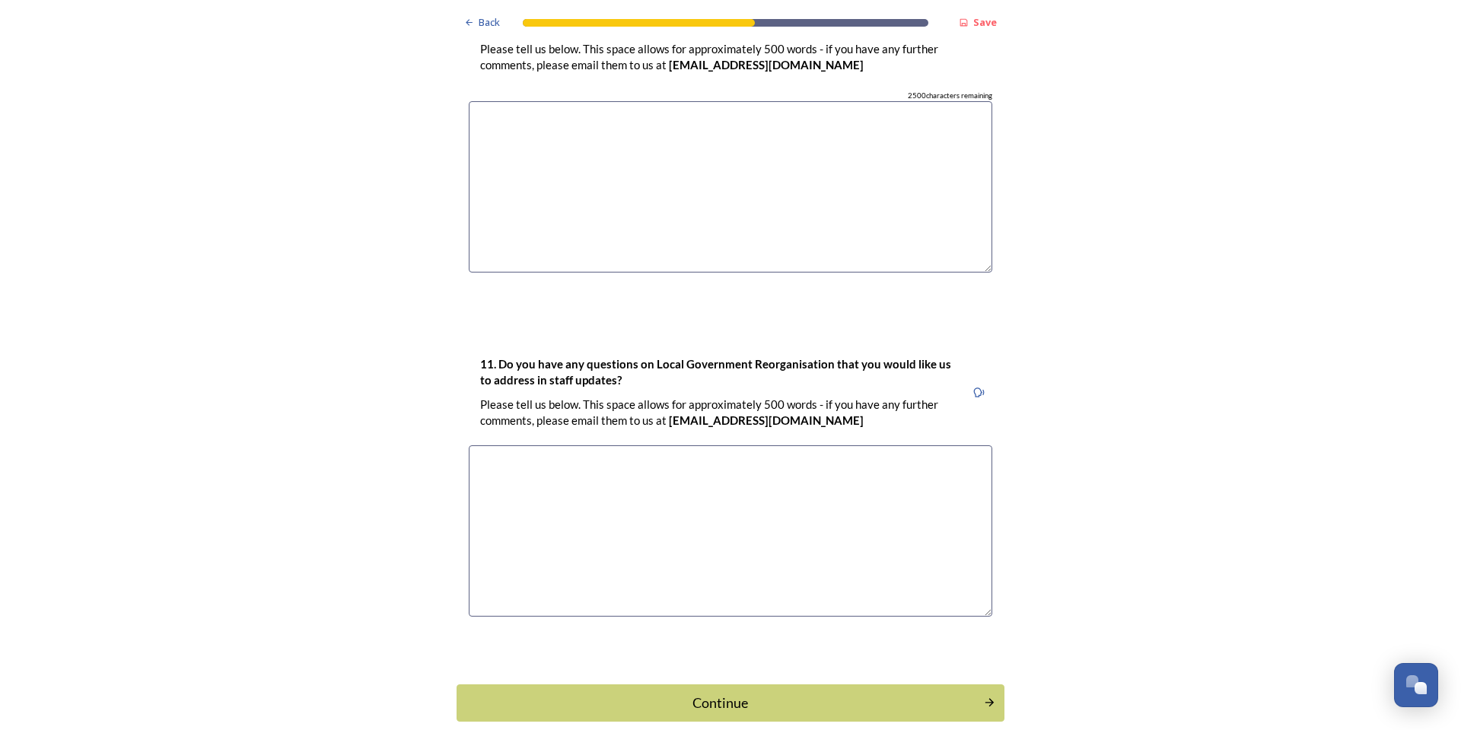
scroll to position [4380, 0]
click at [787, 691] on div "Continue" at bounding box center [720, 701] width 515 height 21
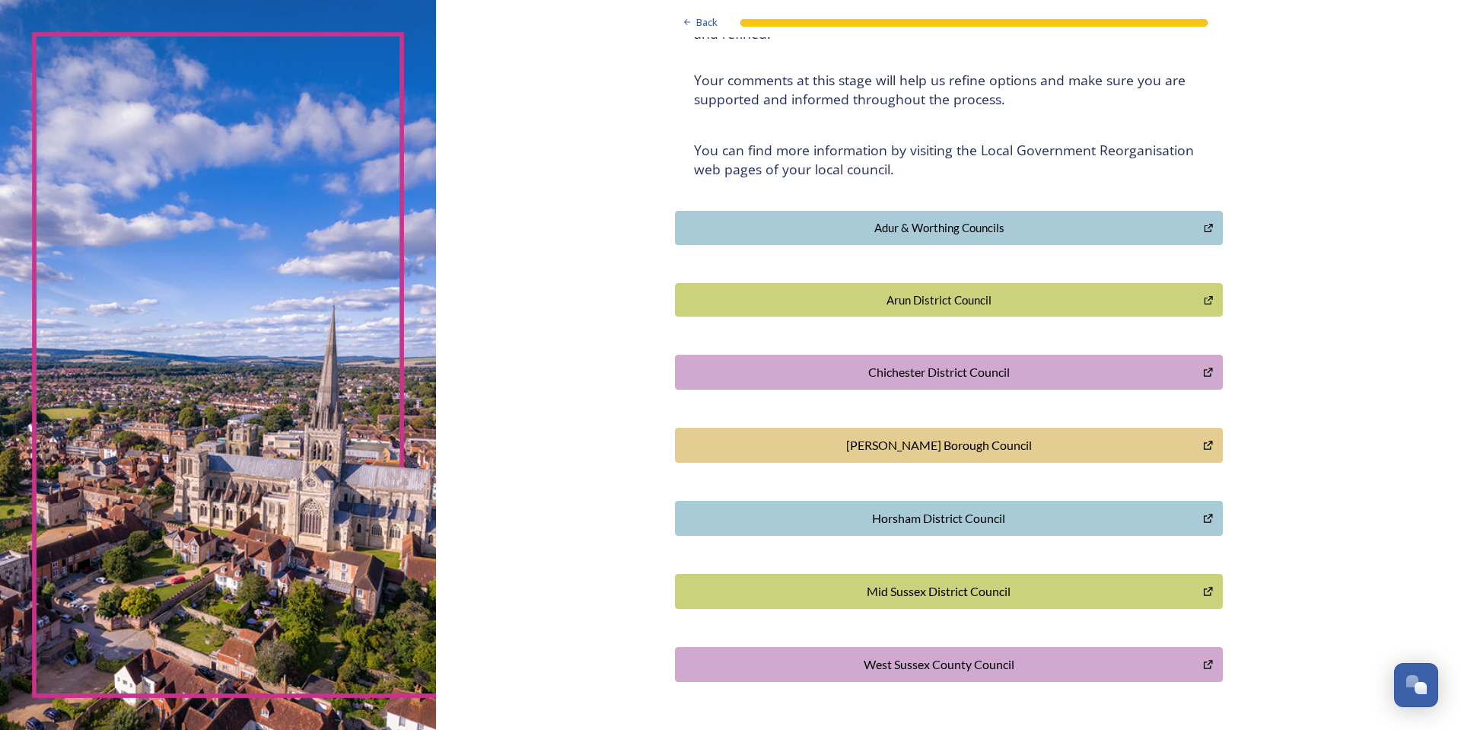
scroll to position [250, 0]
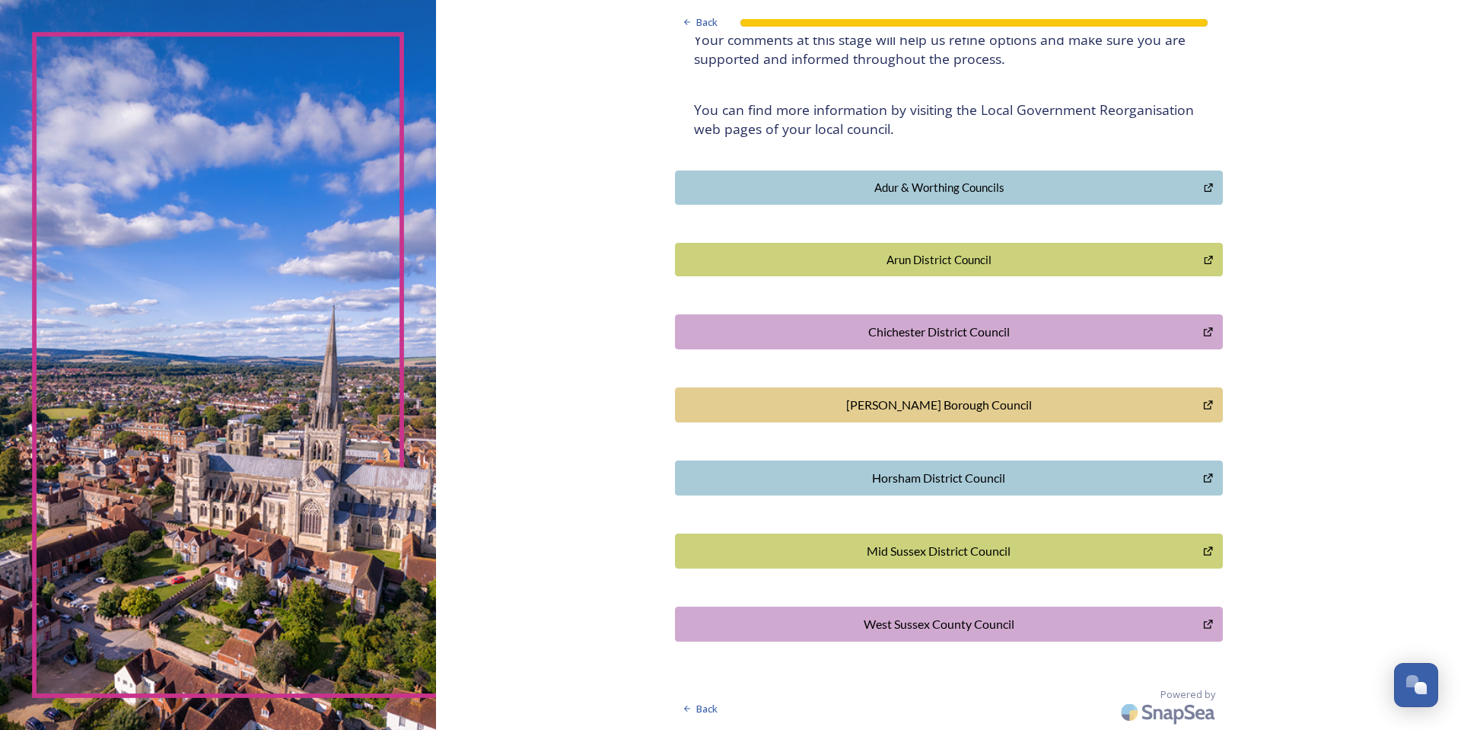
click at [1019, 470] on div "Horsham District Council" at bounding box center [939, 478] width 512 height 18
